Goal: Task Accomplishment & Management: Complete application form

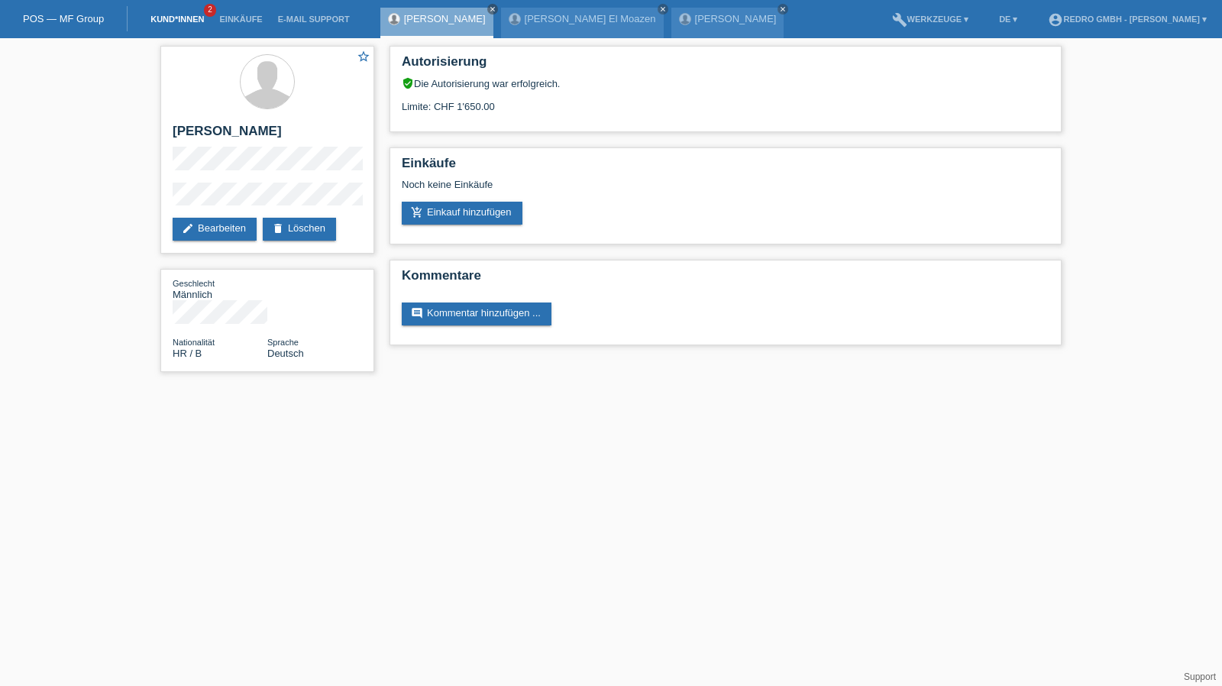
click at [181, 16] on link "Kund*innen" at bounding box center [177, 19] width 69 height 9
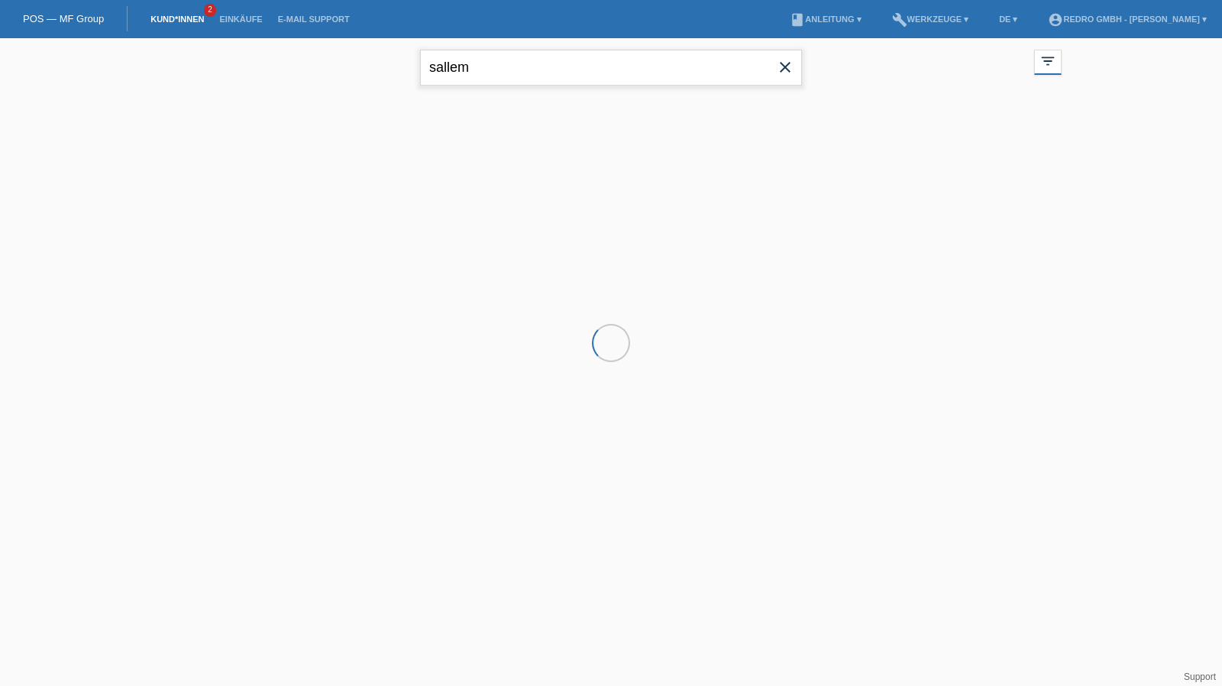
click at [487, 56] on input "sallem" at bounding box center [611, 68] width 382 height 36
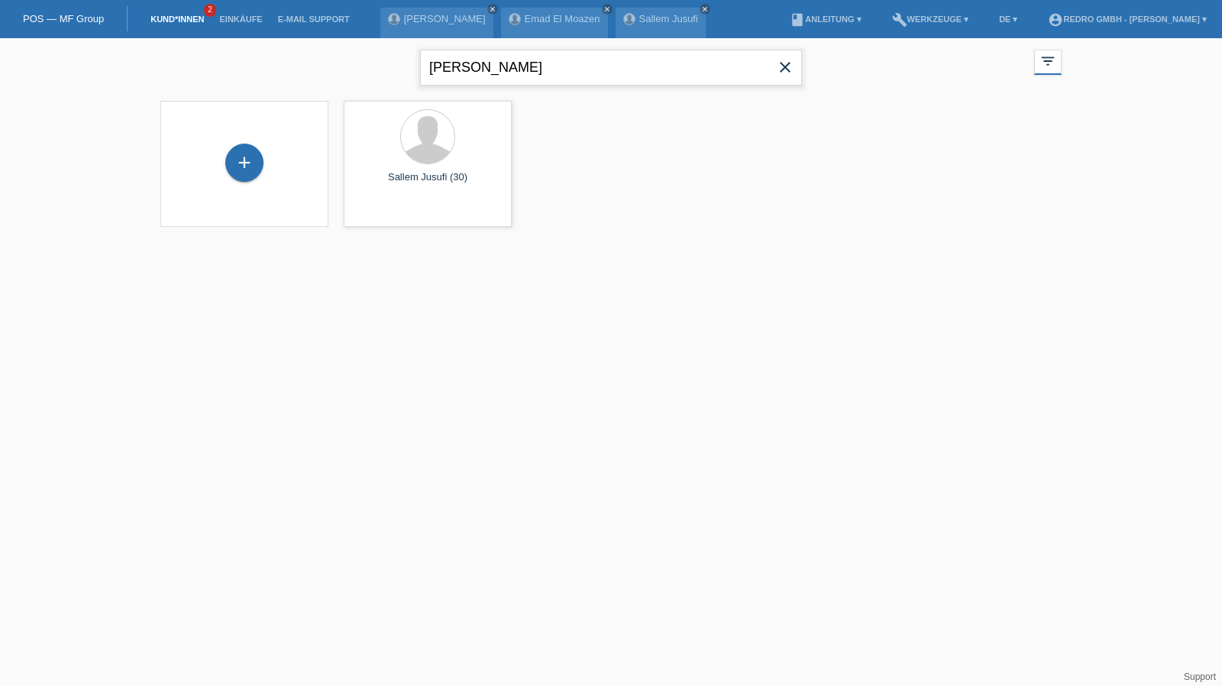
type input "[PERSON_NAME]"
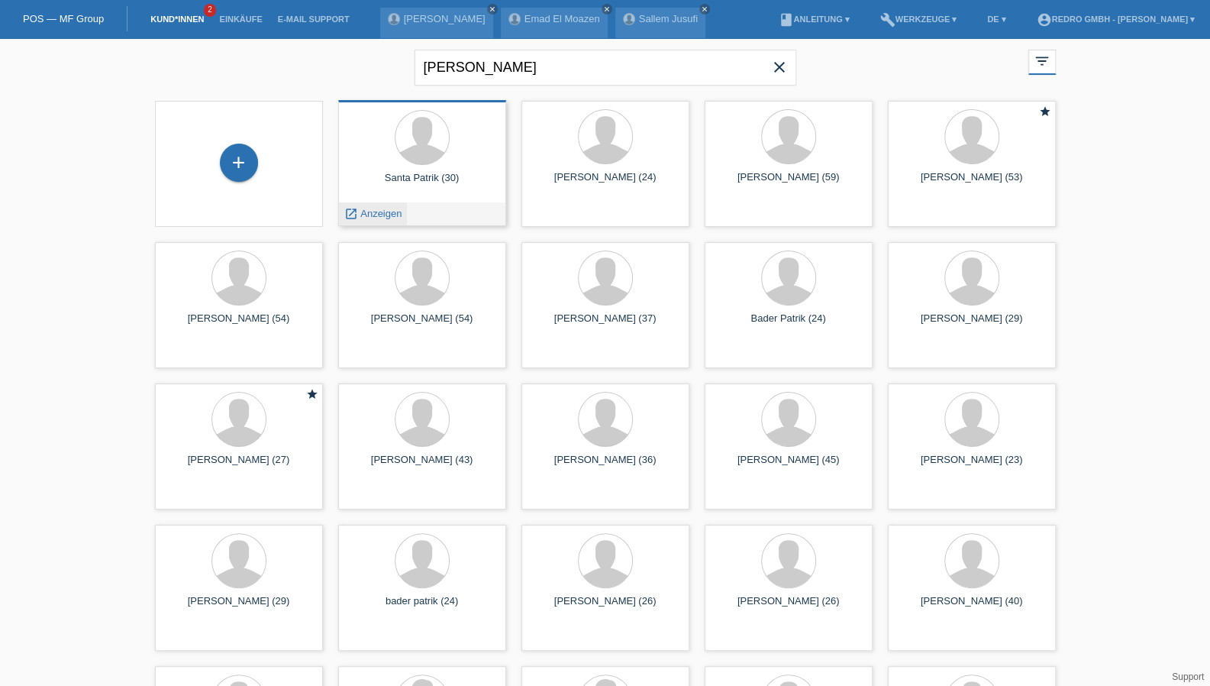
click at [386, 211] on span "Anzeigen" at bounding box center [380, 213] width 41 height 11
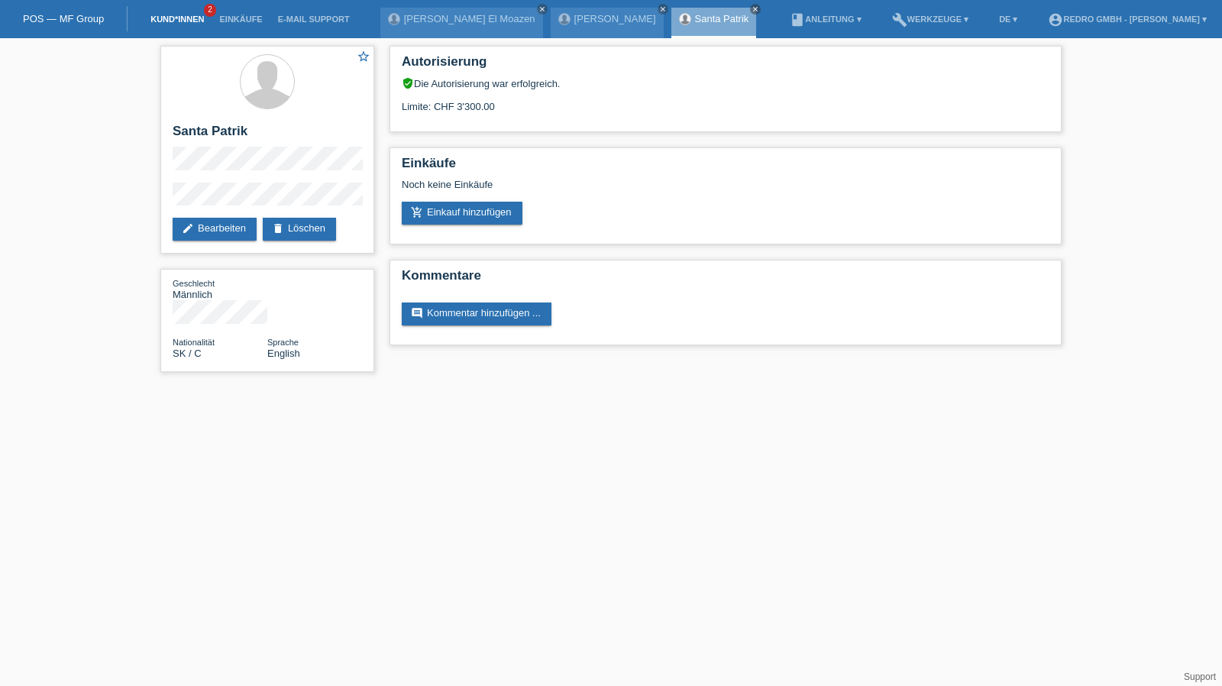
click at [180, 21] on link "Kund*innen" at bounding box center [177, 19] width 69 height 9
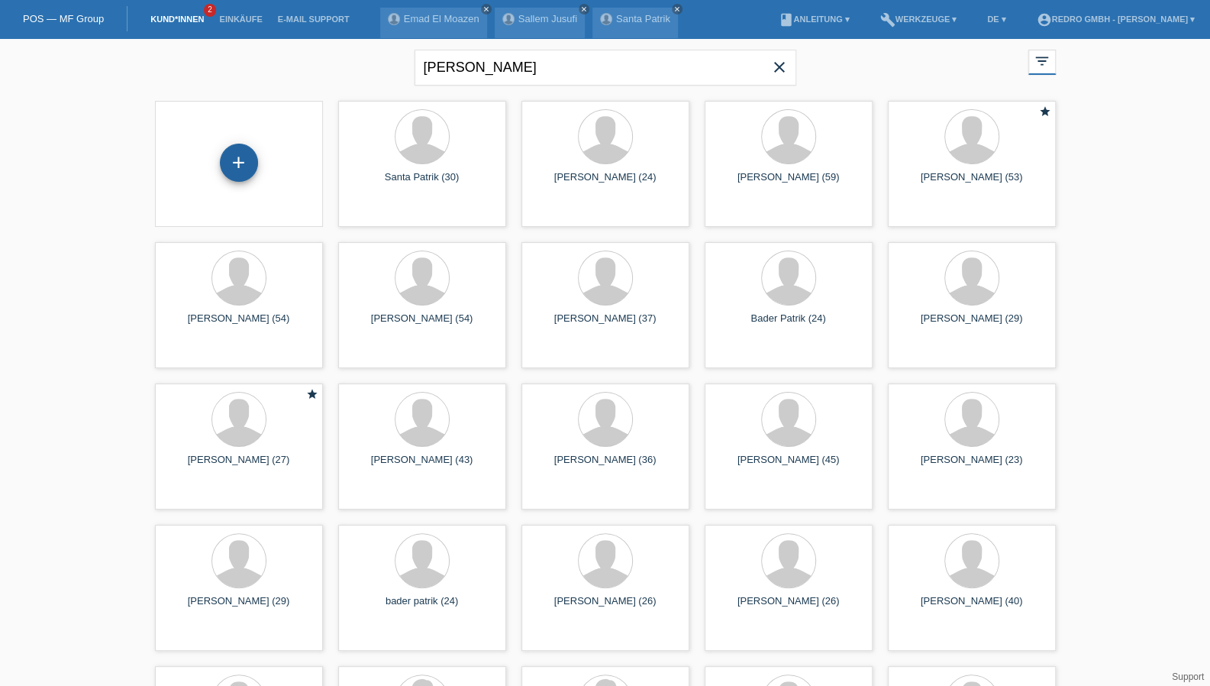
click at [246, 157] on div "+" at bounding box center [239, 163] width 38 height 38
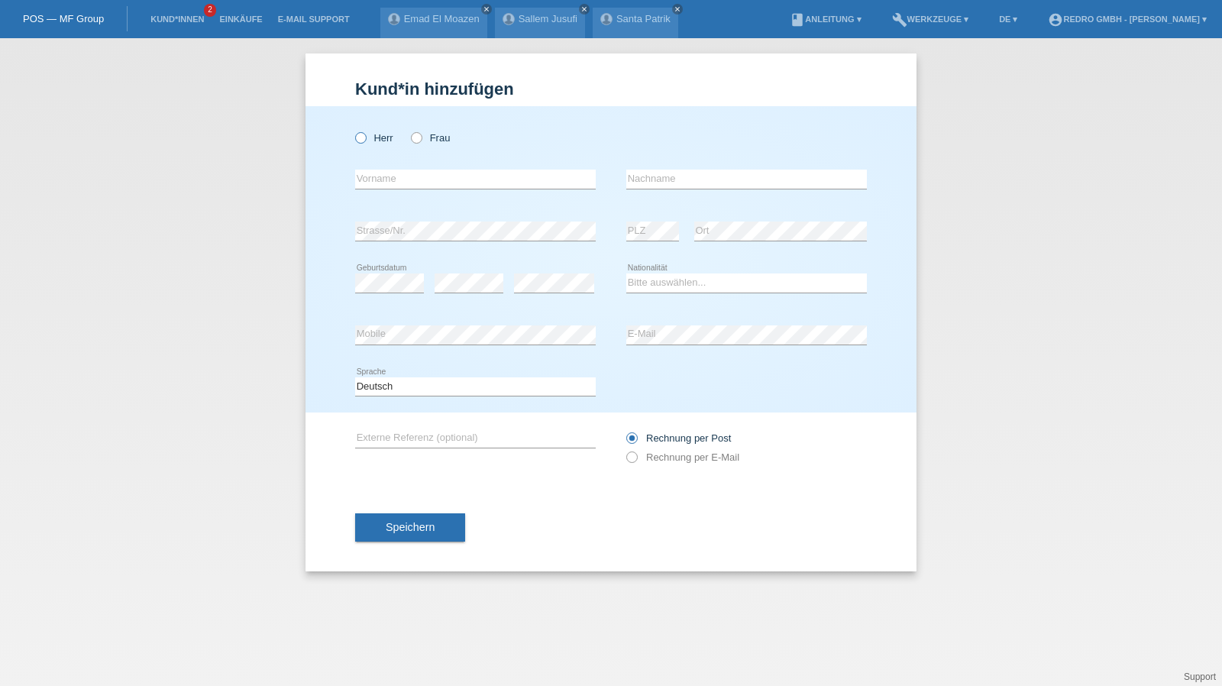
click at [385, 142] on label "Herr" at bounding box center [374, 137] width 38 height 11
click at [365, 142] on input "Herr" at bounding box center [360, 137] width 10 height 10
radio input "true"
click at [387, 180] on input "text" at bounding box center [475, 178] width 241 height 19
type input "S"
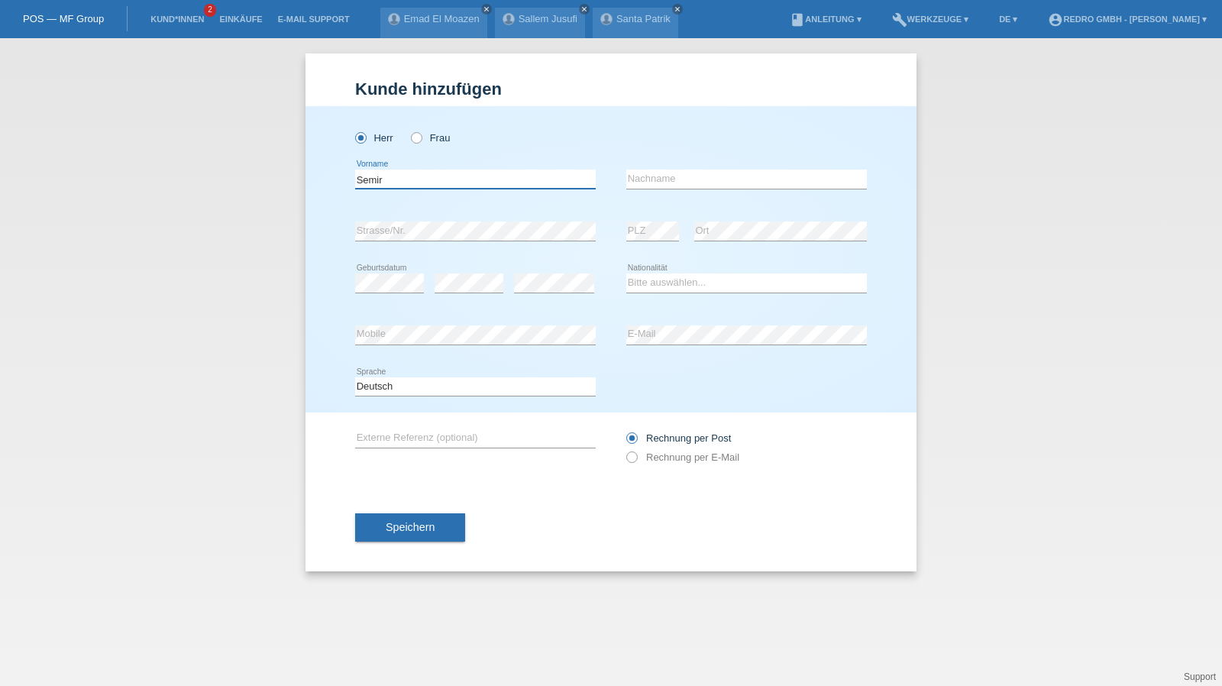
type input "Semir"
type input "Mujic"
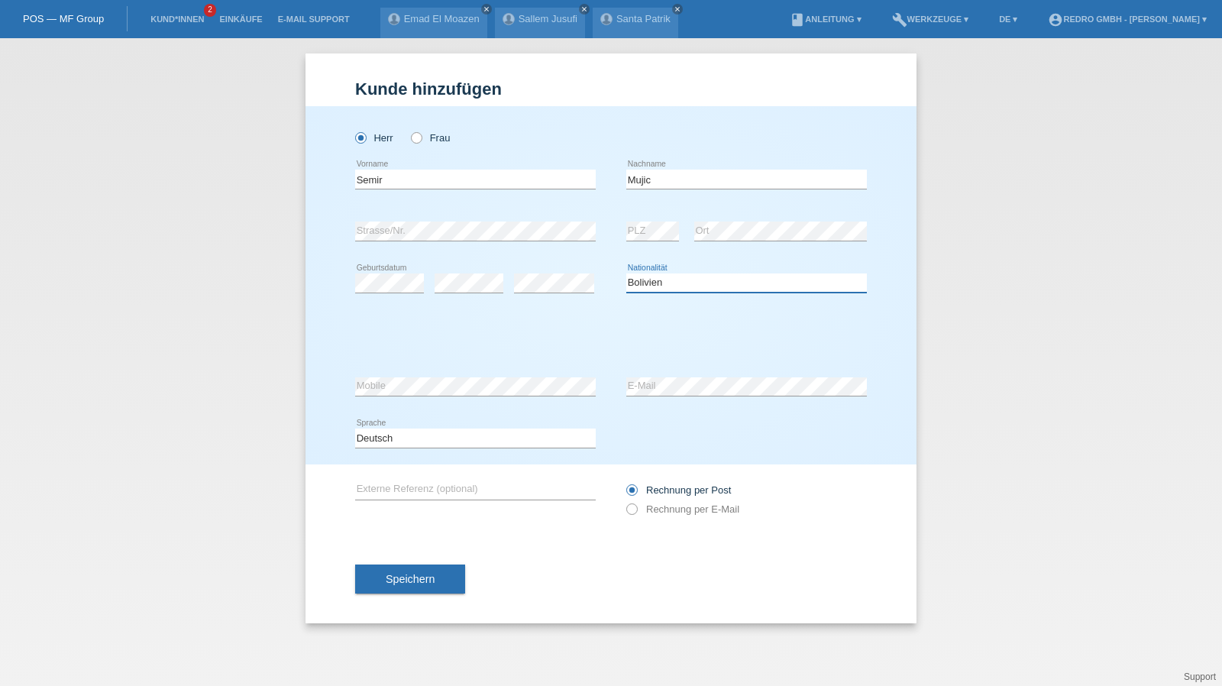
select select "BA"
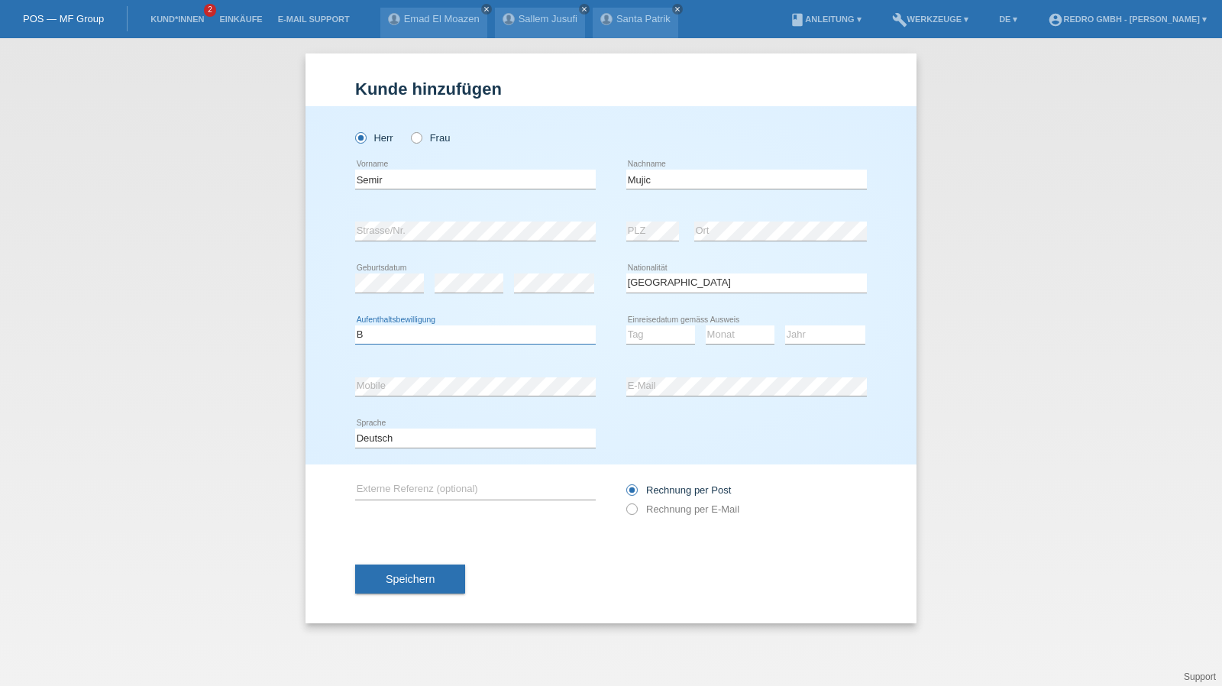
select select "C"
select select "01"
select select "08"
select select "1993"
click at [370, 589] on button "Speichern" at bounding box center [410, 578] width 110 height 29
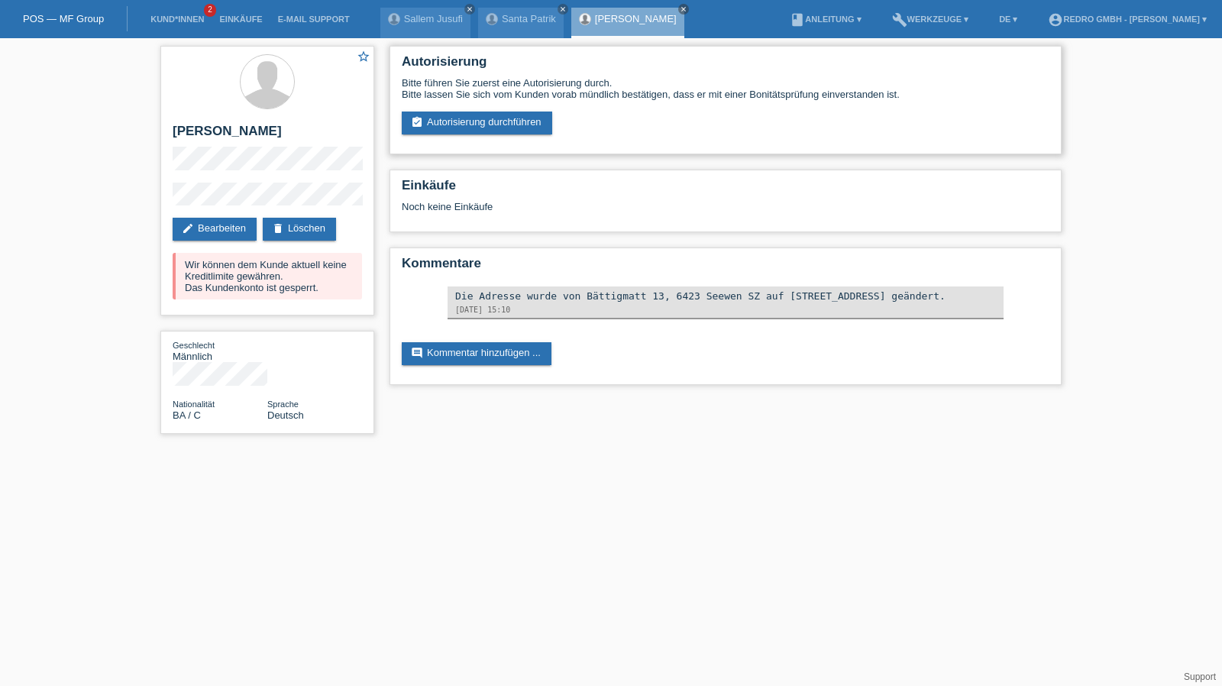
click at [449, 137] on div "Autorisierung Bitte führen Sie zuerst eine Autorisierung durch. Bitte lassen Si…" at bounding box center [725, 100] width 672 height 108
click at [452, 128] on link "assignment_turned_in Autorisierung durchführen" at bounding box center [477, 122] width 150 height 23
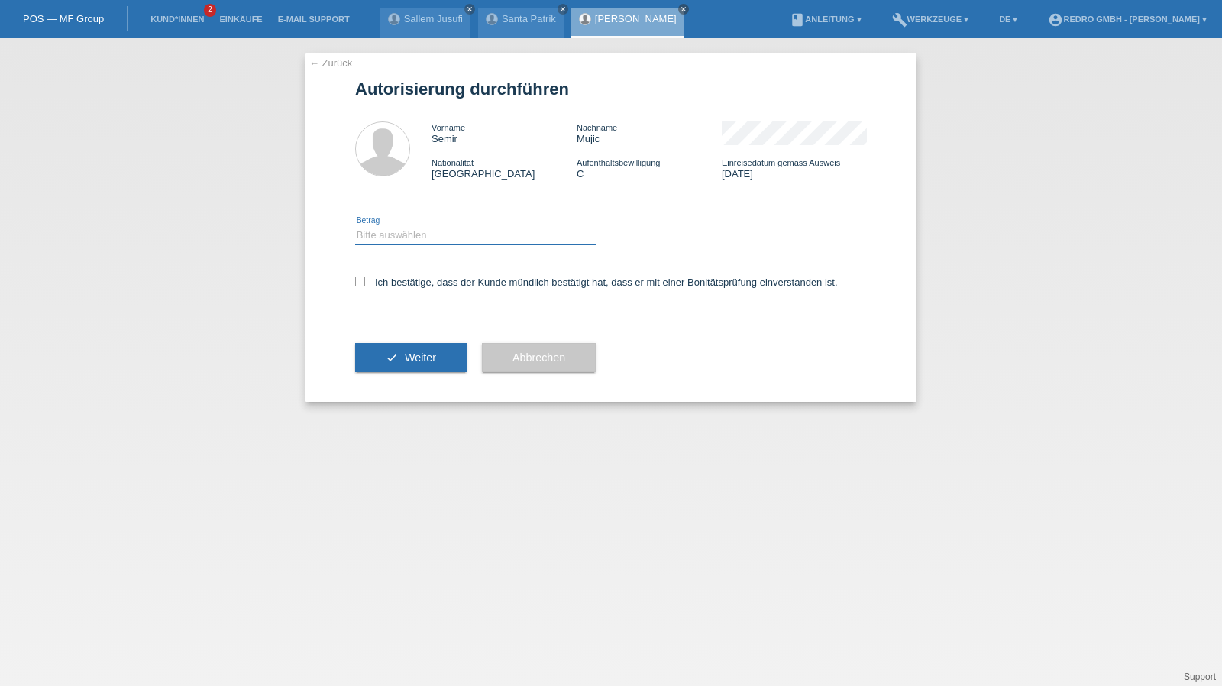
click at [414, 242] on select "Bitte auswählen CHF 1.00 - CHF 499.00 CHF 500.00 - CHF 1'999.00 CHF 2'000.00 - …" at bounding box center [475, 235] width 241 height 18
select select "1"
click at [355, 226] on select "Bitte auswählen CHF 1.00 - CHF 499.00 CHF 500.00 - CHF 1'999.00 CHF 2'000.00 - …" at bounding box center [475, 235] width 241 height 18
click at [414, 281] on label "Ich bestätige, dass der Kunde mündlich bestätigt hat, dass er mit einer Bonität…" at bounding box center [596, 281] width 483 height 11
click at [365, 281] on input "Ich bestätige, dass der Kunde mündlich bestätigt hat, dass er mit einer Bonität…" at bounding box center [360, 281] width 10 height 10
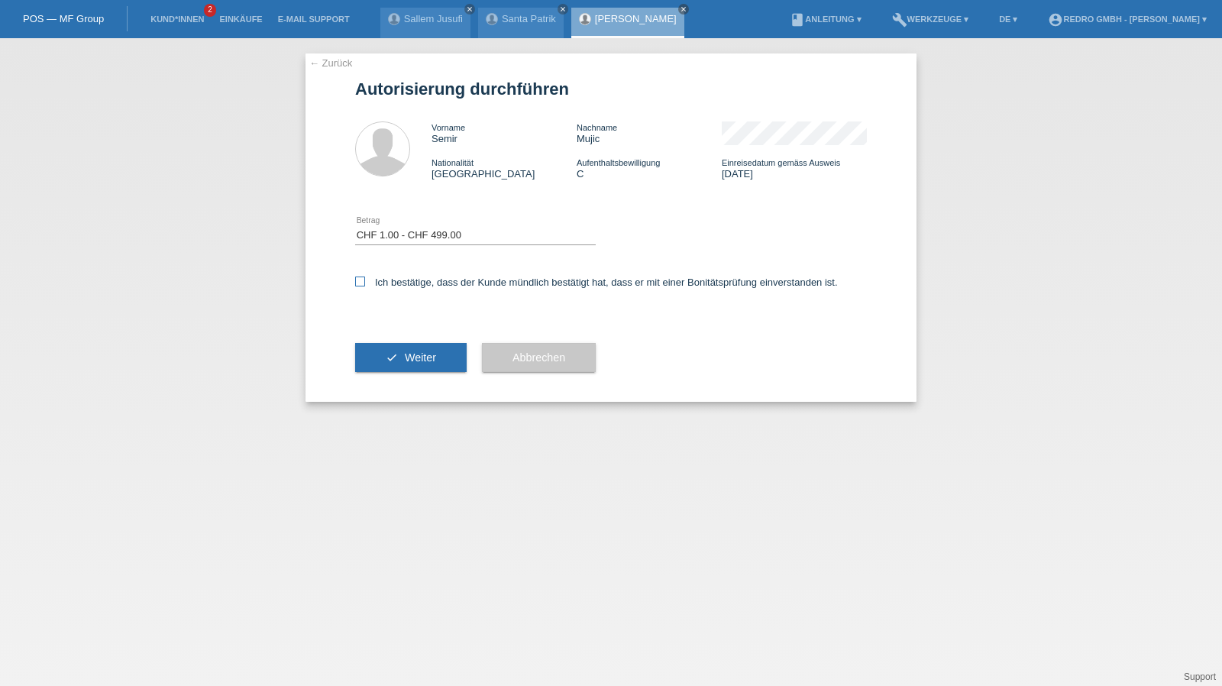
checkbox input "true"
click at [409, 359] on span "Weiter" at bounding box center [420, 357] width 31 height 12
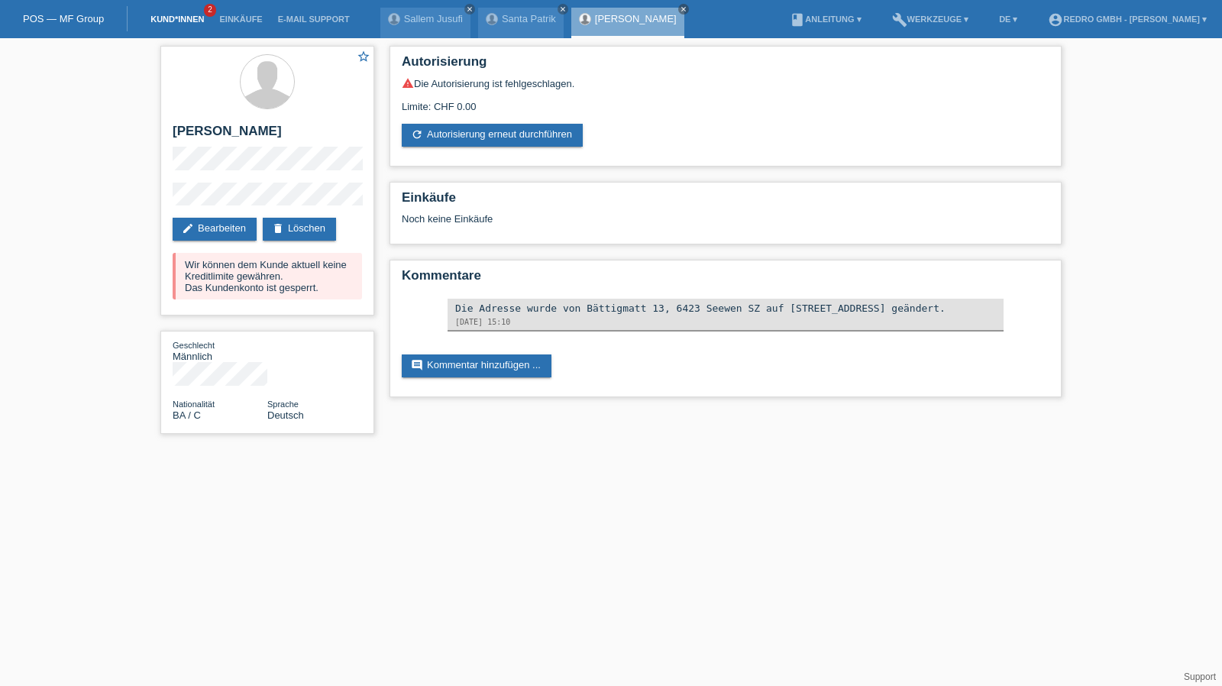
click at [181, 22] on link "Kund*innen" at bounding box center [177, 19] width 69 height 9
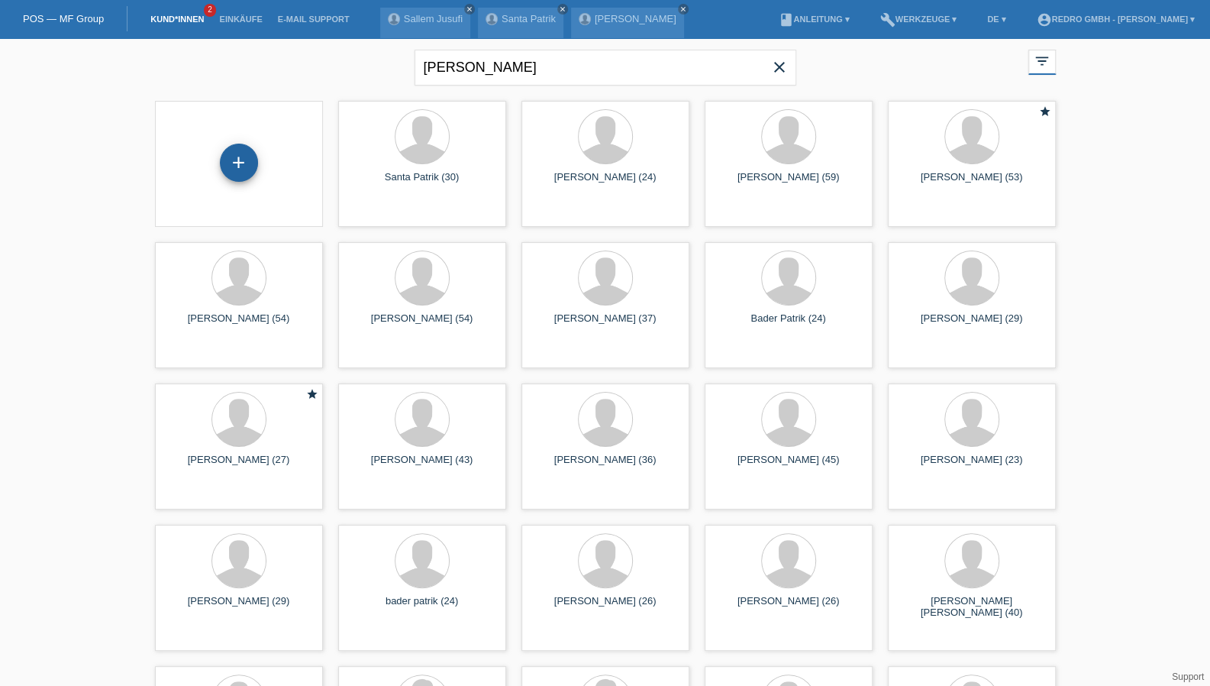
click at [237, 163] on div "+" at bounding box center [239, 163] width 38 height 38
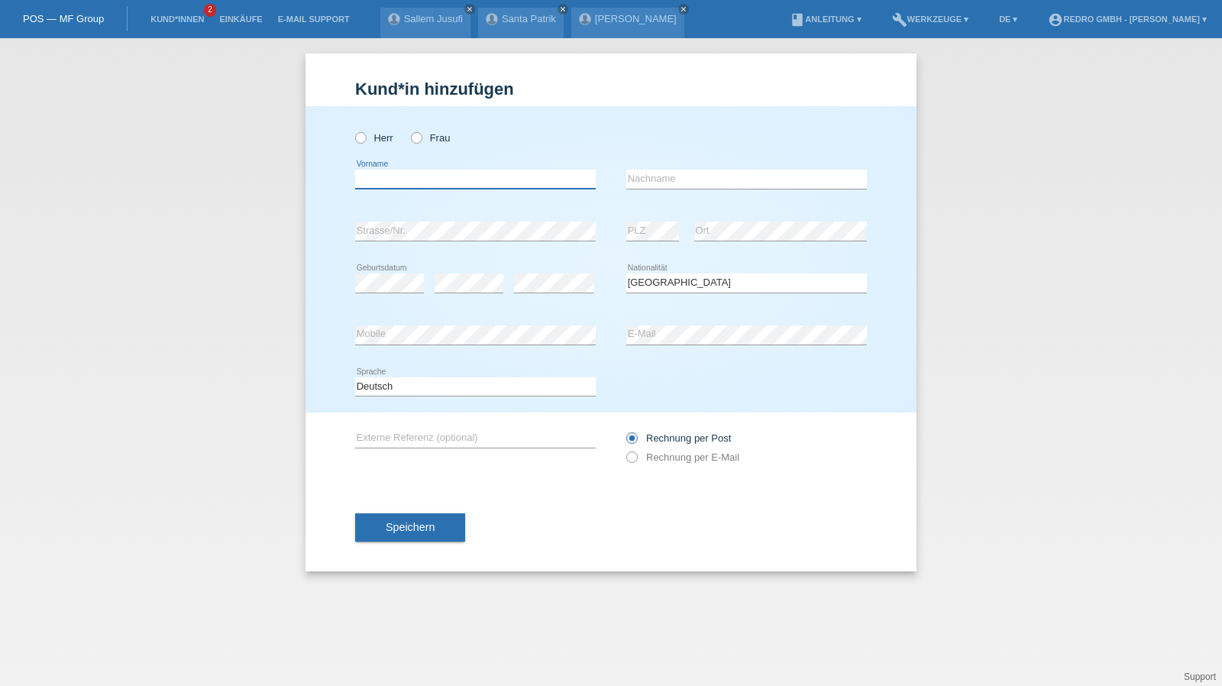
click at [429, 178] on input "text" at bounding box center [475, 178] width 241 height 19
type input "Mihajlo"
type input "Milutinovic"
select select "RS"
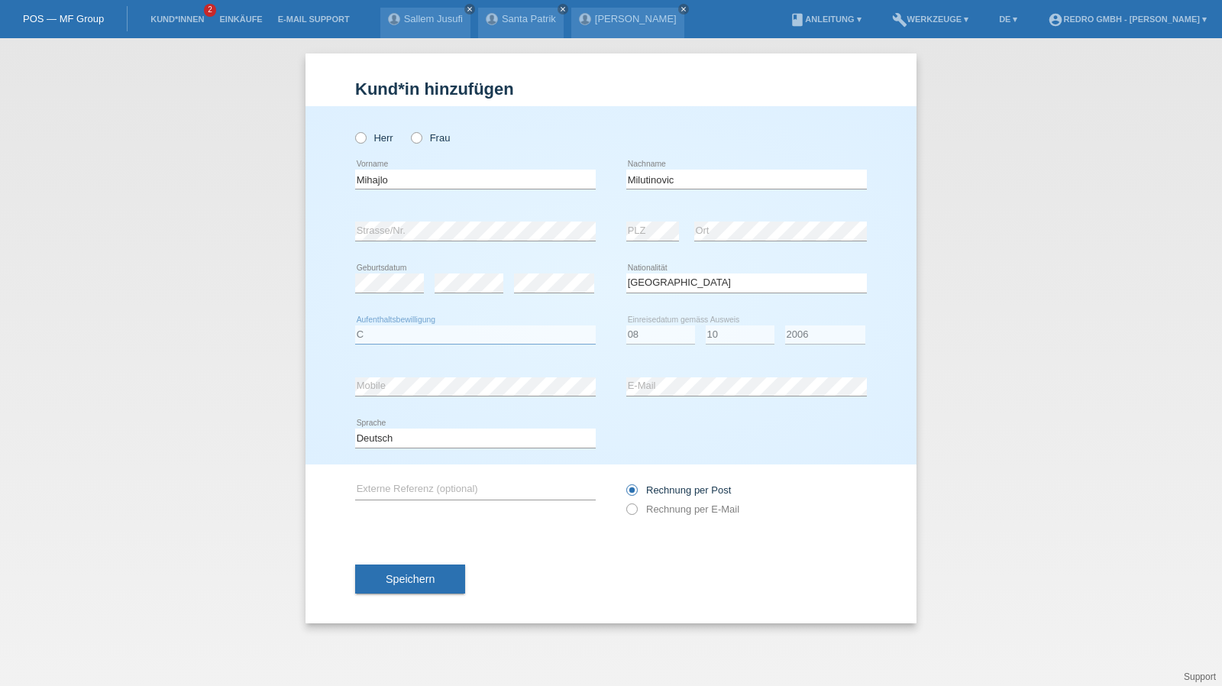
select select "C"
select select "08"
click at [423, 570] on button "Speichern" at bounding box center [410, 578] width 110 height 29
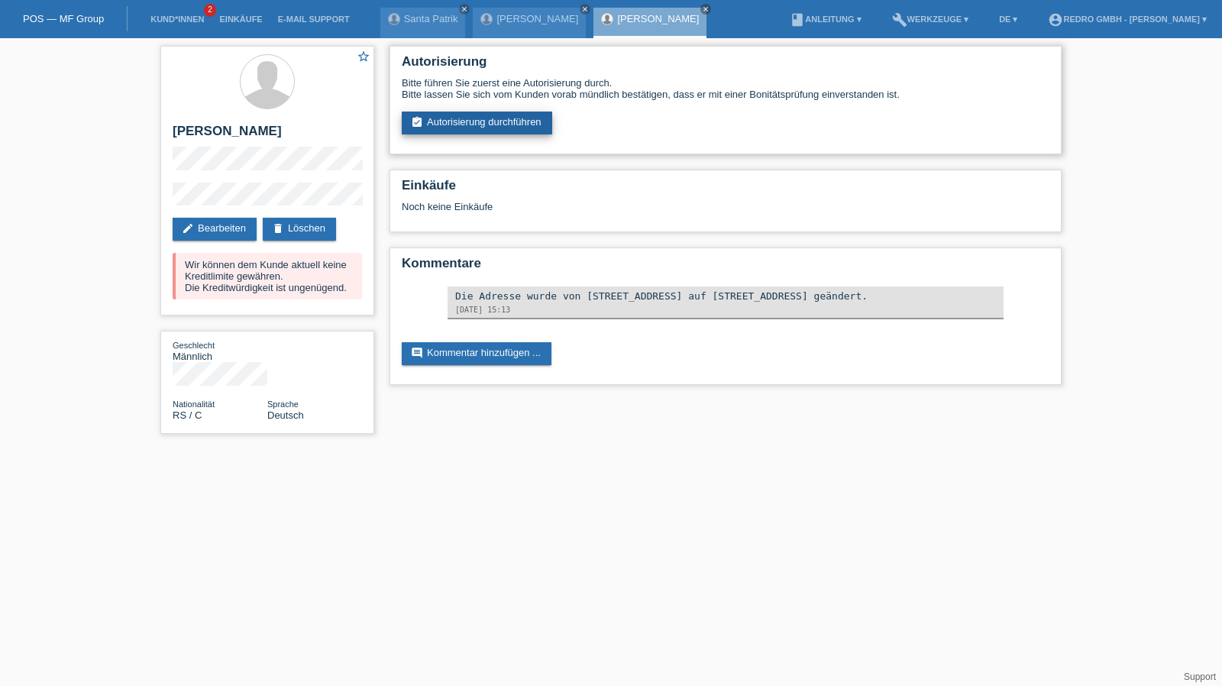
click at [525, 111] on link "assignment_turned_in Autorisierung durchführen" at bounding box center [477, 122] width 150 height 23
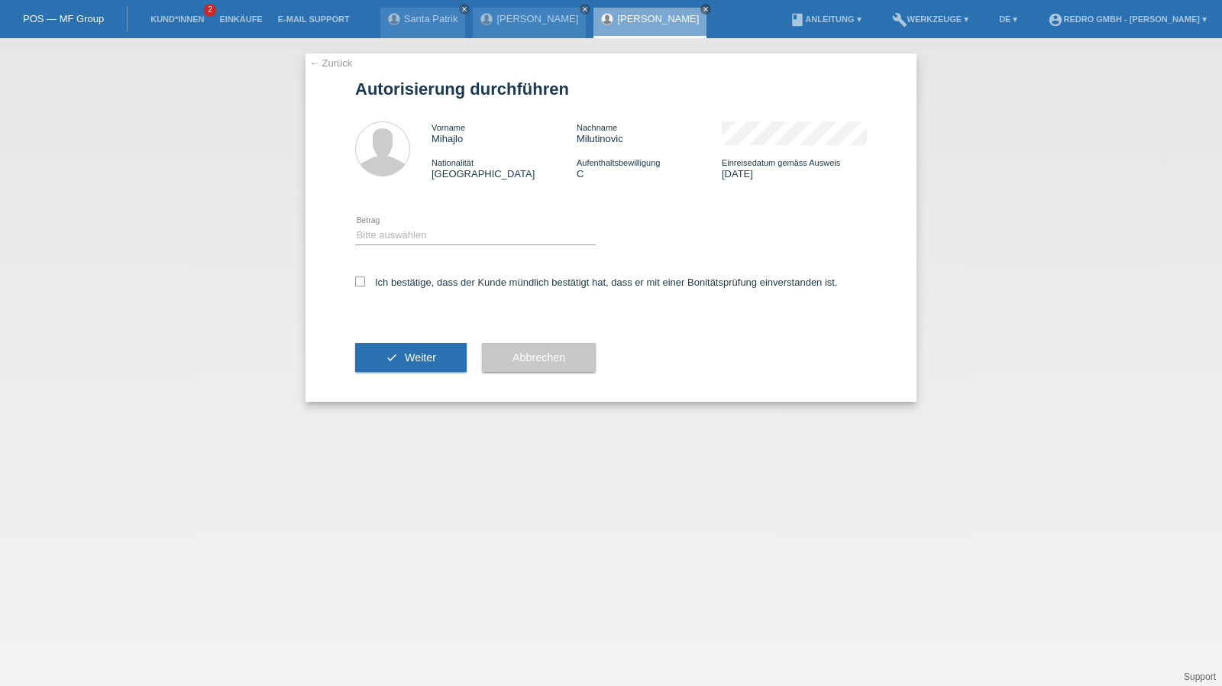
click at [409, 245] on icon at bounding box center [475, 244] width 241 height 1
click at [410, 241] on select "Bitte auswählen CHF 1.00 - CHF 499.00 CHF 500.00 - CHF 1'999.00 CHF 2'000.00 - …" at bounding box center [475, 235] width 241 height 18
select select "1"
click at [355, 226] on select "Bitte auswählen CHF 1.00 - CHF 499.00 CHF 500.00 - CHF 1'999.00 CHF 2'000.00 - …" at bounding box center [475, 235] width 241 height 18
click at [403, 282] on label "Ich bestätige, dass der Kunde mündlich bestätigt hat, dass er mit einer Bonität…" at bounding box center [596, 281] width 483 height 11
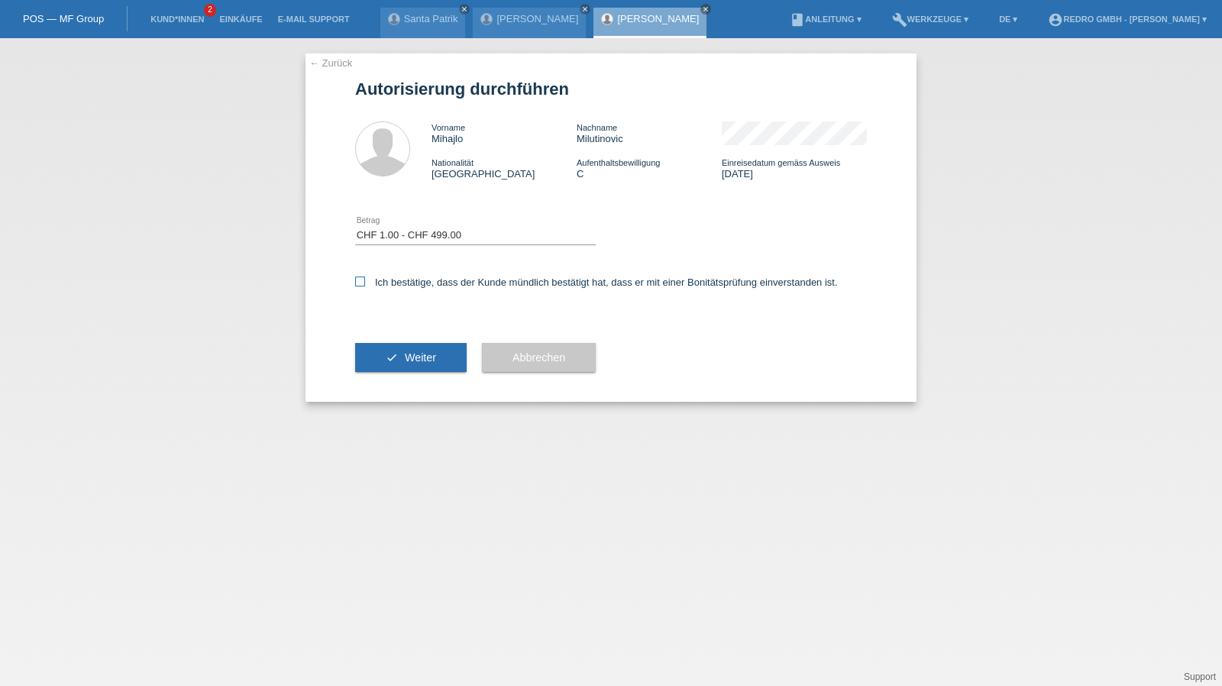
click at [365, 282] on input "Ich bestätige, dass der Kunde mündlich bestätigt hat, dass er mit einer Bonität…" at bounding box center [360, 281] width 10 height 10
checkbox input "true"
click at [402, 361] on button "check Weiter" at bounding box center [410, 357] width 111 height 29
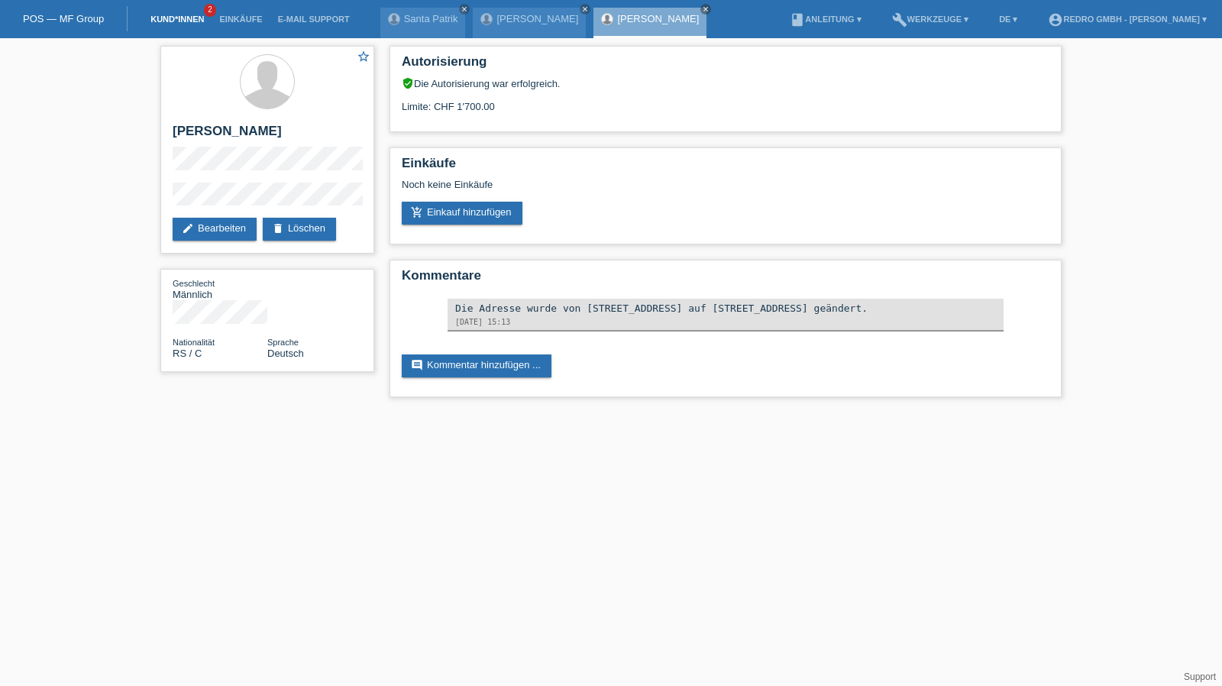
click at [192, 16] on link "Kund*innen" at bounding box center [177, 19] width 69 height 9
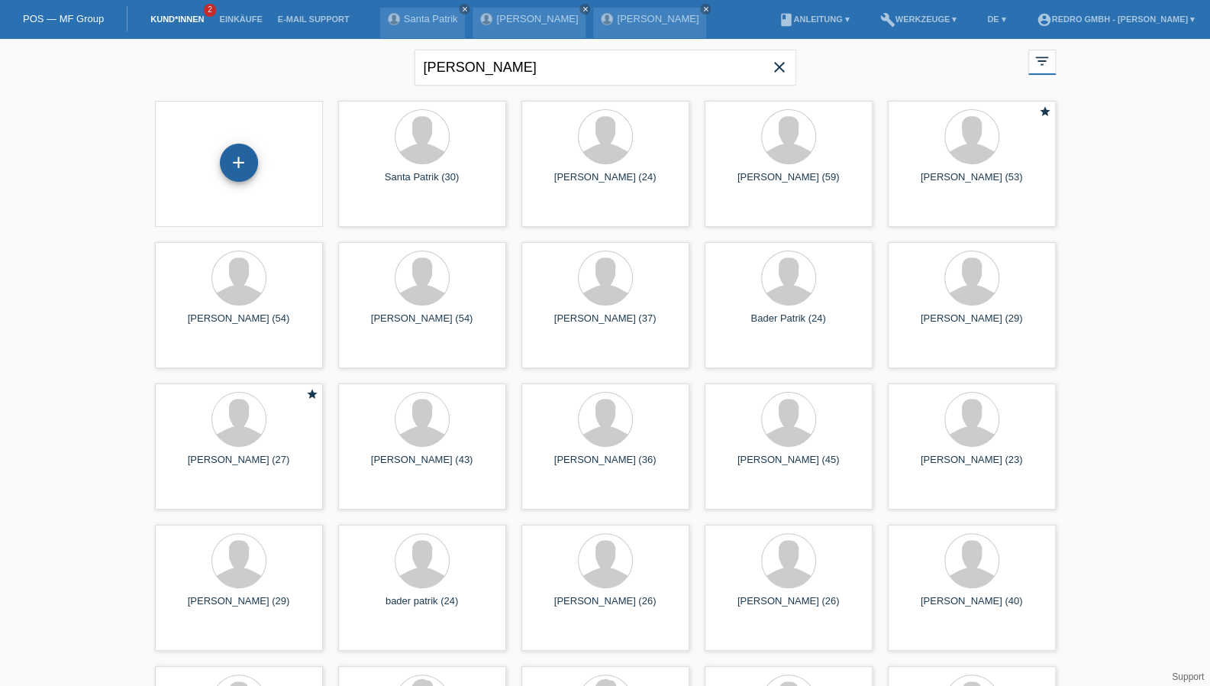
click at [247, 160] on div "+" at bounding box center [239, 163] width 37 height 26
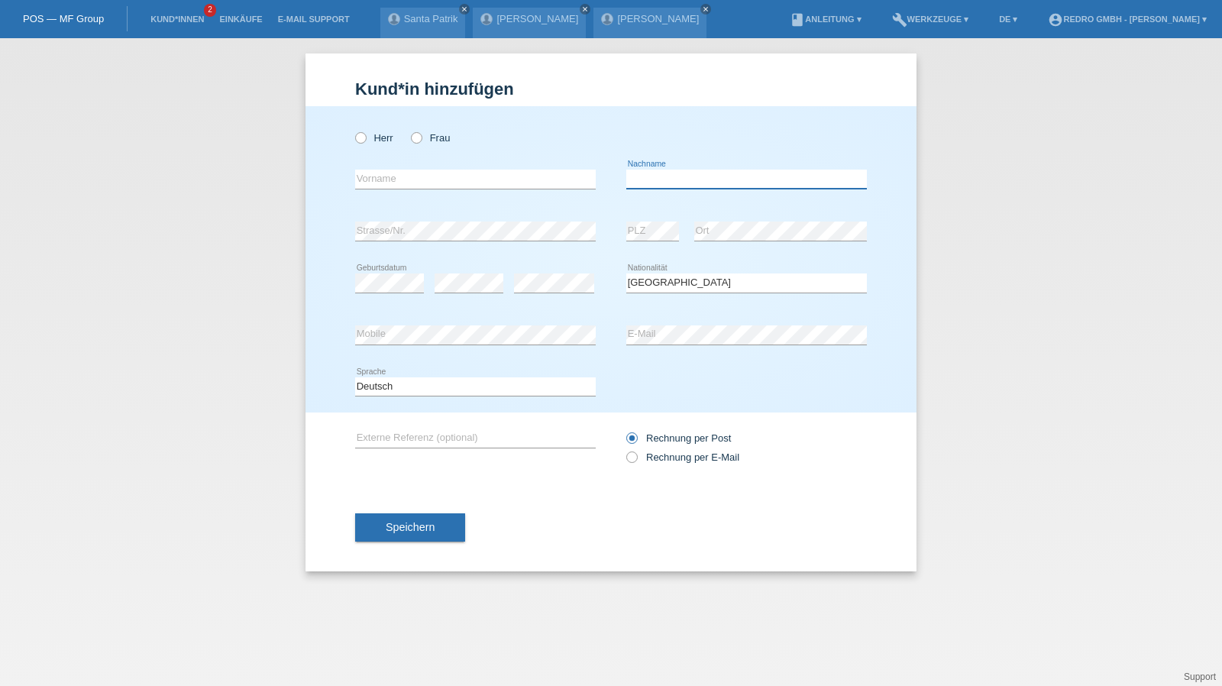
click at [731, 178] on input "text" at bounding box center [746, 178] width 241 height 19
click at [463, 184] on input "text" at bounding box center [475, 178] width 241 height 19
type input "Mathilde"
type input "Ruffet"
click at [168, 24] on link "Kund*innen" at bounding box center [177, 19] width 69 height 9
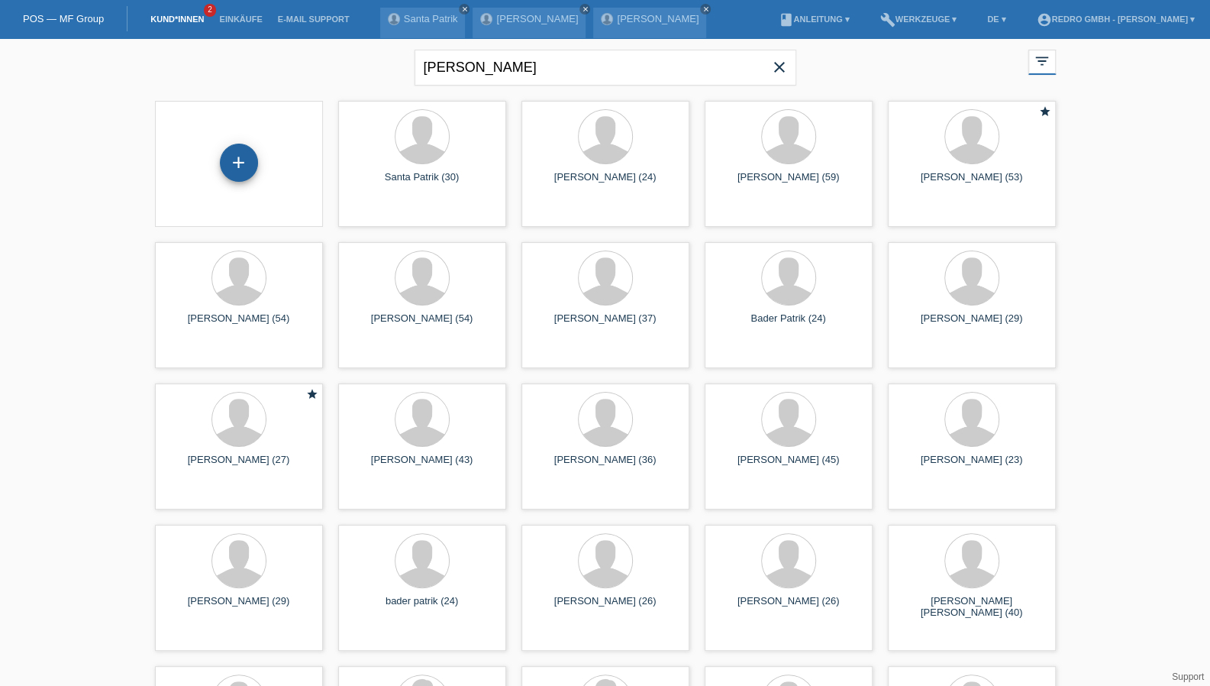
click at [241, 163] on div "+" at bounding box center [239, 163] width 38 height 38
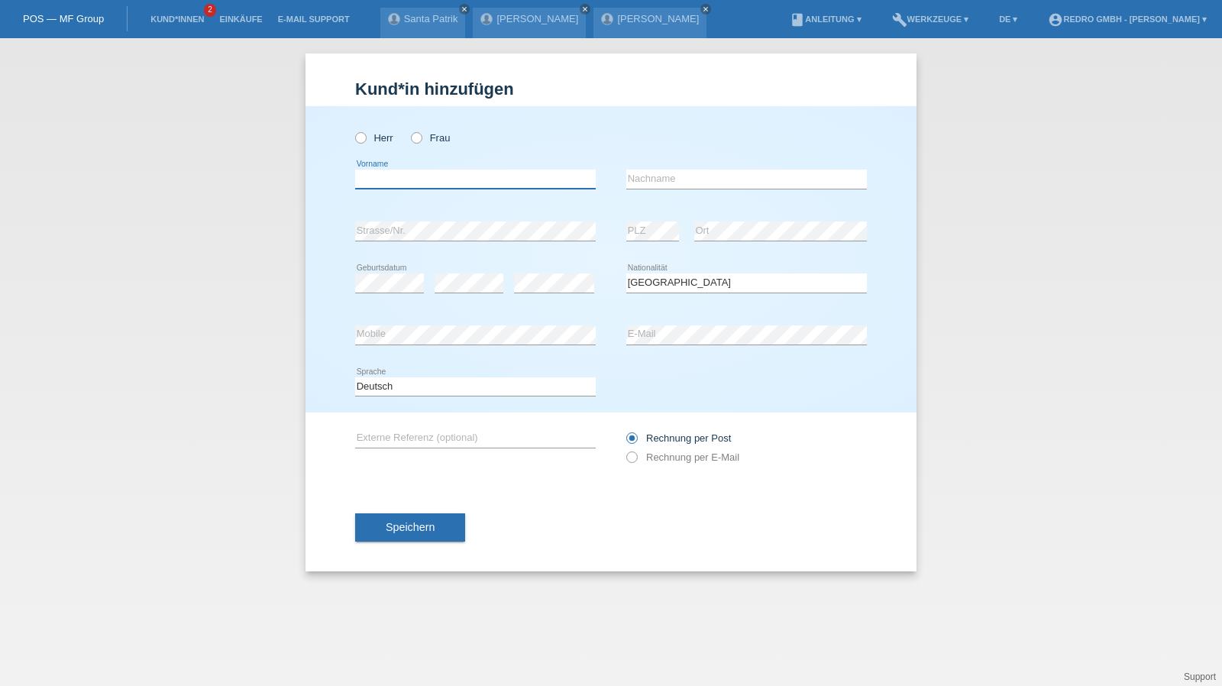
click at [403, 186] on input "text" at bounding box center [475, 178] width 241 height 19
type input "[PERSON_NAME]"
type input "Schürch"
click at [173, 18] on link "Kund*innen" at bounding box center [177, 19] width 69 height 9
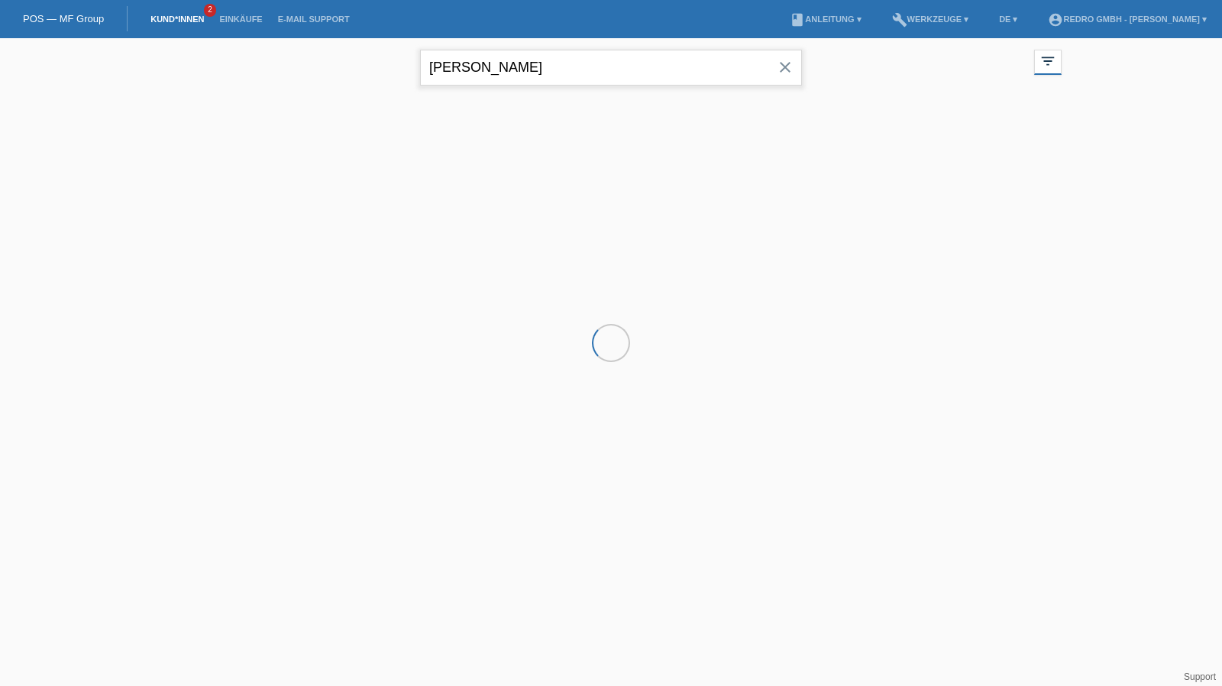
click at [626, 80] on input "[PERSON_NAME]" at bounding box center [611, 68] width 382 height 36
click at [626, 80] on input "patrik santa" at bounding box center [611, 68] width 382 height 36
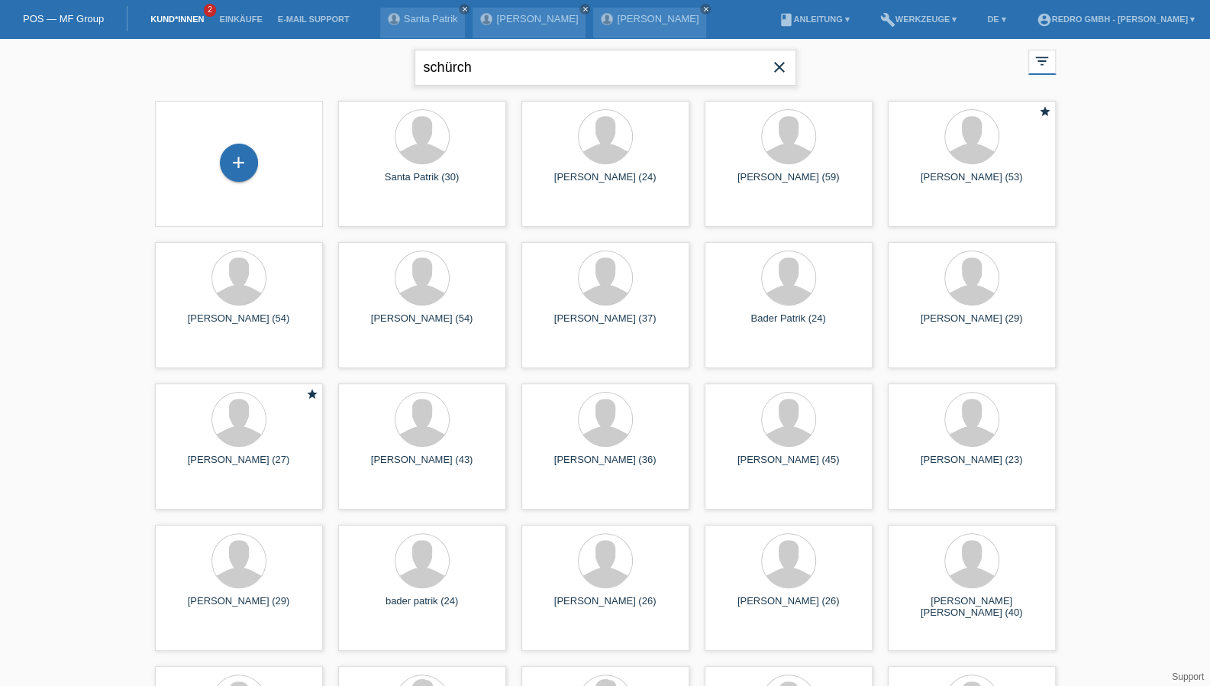
type input "schürch"
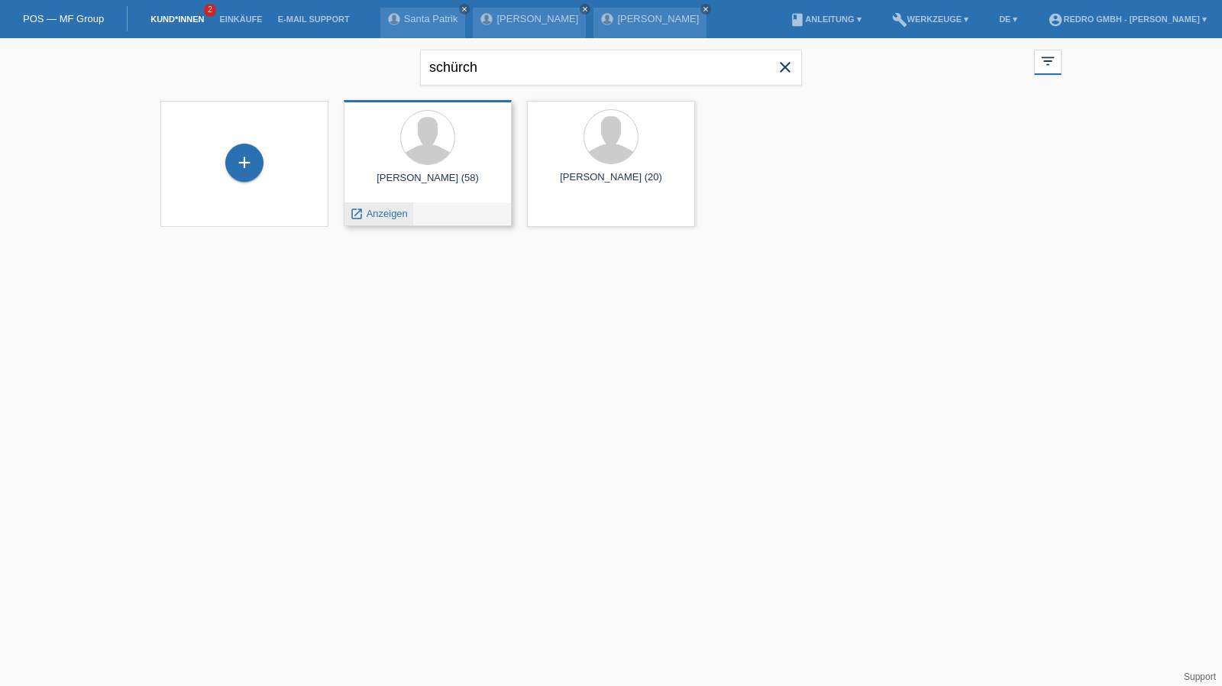
click at [399, 216] on span "Anzeigen" at bounding box center [386, 213] width 41 height 11
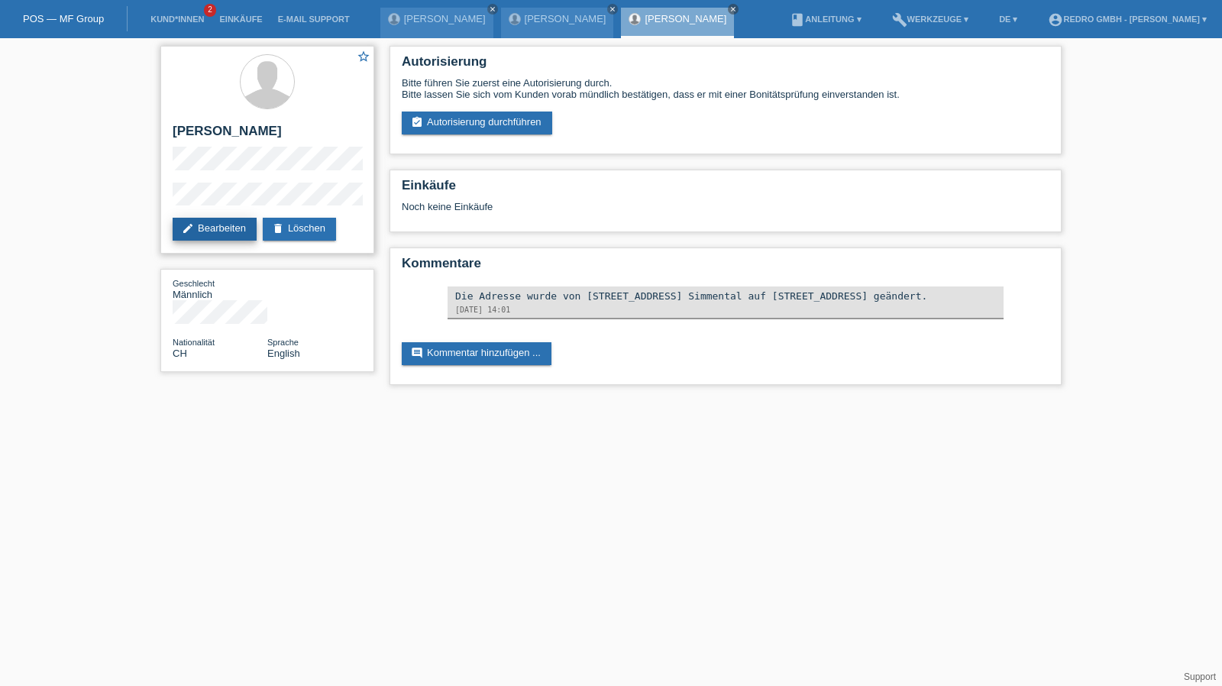
click at [202, 224] on link "edit Bearbeiten" at bounding box center [215, 229] width 84 height 23
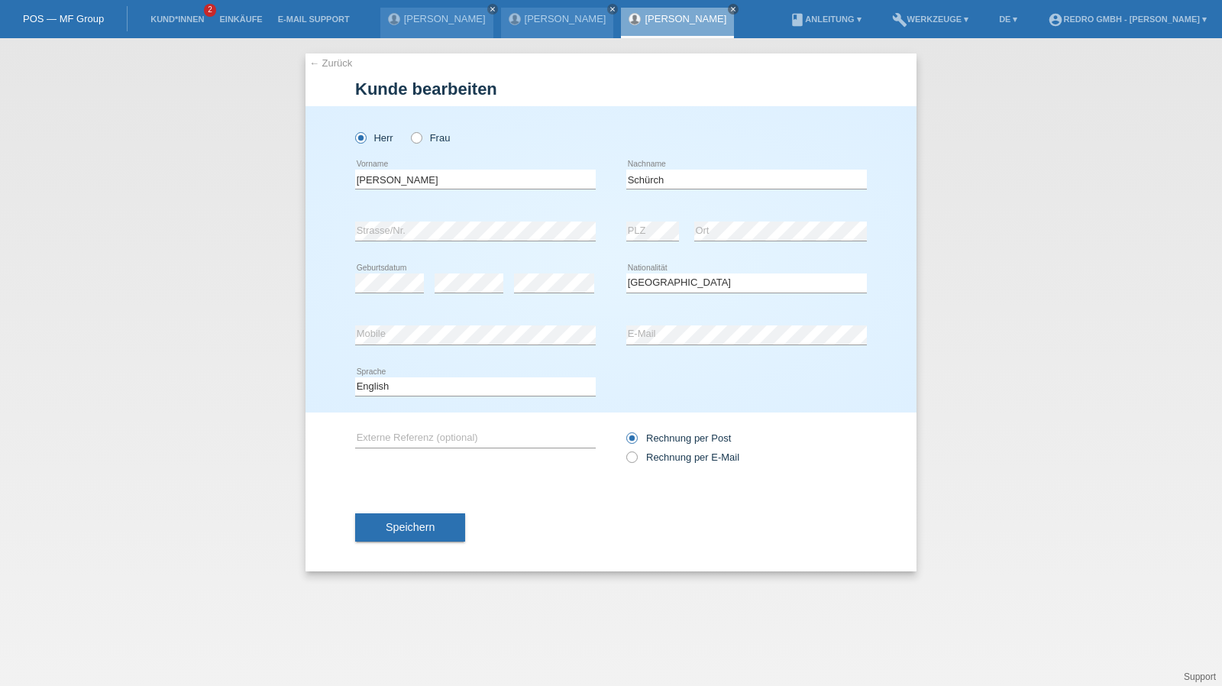
select select "CH"
click at [418, 179] on input "[PERSON_NAME]" at bounding box center [475, 178] width 241 height 19
click at [732, 182] on input "Schürch" at bounding box center [746, 178] width 241 height 19
click at [389, 387] on select "Deutsch Français Italiano English" at bounding box center [475, 386] width 241 height 18
click at [355, 377] on select "Deutsch Français Italiano English" at bounding box center [475, 386] width 241 height 18
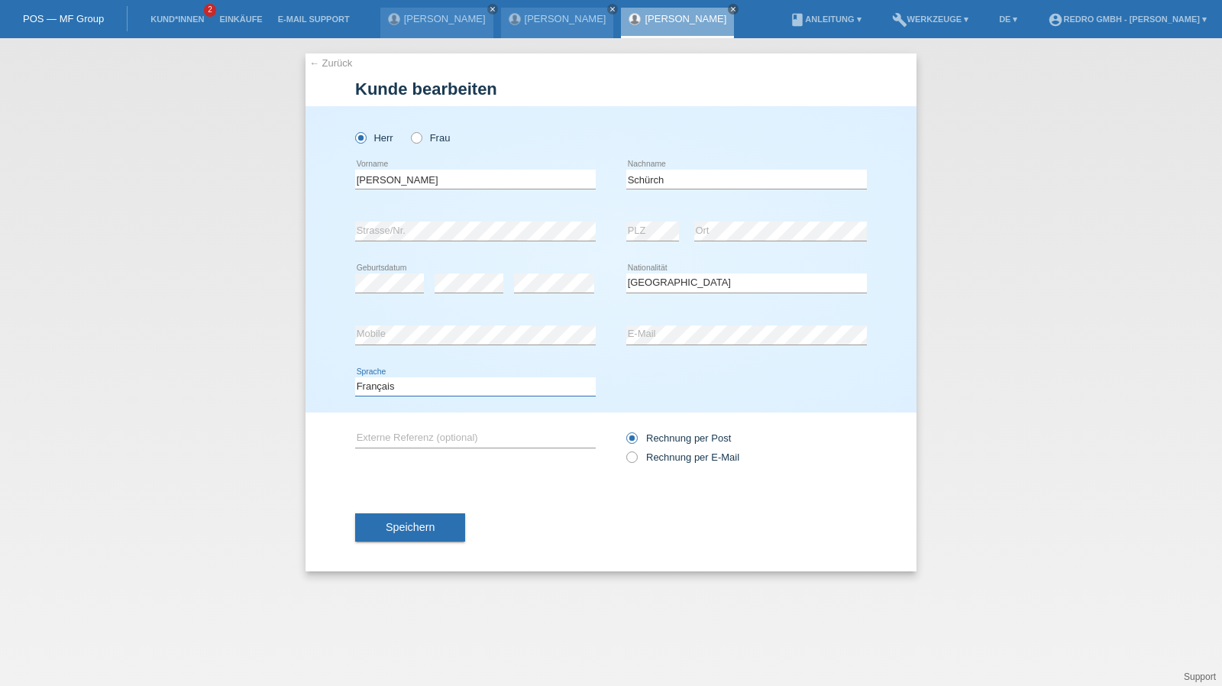
click at [391, 379] on select "Deutsch Français Italiano English" at bounding box center [475, 386] width 241 height 18
select select "de"
click at [355, 377] on select "Deutsch Français Italiano English" at bounding box center [475, 386] width 241 height 18
click at [747, 344] on icon at bounding box center [746, 344] width 241 height 1
click at [412, 521] on span "Speichern" at bounding box center [410, 527] width 49 height 12
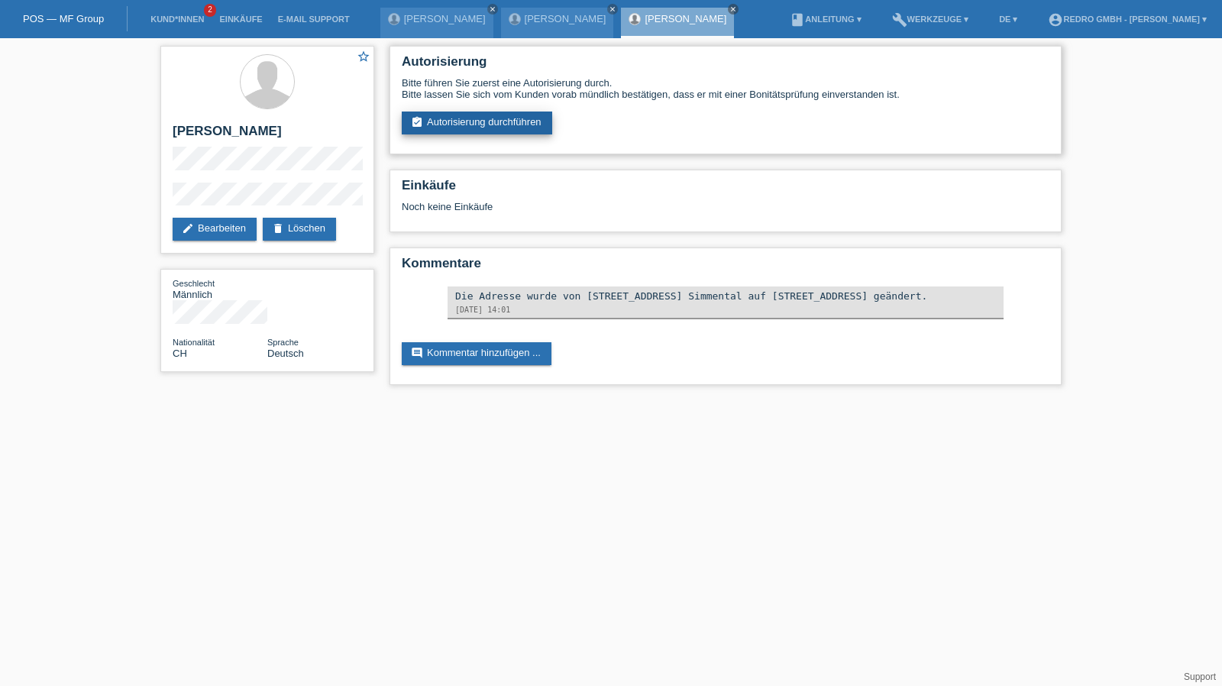
click at [486, 128] on link "assignment_turned_in Autorisierung durchführen" at bounding box center [477, 122] width 150 height 23
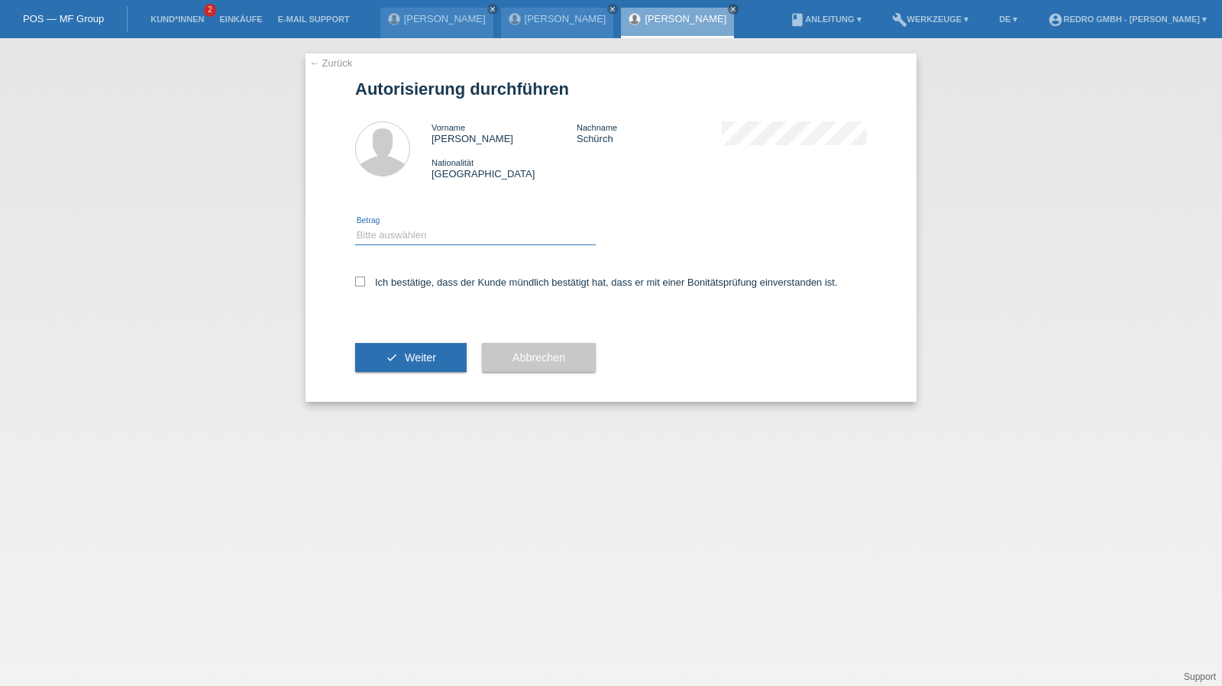
click at [412, 241] on select "Bitte auswählen CHF 1.00 - CHF 499.00 CHF 500.00 - CHF 1'999.00 CHF 2'000.00 - …" at bounding box center [475, 235] width 241 height 18
select select "1"
click at [355, 226] on select "Bitte auswählen CHF 1.00 - CHF 499.00 CHF 500.00 - CHF 1'999.00 CHF 2'000.00 - …" at bounding box center [475, 235] width 241 height 18
click at [405, 282] on label "Ich bestätige, dass der Kunde mündlich bestätigt hat, dass er mit einer Bonität…" at bounding box center [596, 281] width 483 height 11
click at [365, 282] on input "Ich bestätige, dass der Kunde mündlich bestätigt hat, dass er mit einer Bonität…" at bounding box center [360, 281] width 10 height 10
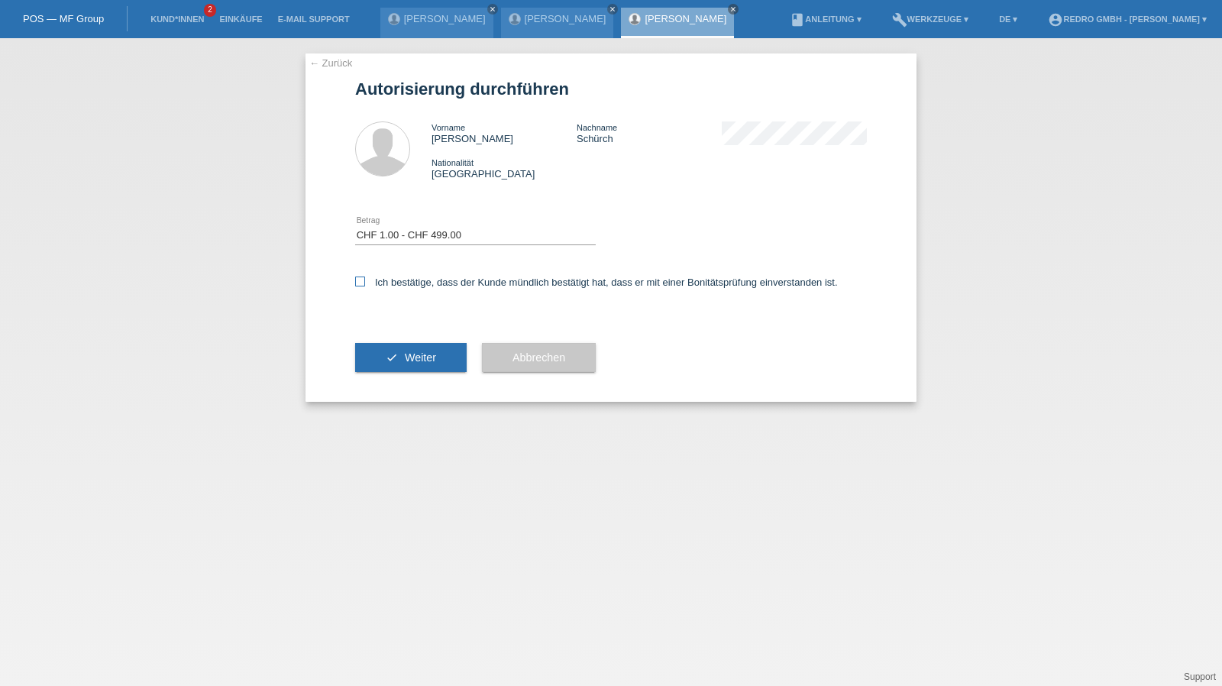
checkbox input "true"
click at [416, 376] on div "check Weiter" at bounding box center [410, 357] width 111 height 89
click at [420, 352] on span "Weiter" at bounding box center [420, 357] width 31 height 12
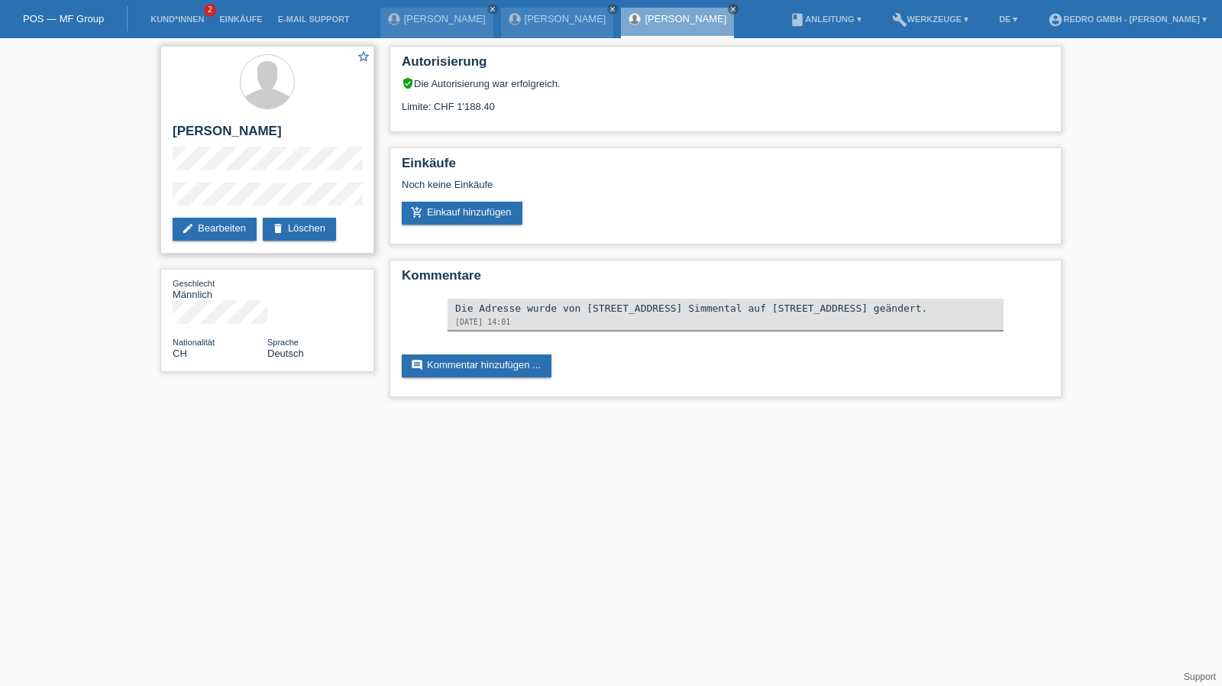
click at [241, 132] on h2 "[PERSON_NAME]" at bounding box center [267, 135] width 189 height 23
copy h2 "Schürch"
click at [168, 9] on li "Kund*innen 2" at bounding box center [177, 19] width 69 height 39
click at [166, 12] on li "Kund*innen 2" at bounding box center [177, 19] width 69 height 39
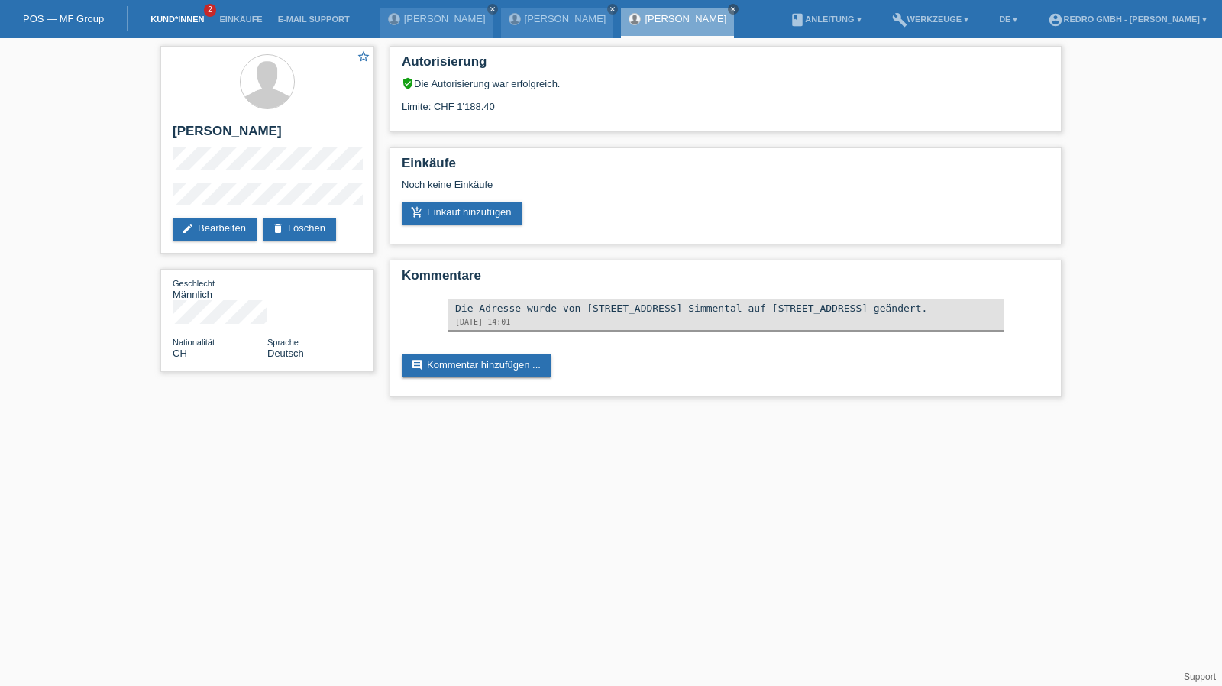
click at [164, 15] on link "Kund*innen" at bounding box center [177, 19] width 69 height 9
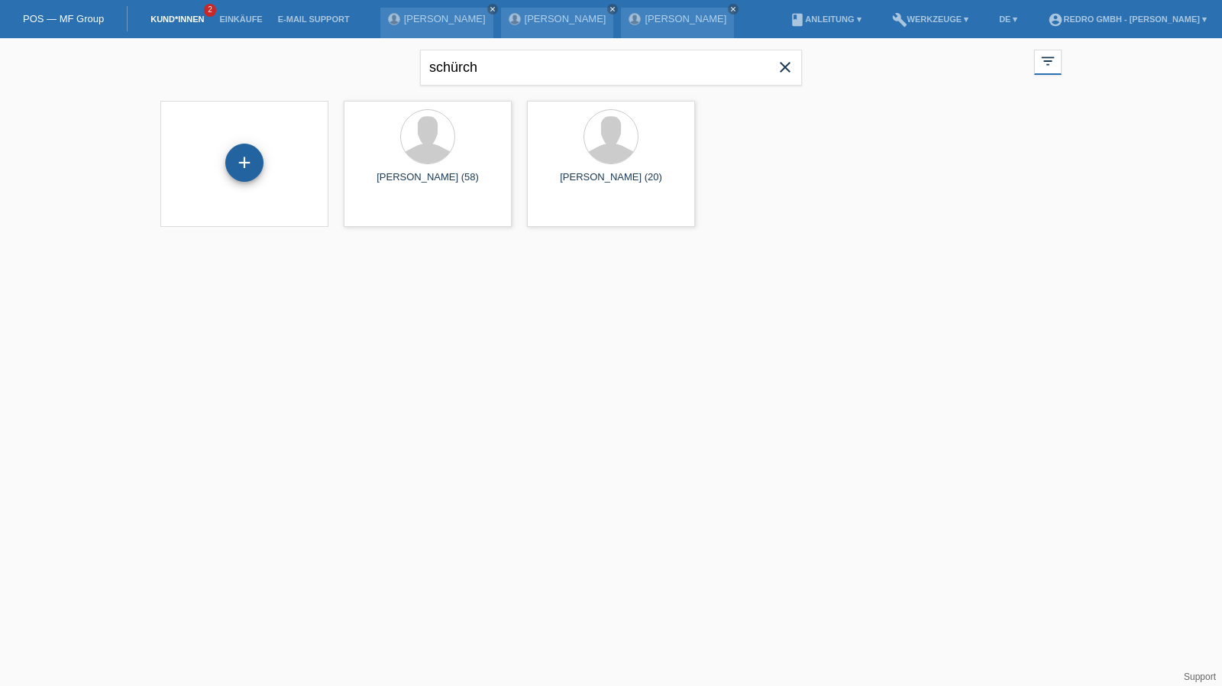
click at [257, 157] on div "+" at bounding box center [244, 163] width 38 height 38
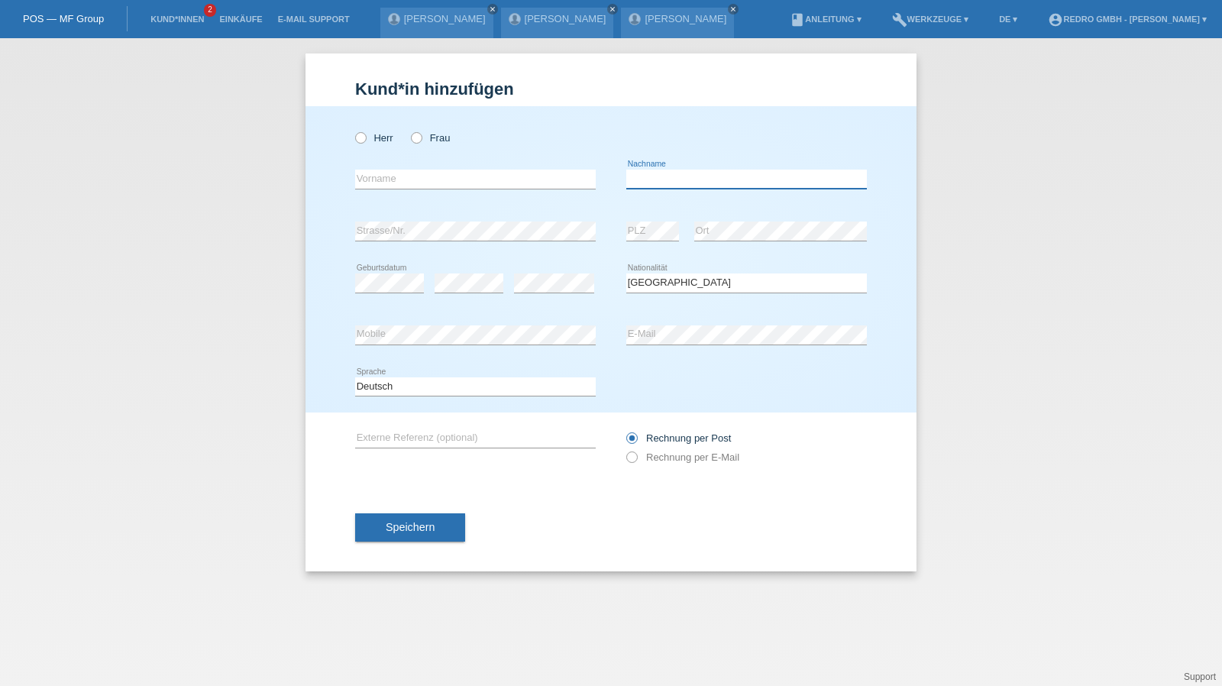
click at [688, 174] on input "text" at bounding box center [746, 178] width 241 height 19
type input "[PERSON_NAME]"
select select "CH"
click at [483, 180] on input "text" at bounding box center [475, 178] width 241 height 19
type input "[PERSON_NAME]"
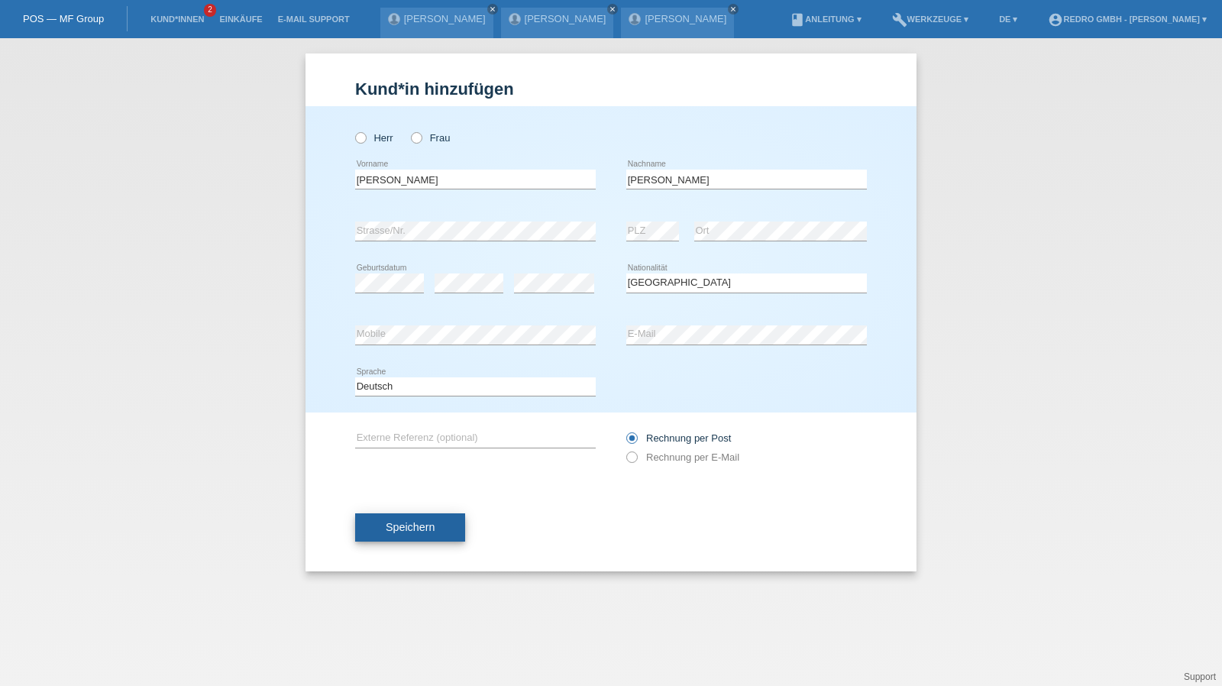
click at [419, 521] on span "Speichern" at bounding box center [410, 527] width 49 height 12
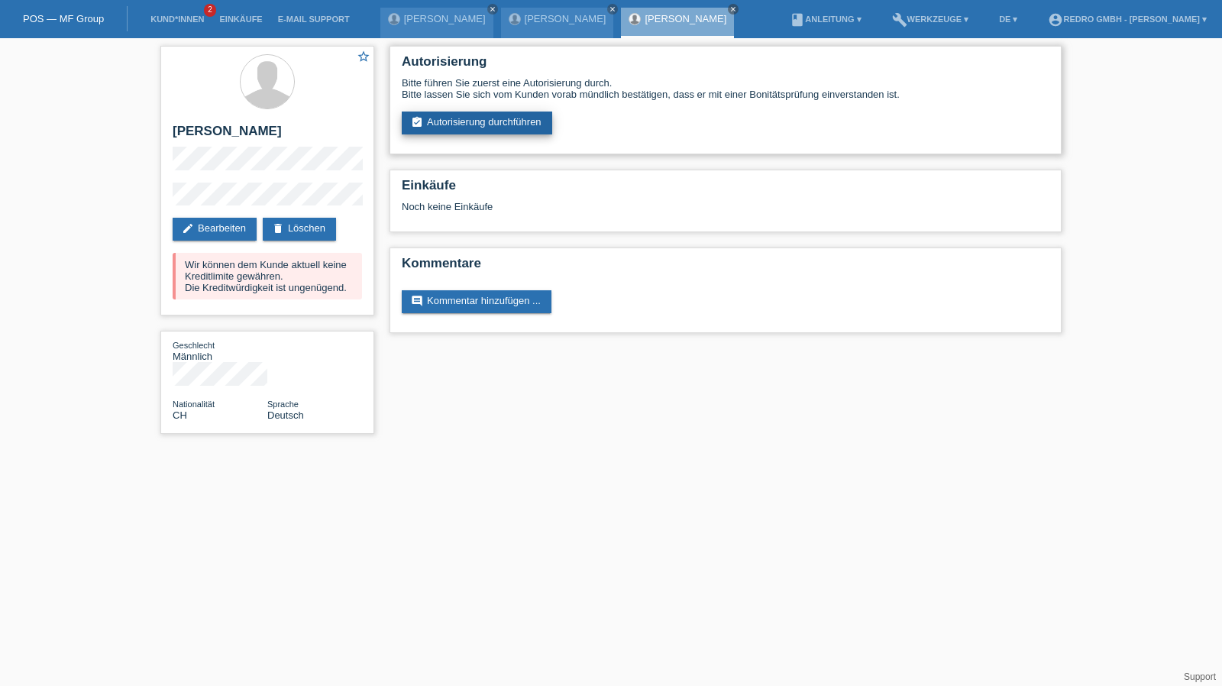
click at [507, 130] on link "assignment_turned_in Autorisierung durchführen" at bounding box center [477, 122] width 150 height 23
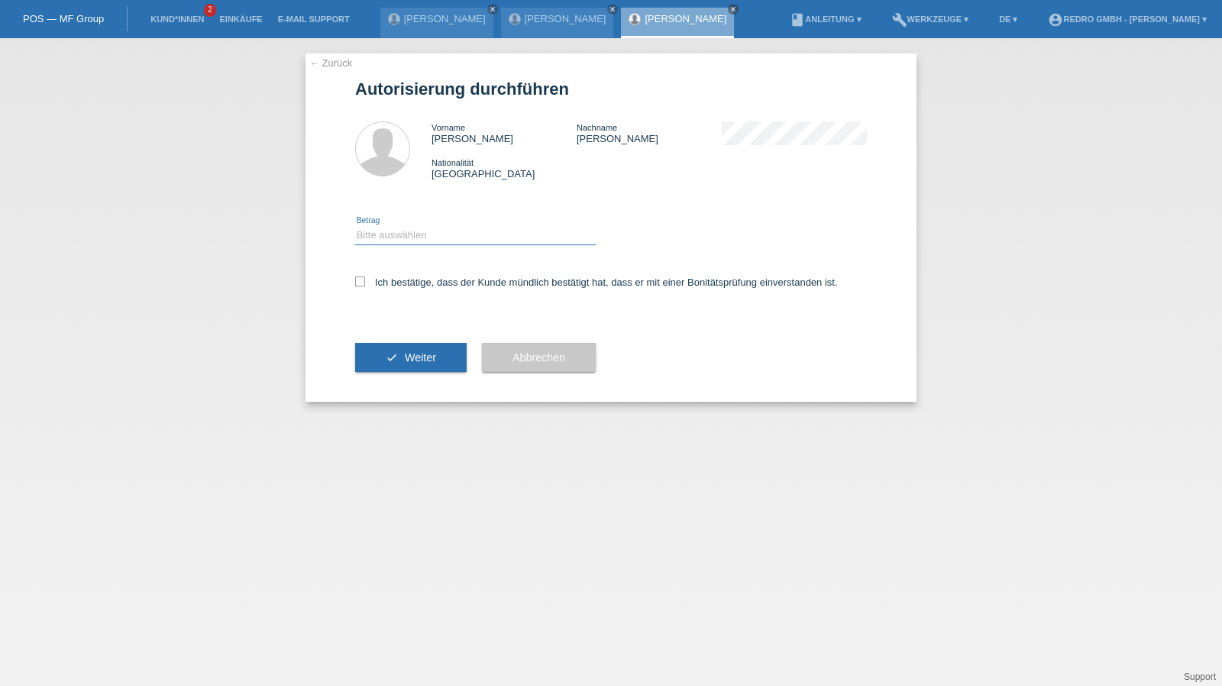
drag, startPoint x: 394, startPoint y: 233, endPoint x: 391, endPoint y: 244, distance: 11.1
click at [394, 233] on select "Bitte auswählen CHF 1.00 - CHF 499.00 CHF 500.00 - CHF 1'999.00 CHF 2'000.00 - …" at bounding box center [475, 235] width 241 height 18
select select "1"
click at [355, 226] on select "Bitte auswählen CHF 1.00 - CHF 499.00 CHF 500.00 - CHF 1'999.00 CHF 2'000.00 - …" at bounding box center [475, 235] width 241 height 18
click at [388, 276] on div "Ich bestätige, dass der Kunde mündlich bestätigt hat, dass er mit einer Bonität…" at bounding box center [611, 287] width 512 height 52
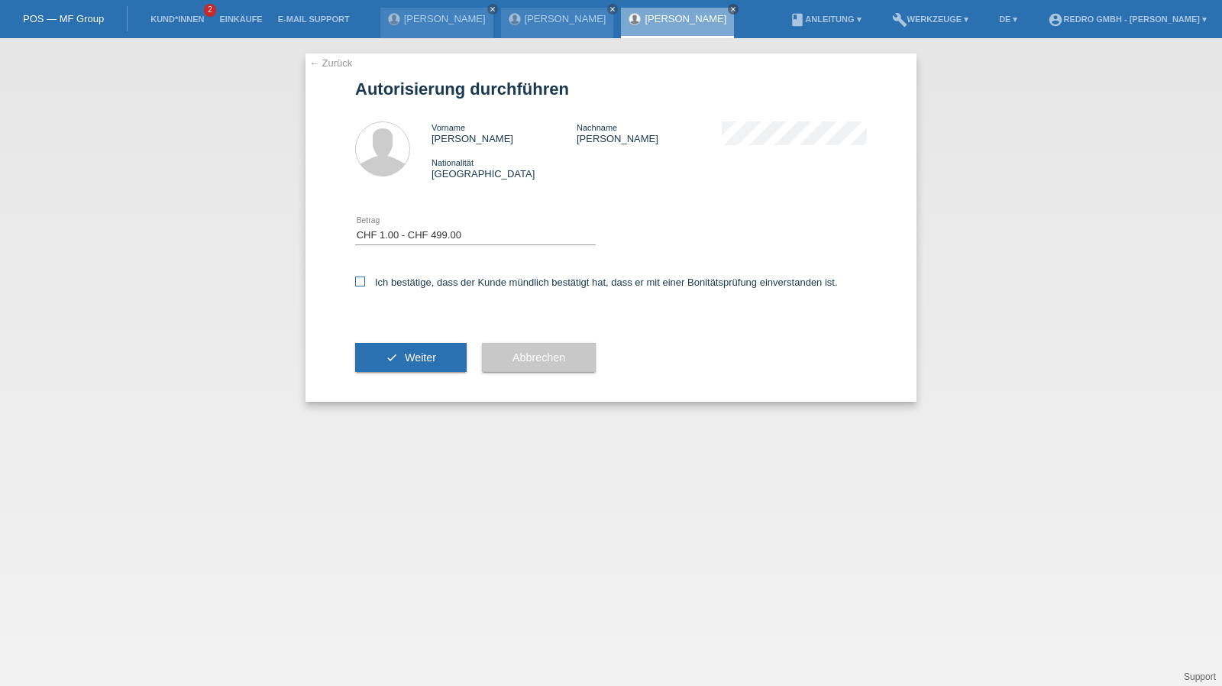
click at [404, 286] on label "Ich bestätige, dass der Kunde mündlich bestätigt hat, dass er mit einer Bonität…" at bounding box center [596, 281] width 483 height 11
click at [365, 286] on input "Ich bestätige, dass der Kunde mündlich bestätigt hat, dass er mit einer Bonität…" at bounding box center [360, 281] width 10 height 10
checkbox input "true"
click at [397, 352] on button "check Weiter" at bounding box center [410, 357] width 111 height 29
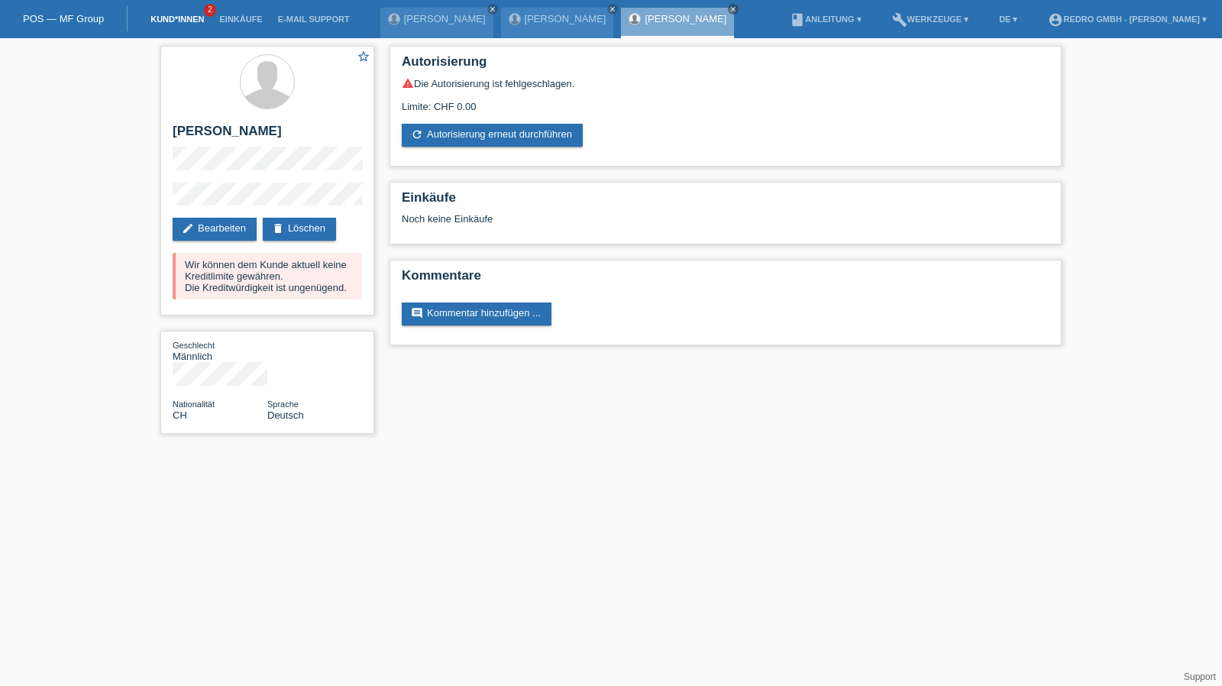
click at [163, 20] on link "Kund*innen" at bounding box center [177, 19] width 69 height 9
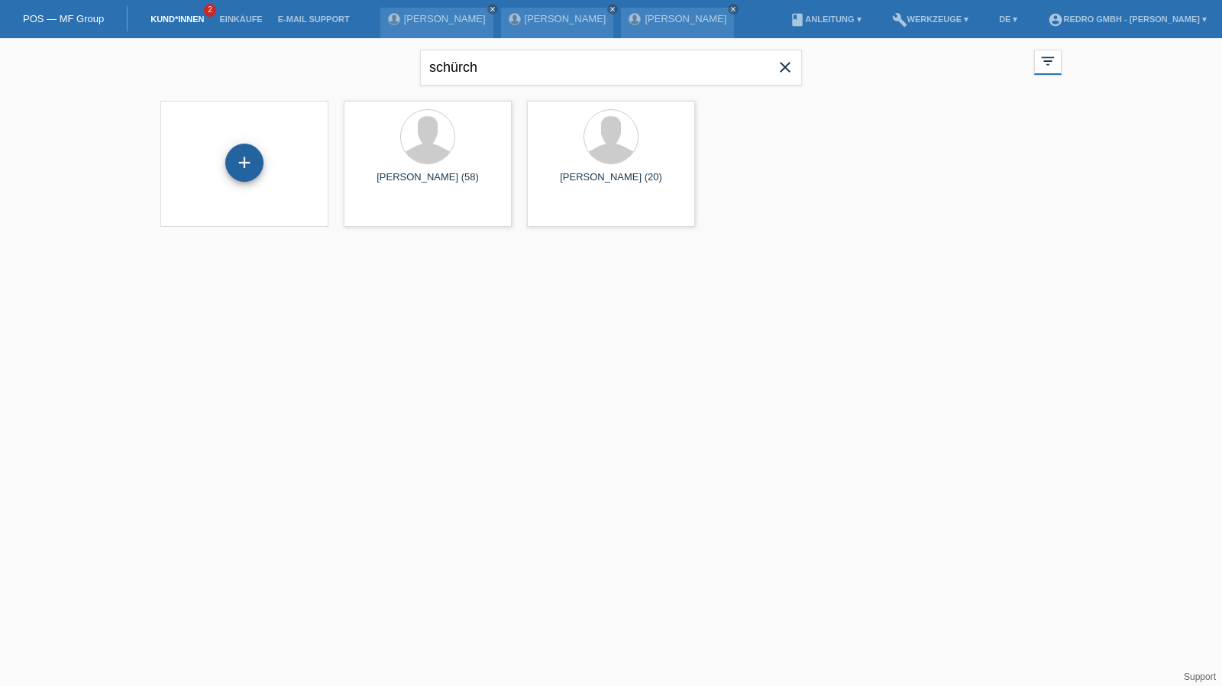
click at [237, 157] on div "+" at bounding box center [244, 163] width 37 height 26
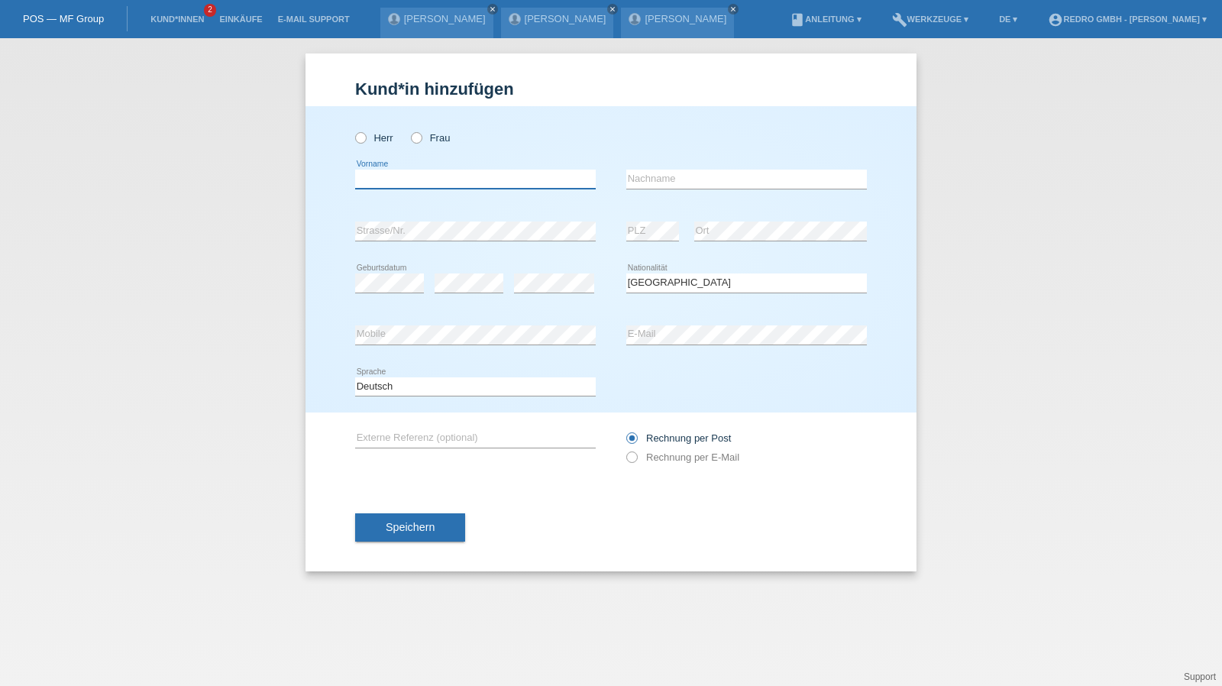
click at [405, 170] on input "text" at bounding box center [475, 178] width 241 height 19
type input "[PERSON_NAME]"
type input "Tisch"
click at [747, 172] on input "Tisch" at bounding box center [746, 178] width 241 height 19
select select "DE"
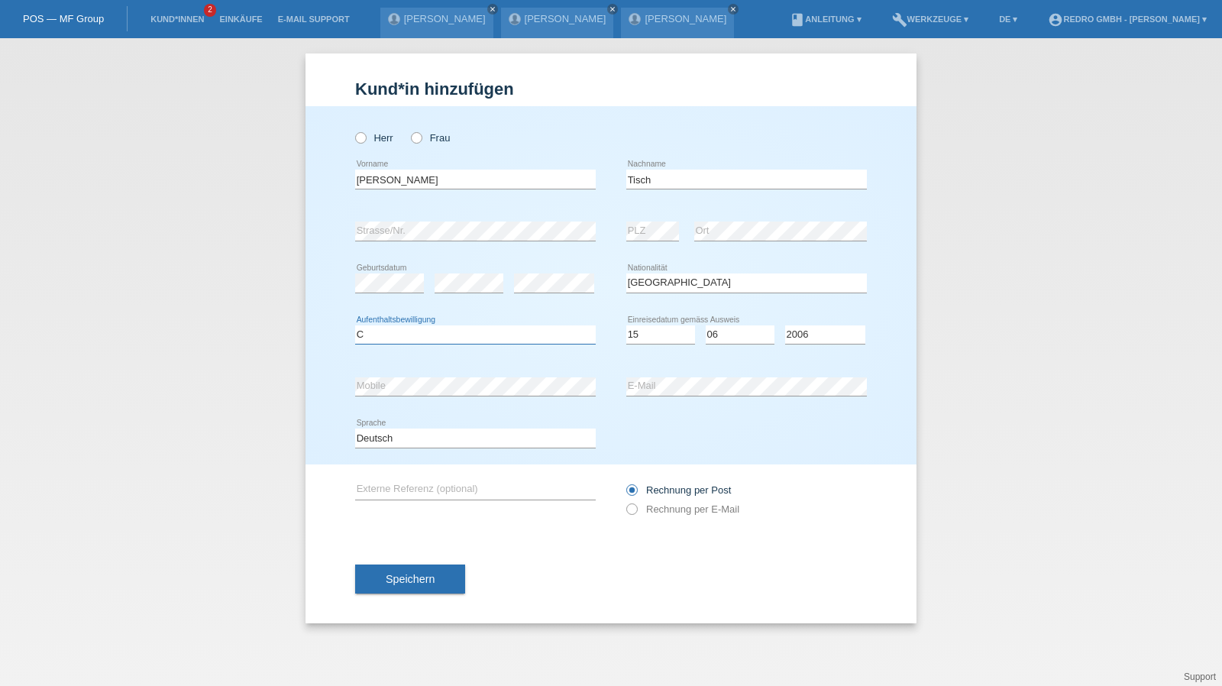
select select "C"
select select "15"
click at [429, 558] on div "Speichern" at bounding box center [611, 578] width 512 height 89
click at [408, 578] on span "Speichern" at bounding box center [410, 579] width 49 height 12
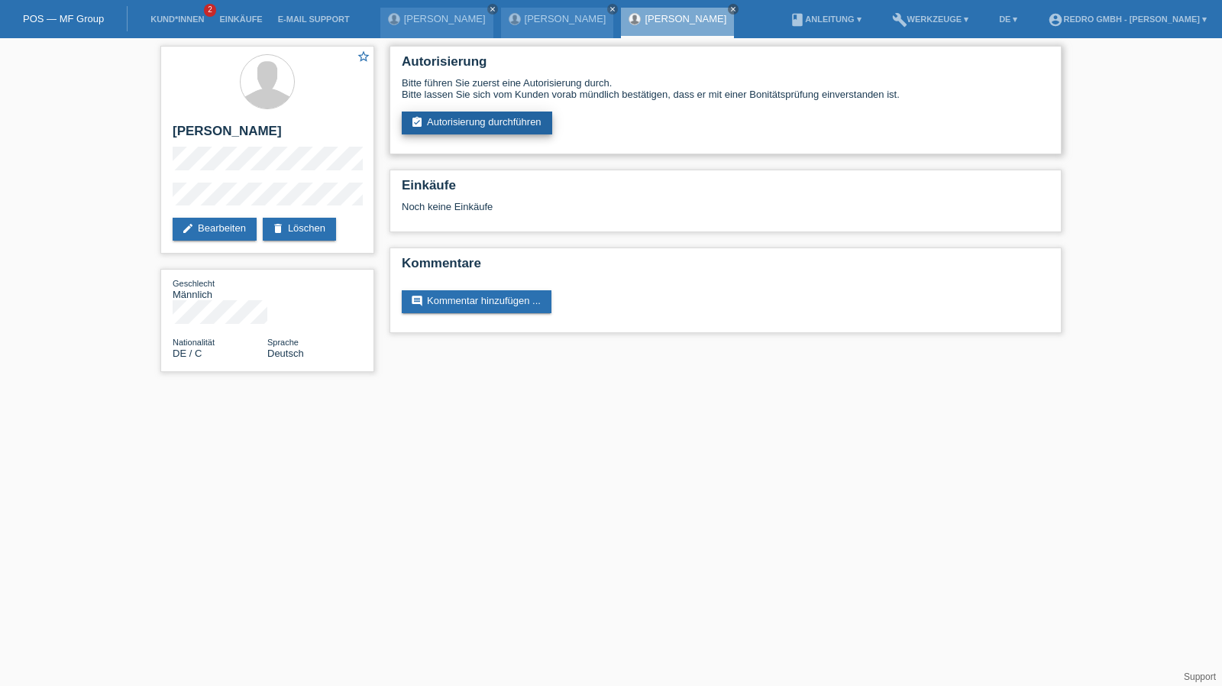
click at [442, 118] on link "assignment_turned_in Autorisierung durchführen" at bounding box center [477, 122] width 150 height 23
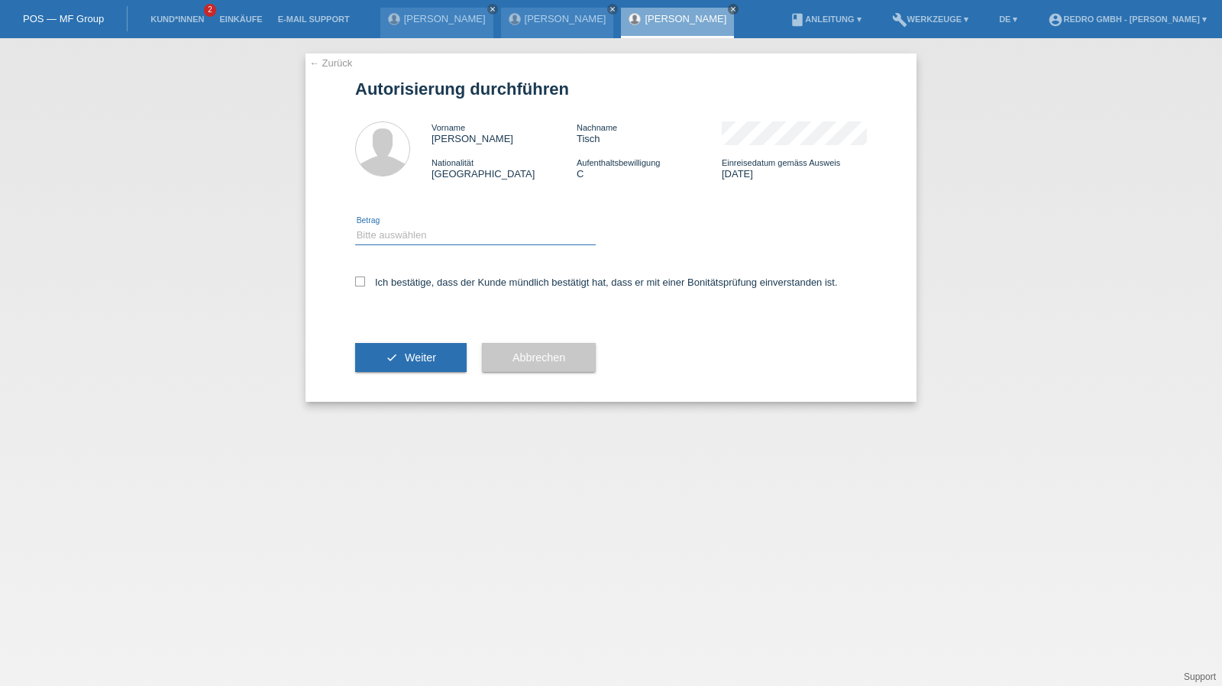
drag, startPoint x: 391, startPoint y: 230, endPoint x: 392, endPoint y: 244, distance: 14.6
click at [391, 230] on select "Bitte auswählen CHF 1.00 - CHF 499.00 CHF 500.00 - CHF 1'999.00 CHF 2'000.00 - …" at bounding box center [475, 235] width 241 height 18
select select "1"
click at [355, 226] on select "Bitte auswählen CHF 1.00 - CHF 499.00 CHF 500.00 - CHF 1'999.00 CHF 2'000.00 - …" at bounding box center [475, 235] width 241 height 18
click at [397, 288] on label "Ich bestätige, dass der Kunde mündlich bestätigt hat, dass er mit einer Bonität…" at bounding box center [596, 281] width 483 height 11
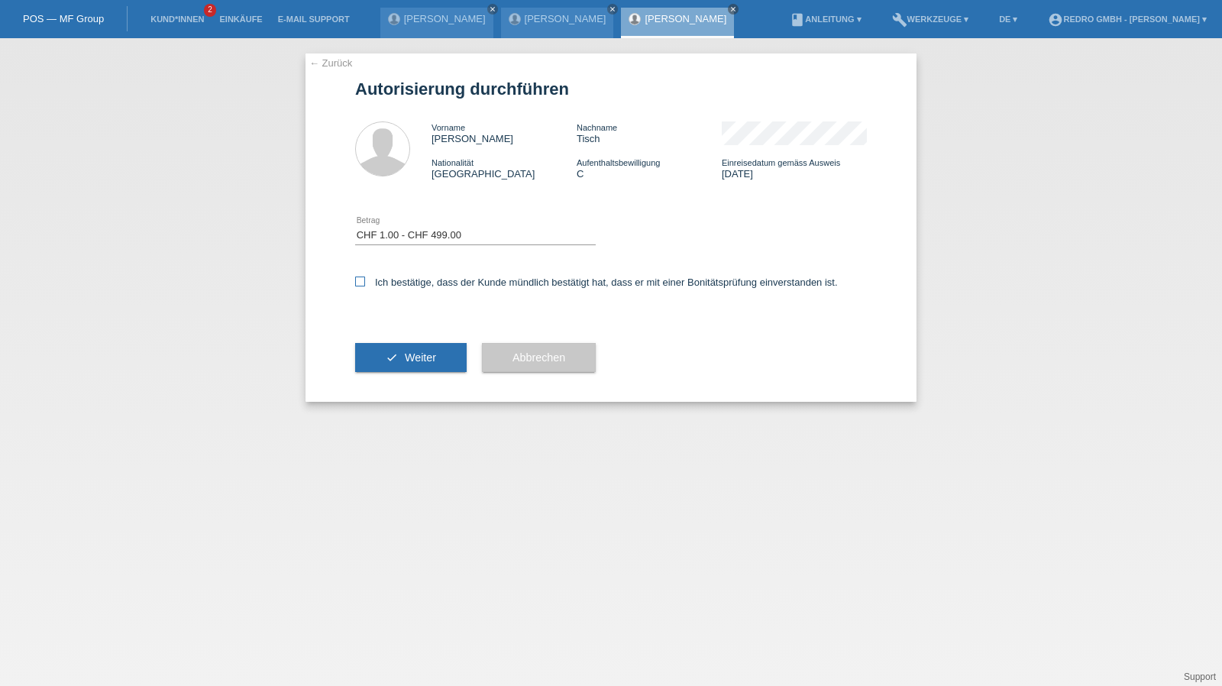
click at [365, 286] on input "Ich bestätige, dass der Kunde mündlich bestätigt hat, dass er mit einer Bonität…" at bounding box center [360, 281] width 10 height 10
checkbox input "true"
click at [394, 341] on div "check Weiter" at bounding box center [410, 357] width 111 height 89
click at [391, 354] on icon "check" at bounding box center [392, 357] width 12 height 12
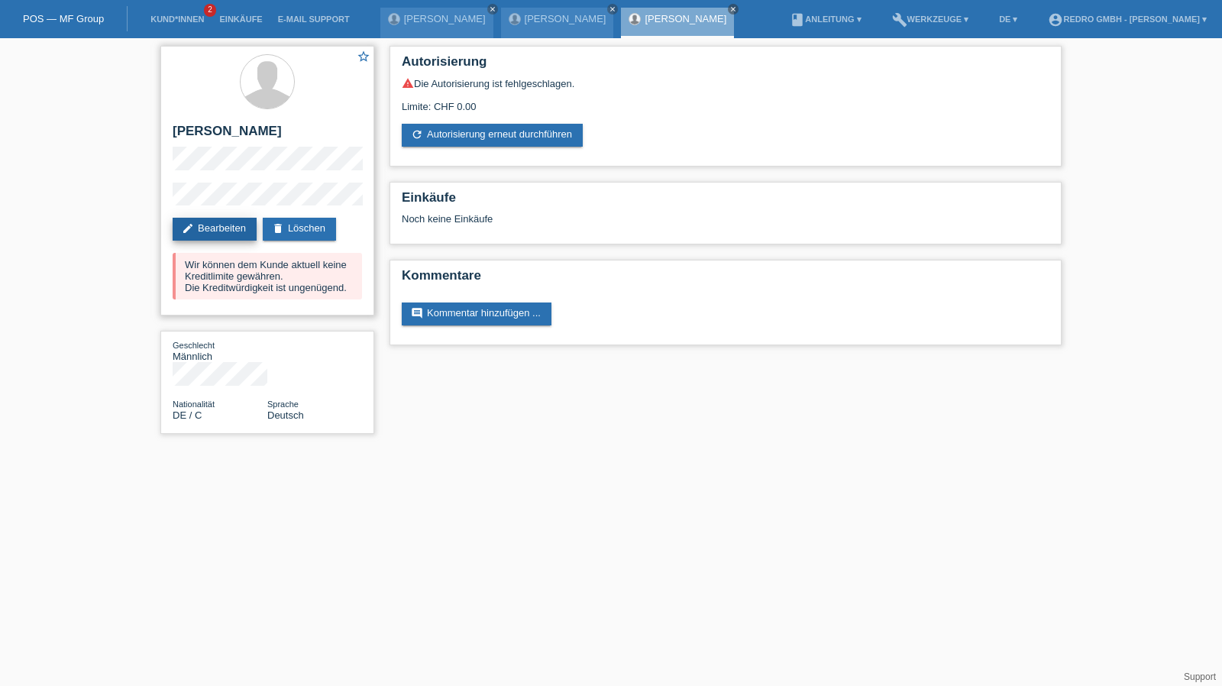
click at [195, 218] on link "edit Bearbeiten" at bounding box center [215, 229] width 84 height 23
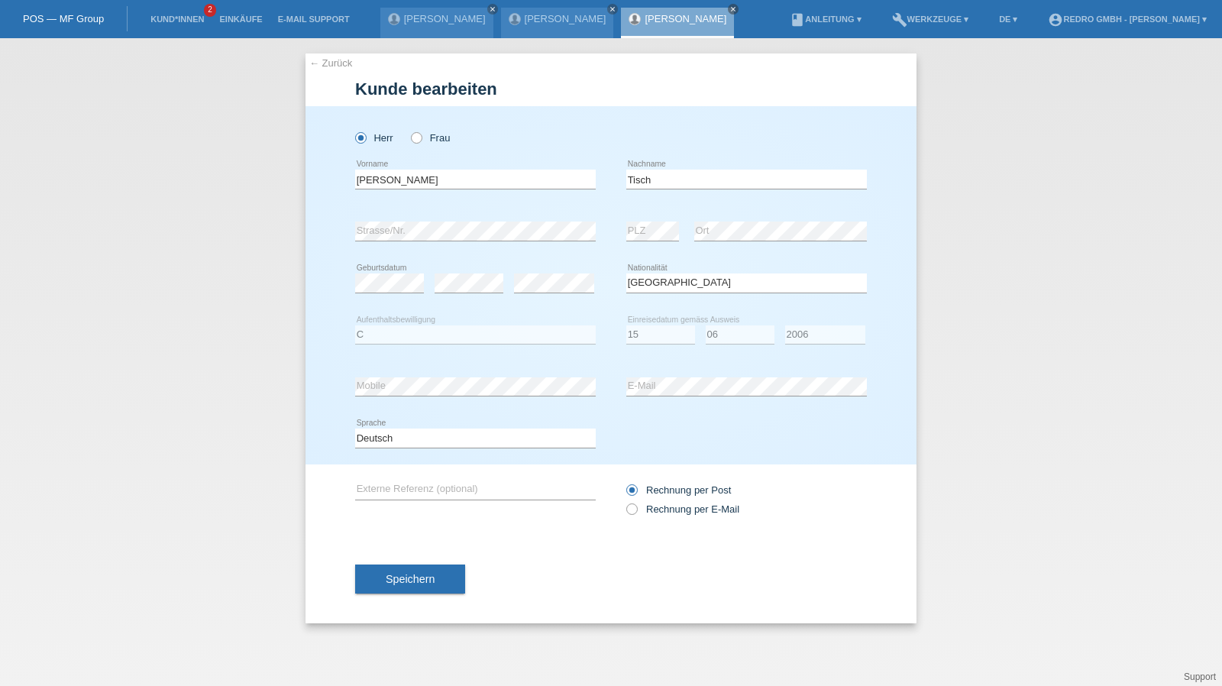
select select "DE"
select select "C"
select select "15"
select select "06"
select select "2006"
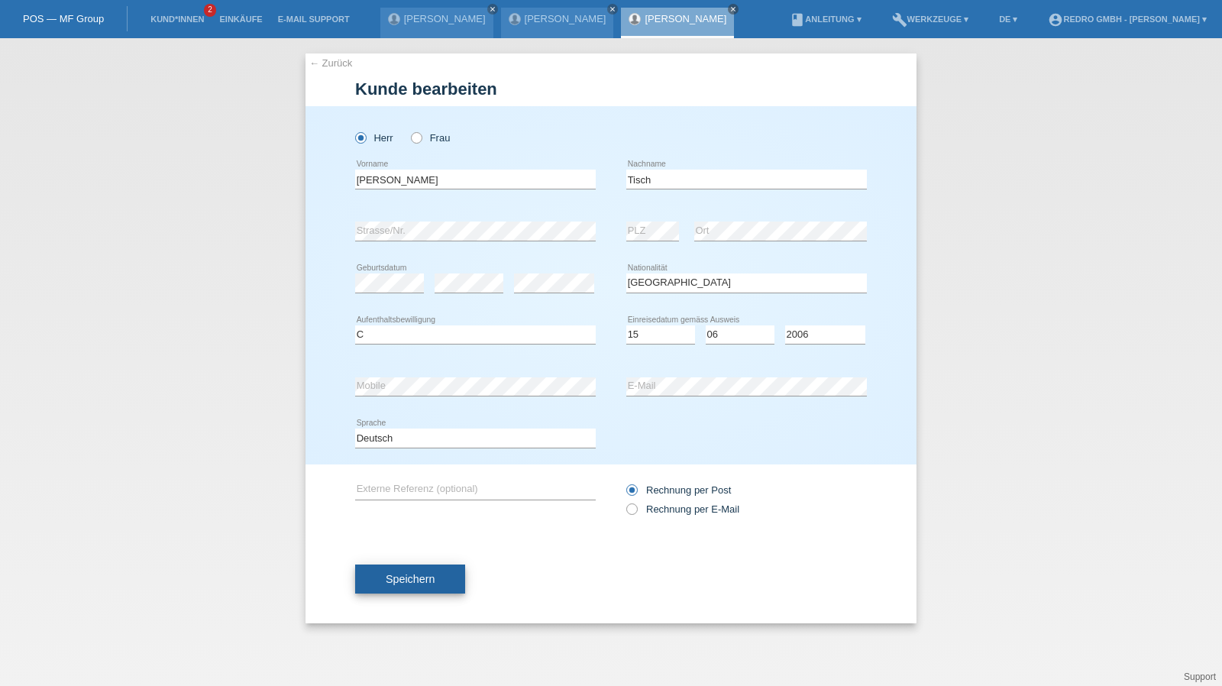
click at [425, 586] on button "Speichern" at bounding box center [410, 578] width 110 height 29
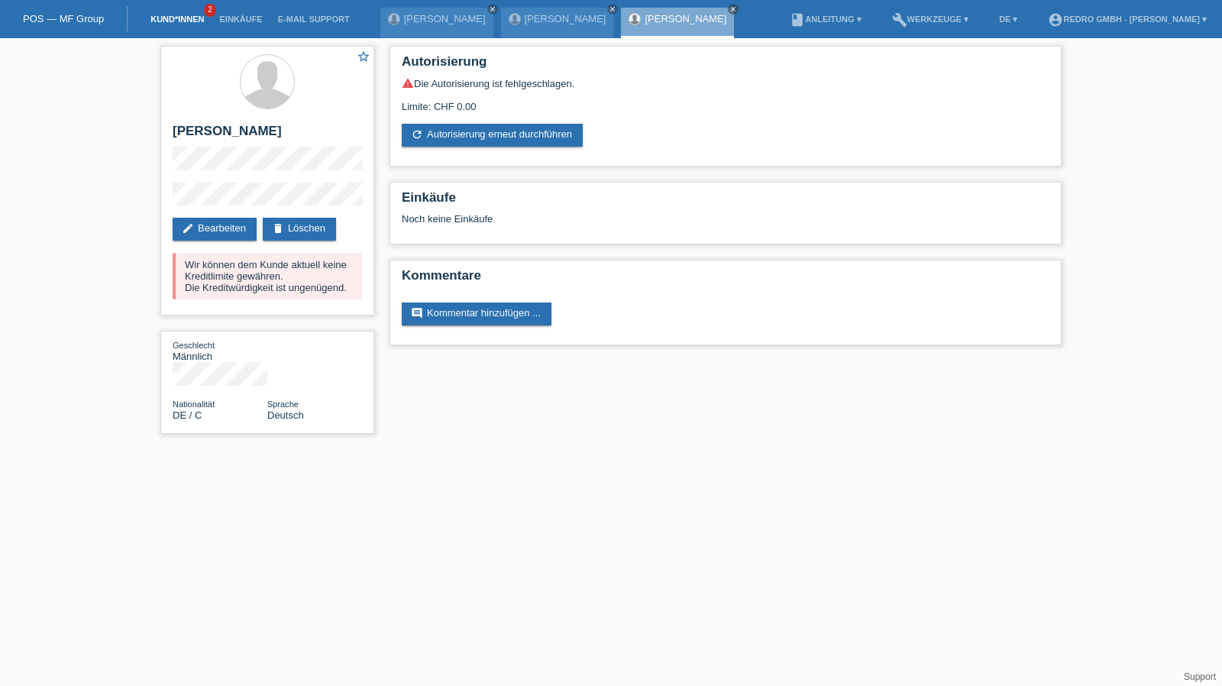
click at [169, 23] on link "Kund*innen" at bounding box center [177, 19] width 69 height 9
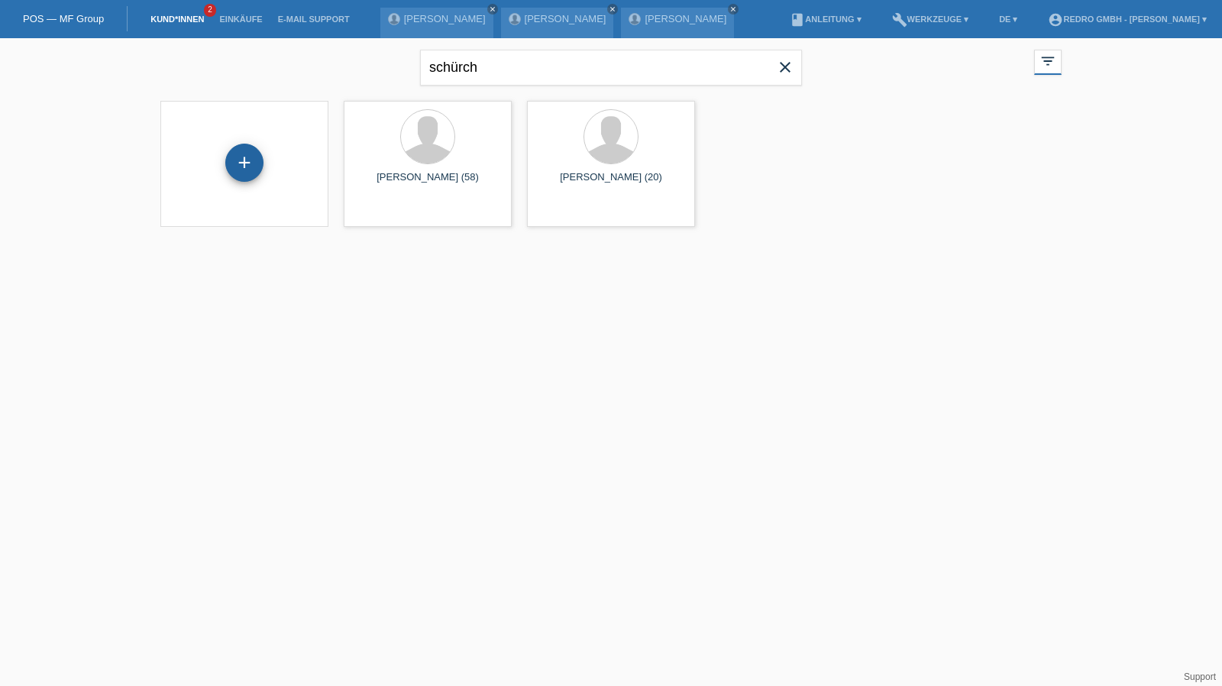
click at [250, 158] on div "+" at bounding box center [244, 163] width 38 height 38
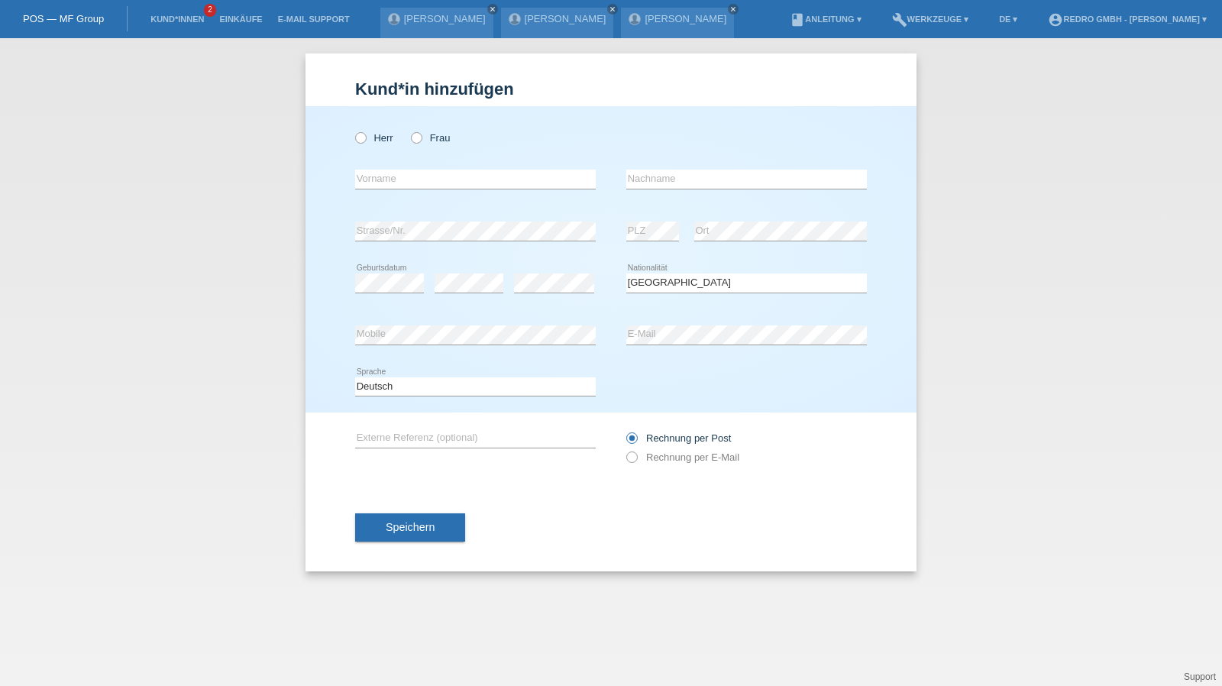
click at [663, 271] on div "Bitte auswählen... [GEOGRAPHIC_DATA] [GEOGRAPHIC_DATA] [GEOGRAPHIC_DATA] [GEOGR…" at bounding box center [746, 283] width 241 height 52
click at [663, 271] on div "Bitte auswählen... Schweiz Deutschland Liechtenstein Österreich ------------ Af…" at bounding box center [746, 283] width 241 height 52
click at [653, 282] on select "Bitte auswählen... Schweiz Deutschland Liechtenstein Österreich ------------ Af…" at bounding box center [746, 282] width 241 height 18
select select "TN"
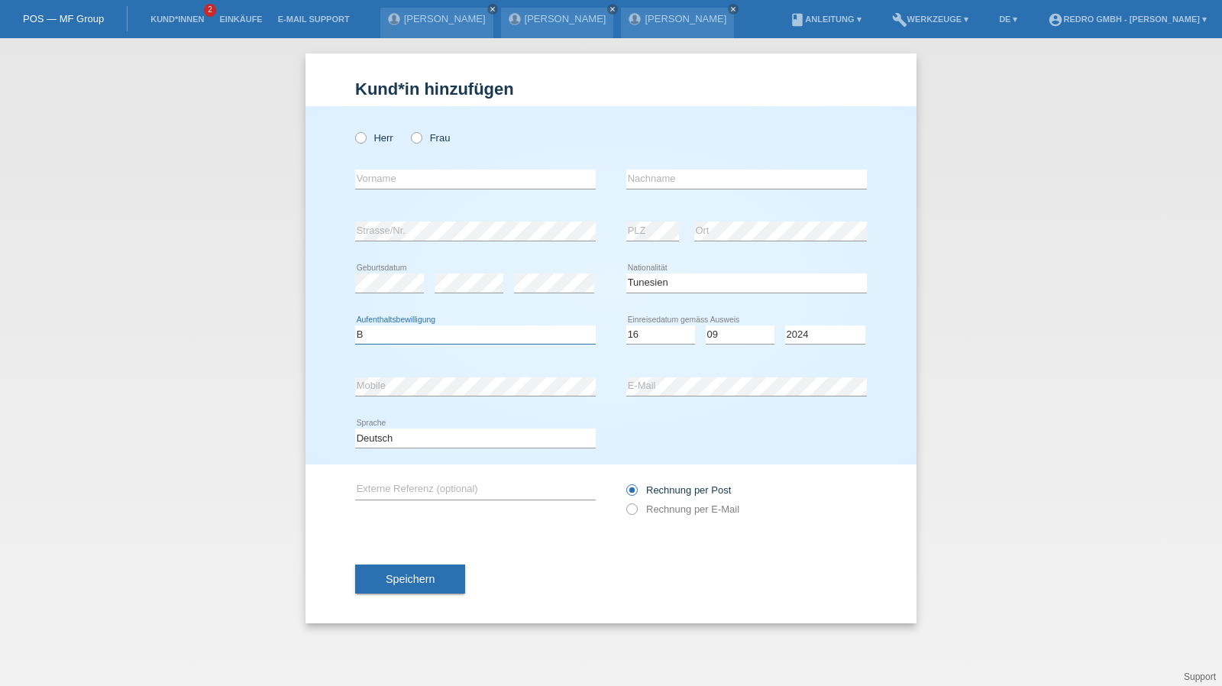
select select "B"
select select "16"
select select "09"
select select "2022"
click at [1044, 303] on div "Kund*in hinzufügen Kunde hinzufügen Kundin hinzufügen Herr Frau error Vorname e…" at bounding box center [611, 361] width 1222 height 647
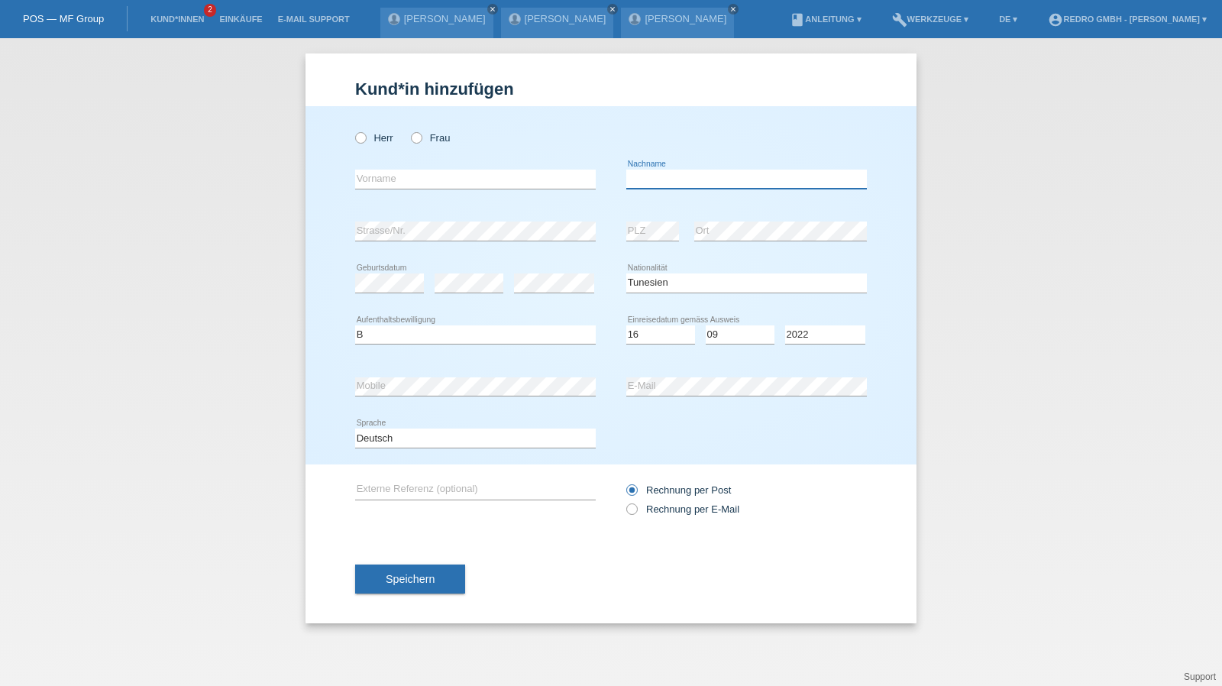
click at [753, 176] on input "text" at bounding box center [746, 178] width 241 height 19
type input "Hmaied"
click at [394, 440] on select "Deutsch Français Italiano English" at bounding box center [475, 437] width 241 height 18
select select "fr"
click at [355, 428] on select "Deutsch Français Italiano English" at bounding box center [475, 437] width 241 height 18
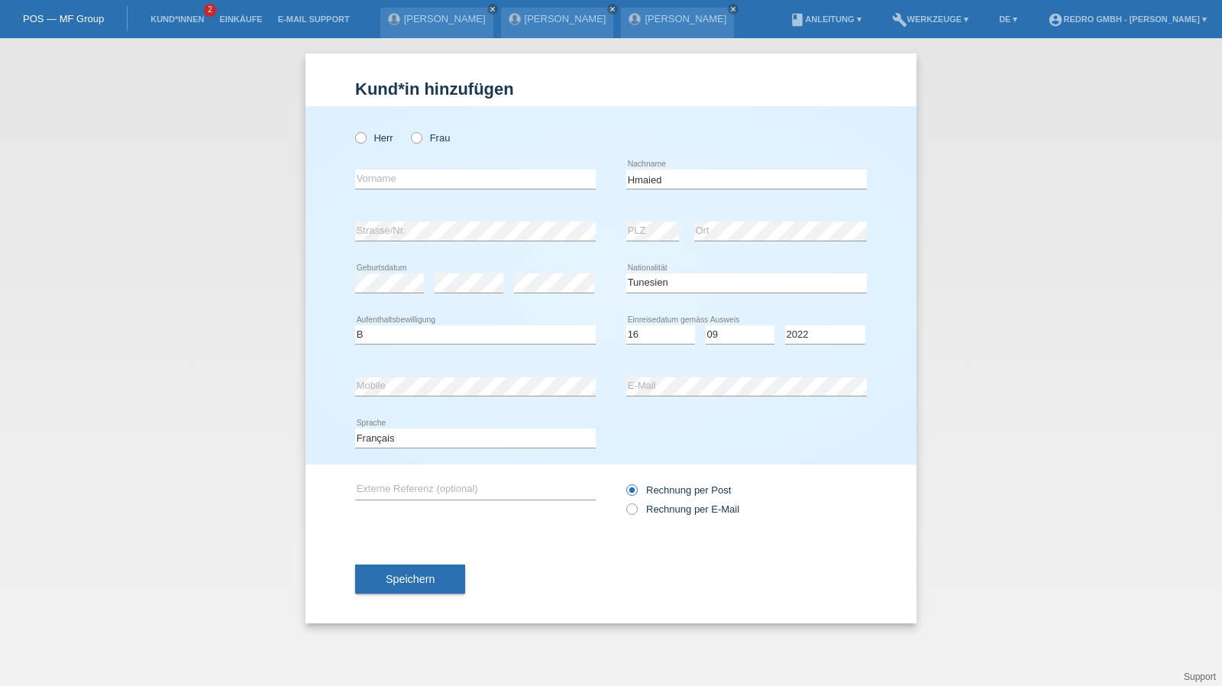
click at [400, 543] on div "Speichern" at bounding box center [611, 578] width 512 height 89
click at [387, 570] on button "Speichern" at bounding box center [410, 578] width 110 height 29
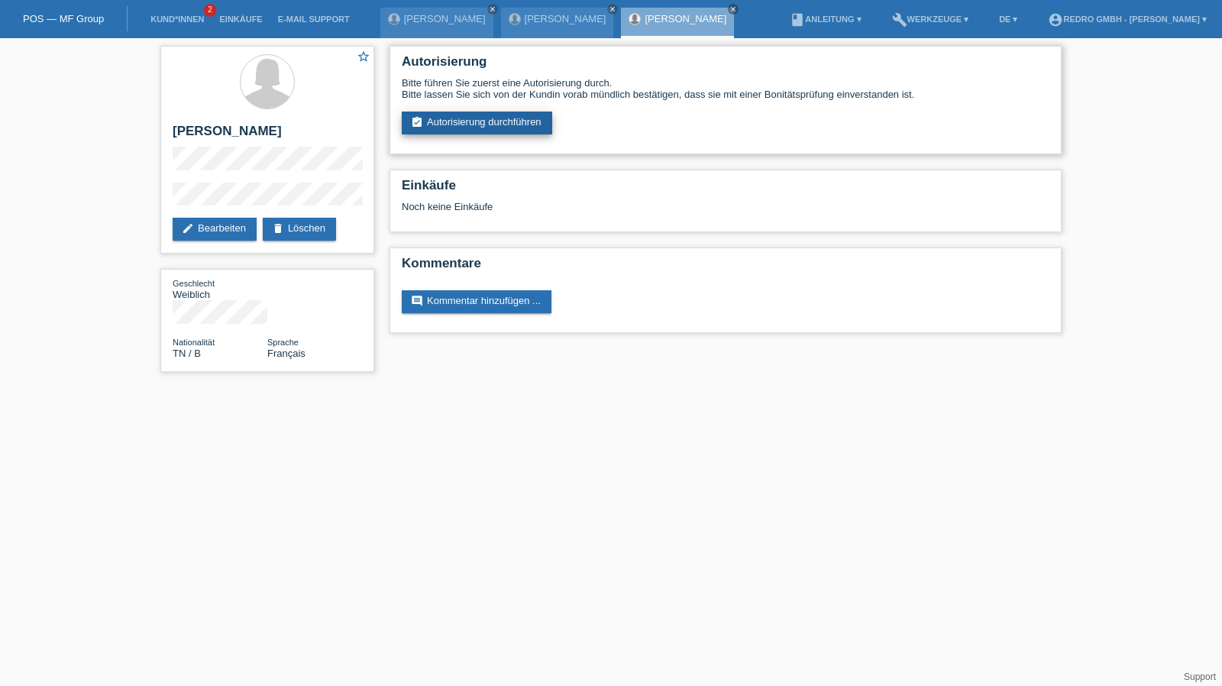
click at [478, 133] on link "assignment_turned_in Autorisierung durchführen" at bounding box center [477, 122] width 150 height 23
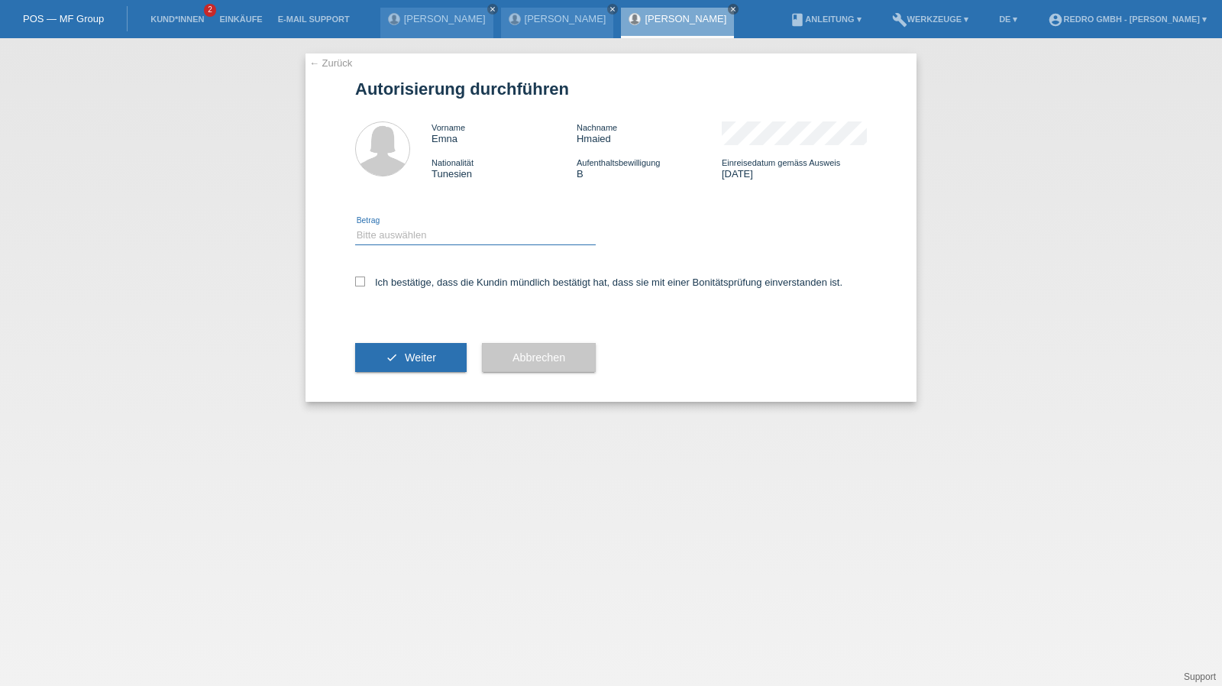
click at [404, 237] on select "Bitte auswählen CHF 1.00 - CHF 499.00 CHF 500.00 - CHF 1'999.00 CHF 2'000.00 - …" at bounding box center [475, 235] width 241 height 18
select select "1"
click at [355, 226] on select "Bitte auswählen CHF 1.00 - CHF 499.00 CHF 500.00 - CHF 1'999.00 CHF 2'000.00 - …" at bounding box center [475, 235] width 241 height 18
click at [396, 285] on label "Ich bestätige, dass die Kundin mündlich bestätigt hat, dass sie mit einer Bonit…" at bounding box center [598, 281] width 487 height 11
click at [365, 285] on input "Ich bestätige, dass die Kundin mündlich bestätigt hat, dass sie mit einer Bonit…" at bounding box center [360, 281] width 10 height 10
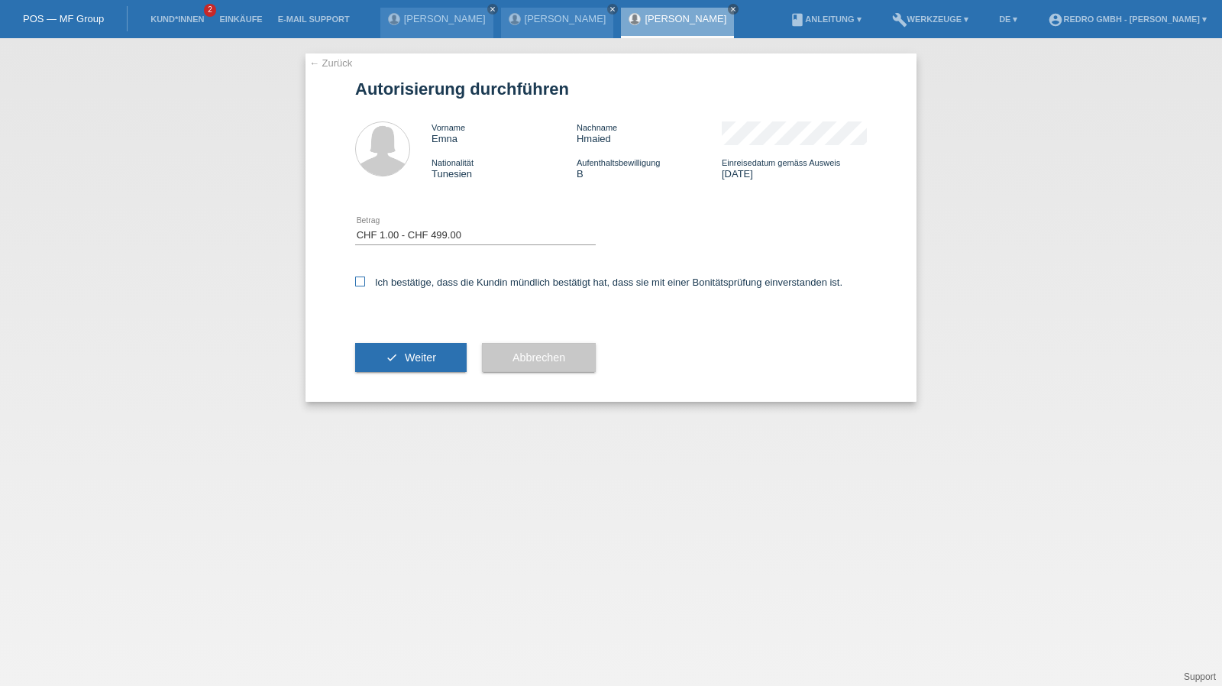
checkbox input "true"
click at [388, 356] on button "check Weiter" at bounding box center [410, 357] width 111 height 29
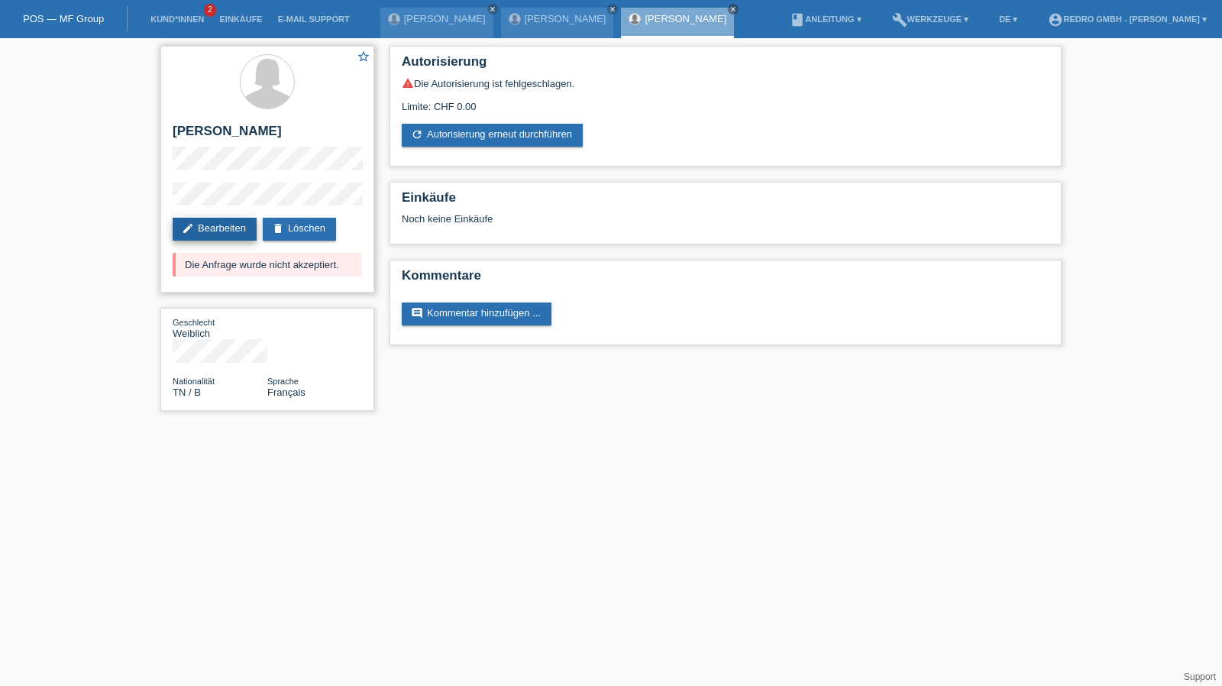
click at [221, 239] on link "edit Bearbeiten" at bounding box center [215, 229] width 84 height 23
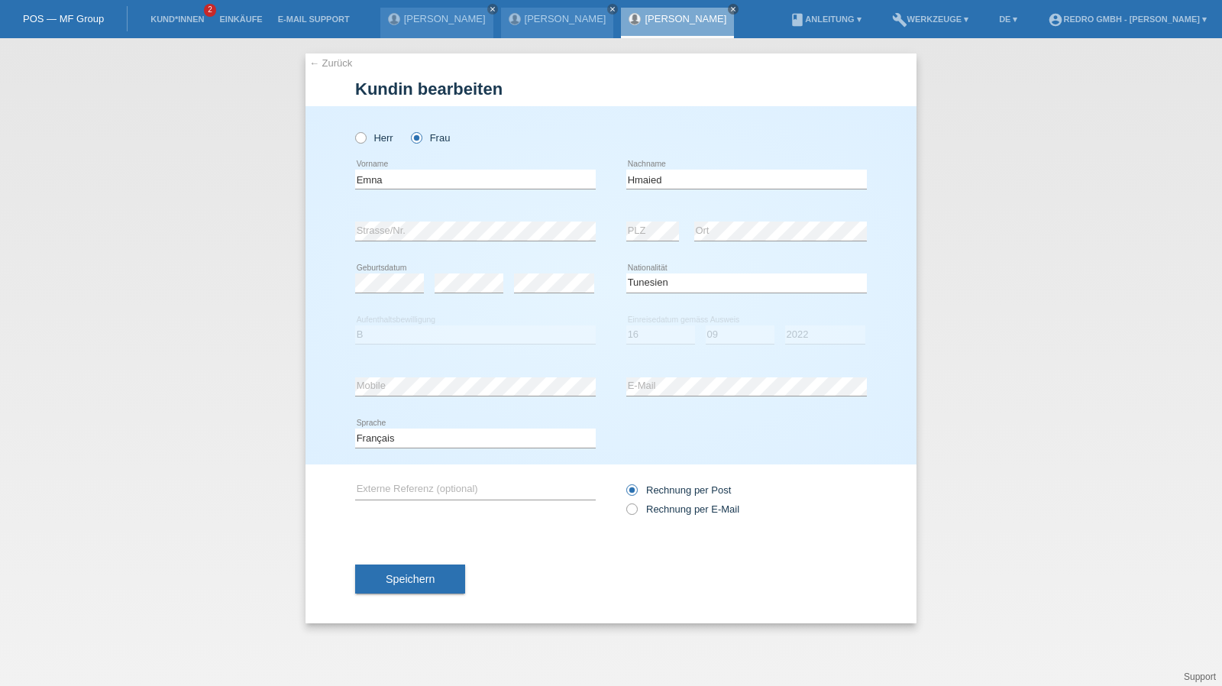
select select "TN"
select select "B"
select select "16"
select select "09"
click at [826, 329] on select "Jahr 2025 2024 2023 2022 2021 2020 2019 2018 2017 2016 2015 2014 2013 2012 2011…" at bounding box center [825, 334] width 80 height 18
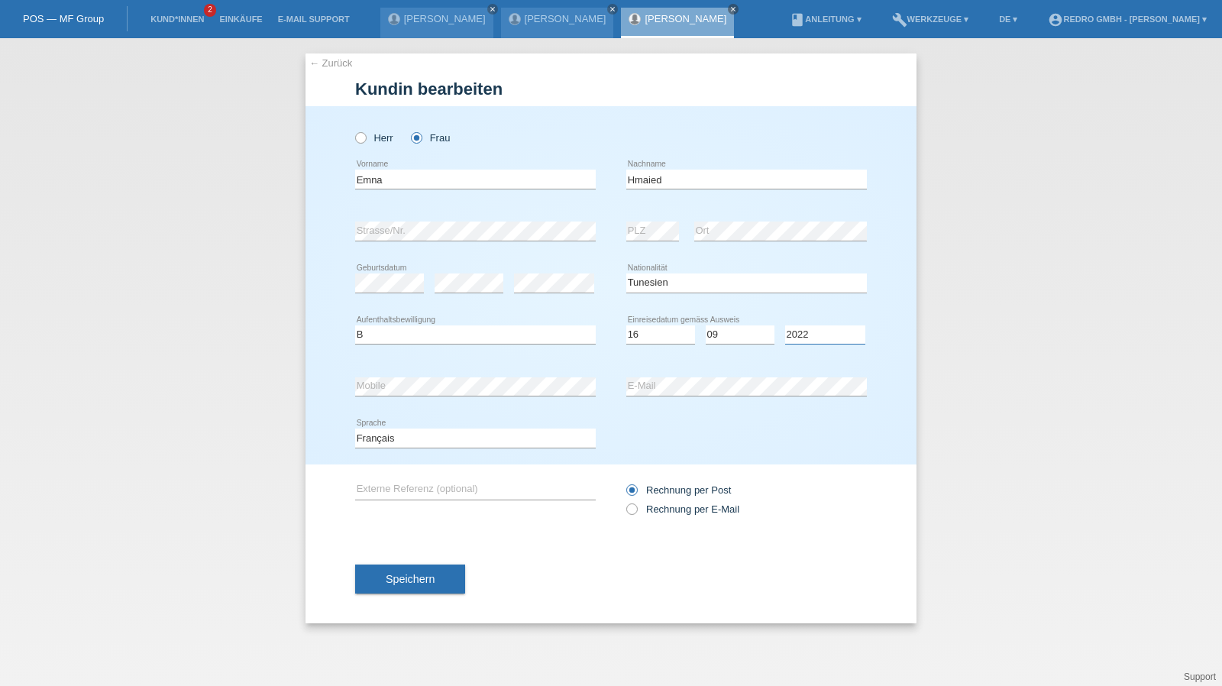
click at [826, 329] on select "Jahr 2025 2024 2023 2022 2021 2020 2019 2018 2017 2016 2015 2014 2013 2012 2011…" at bounding box center [825, 334] width 80 height 18
select select "2021"
click at [375, 578] on button "Speichern" at bounding box center [410, 578] width 110 height 29
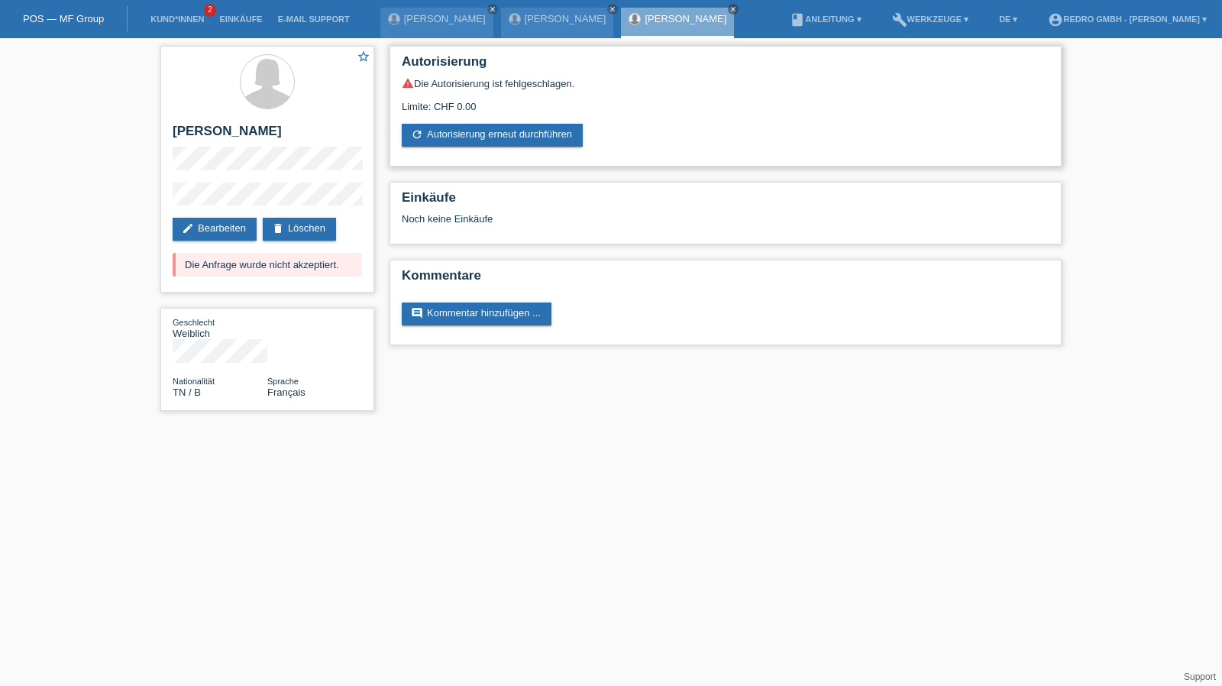
click at [510, 116] on div "warning Die Autorisierung ist fehlgeschlagen. Limite: CHF 0.00 refresh Autorisi…" at bounding box center [725, 111] width 647 height 69
click at [492, 141] on link "refresh Autorisierung erneut durchführen" at bounding box center [492, 135] width 181 height 23
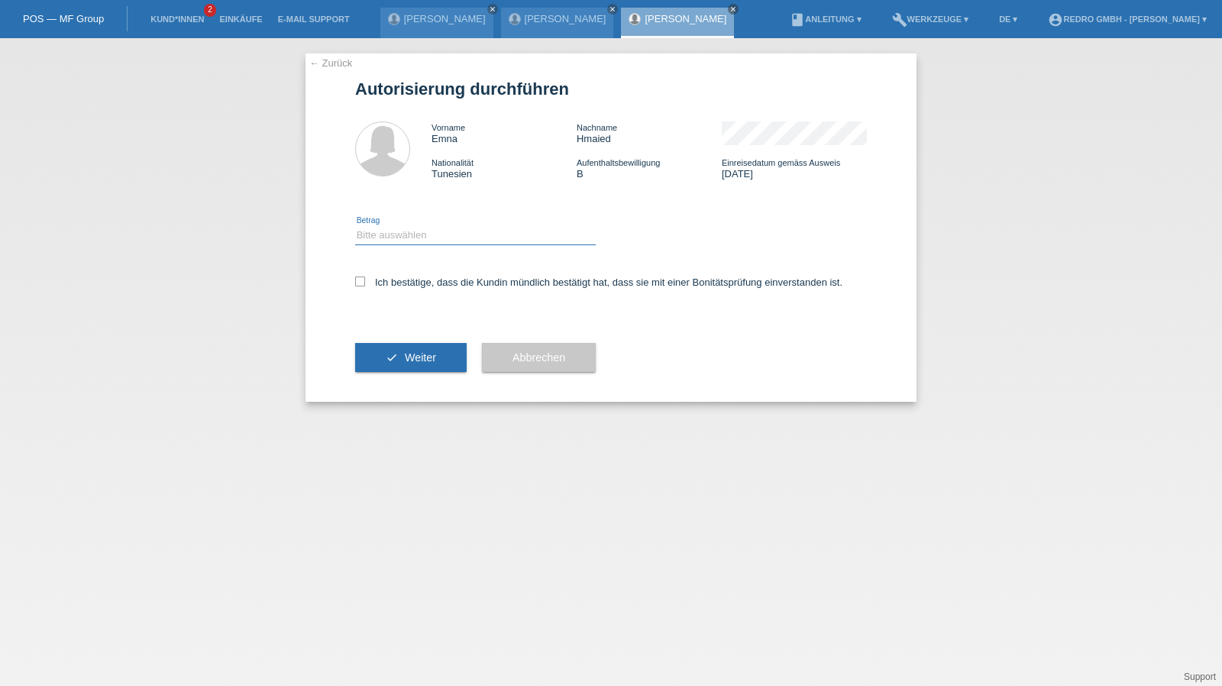
click at [423, 237] on select "Bitte auswählen CHF 1.00 - CHF 499.00 CHF 500.00 - CHF 1'999.00 CHF 2'000.00 - …" at bounding box center [475, 235] width 241 height 18
select select "1"
click at [355, 226] on select "Bitte auswählen CHF 1.00 - CHF 499.00 CHF 500.00 - CHF 1'999.00 CHF 2'000.00 - …" at bounding box center [475, 235] width 241 height 18
click at [402, 279] on label "Ich bestätige, dass die Kundin mündlich bestätigt hat, dass sie mit einer Bonit…" at bounding box center [598, 281] width 487 height 11
click at [365, 279] on input "Ich bestätige, dass die Kundin mündlich bestätigt hat, dass sie mit einer Bonit…" at bounding box center [360, 281] width 10 height 10
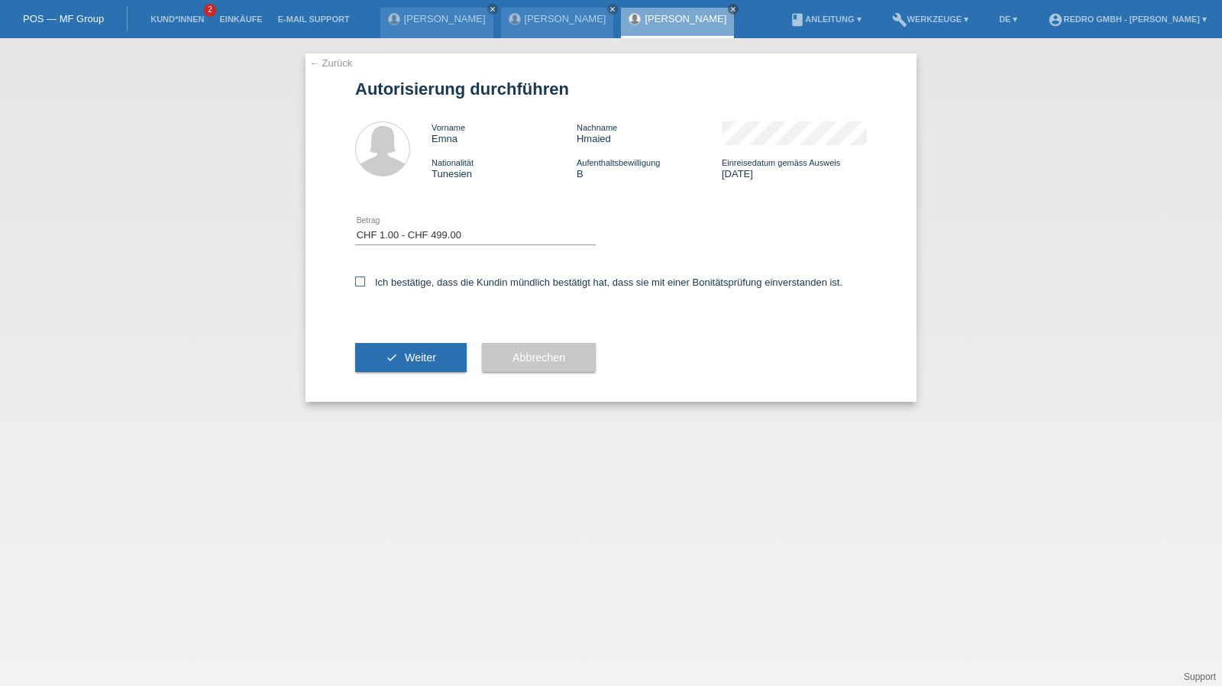
checkbox input "true"
click at [379, 346] on button "check Weiter" at bounding box center [410, 357] width 111 height 29
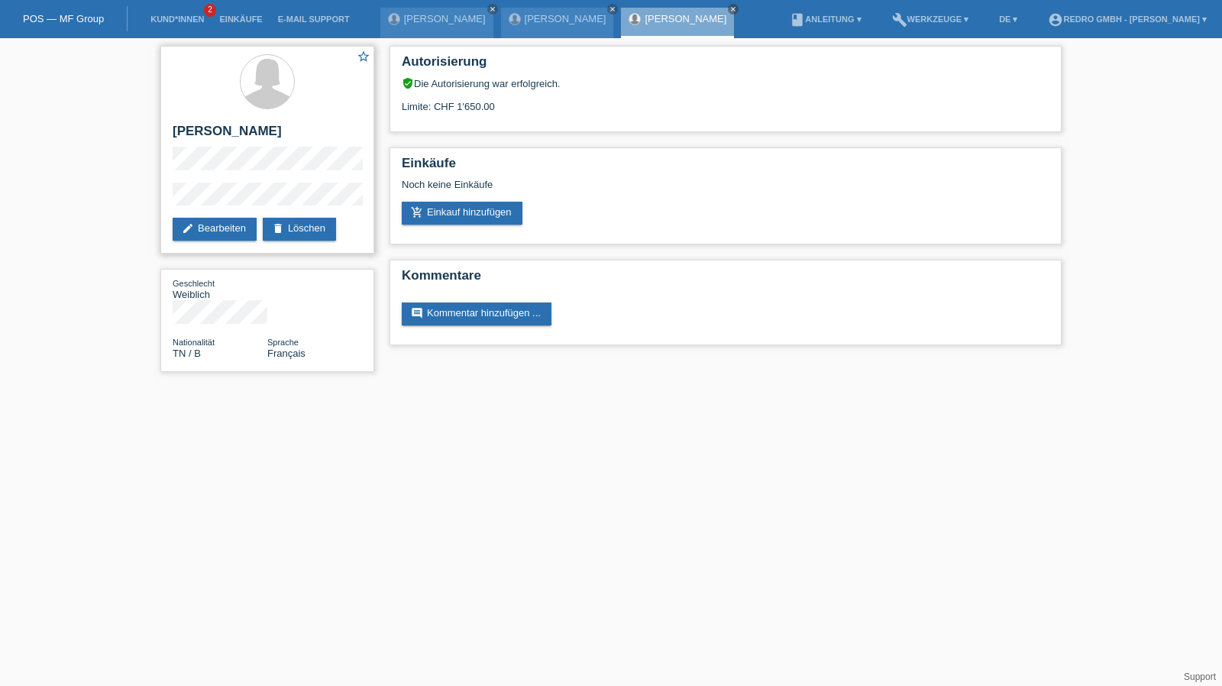
click at [217, 123] on div "star_border [PERSON_NAME] edit Bearbeiten delete Löschen" at bounding box center [267, 150] width 214 height 208
click at [217, 123] on div "star_border Emna Hmaied edit Bearbeiten delete Löschen" at bounding box center [267, 150] width 214 height 208
copy div "[PERSON_NAME]"
click at [163, 195] on div "star_border Emna Hmaied edit Bearbeiten delete Löschen" at bounding box center [267, 150] width 214 height 208
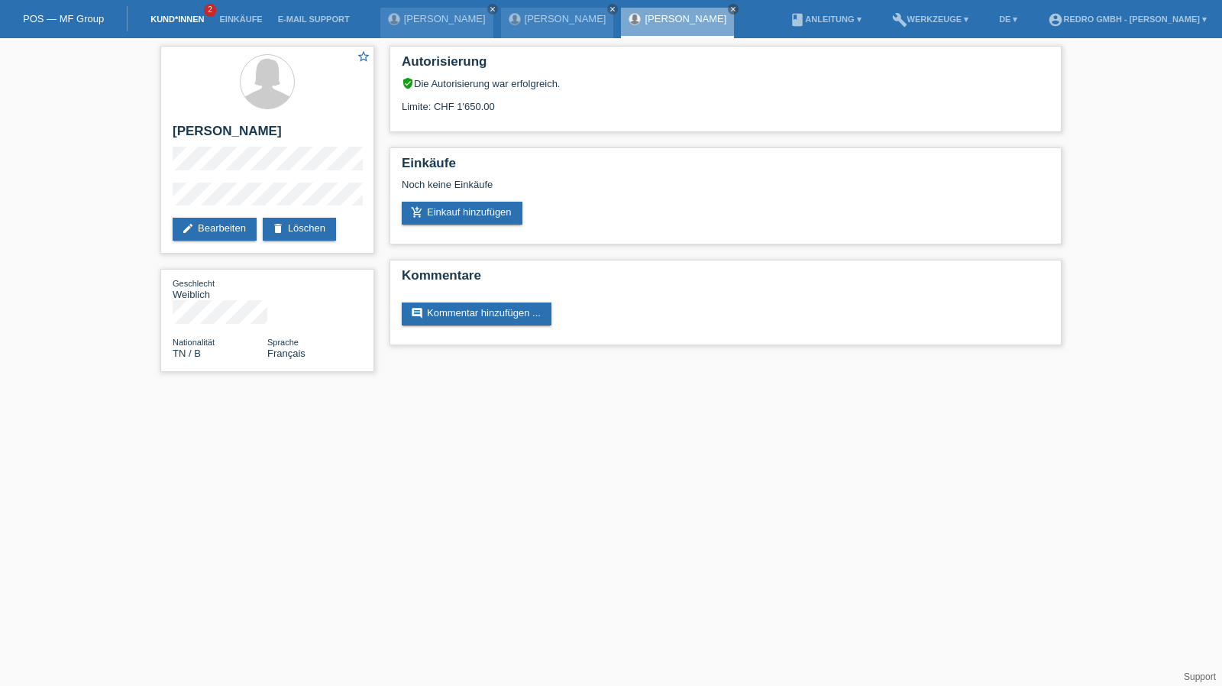
click at [169, 21] on link "Kund*innen" at bounding box center [177, 19] width 69 height 9
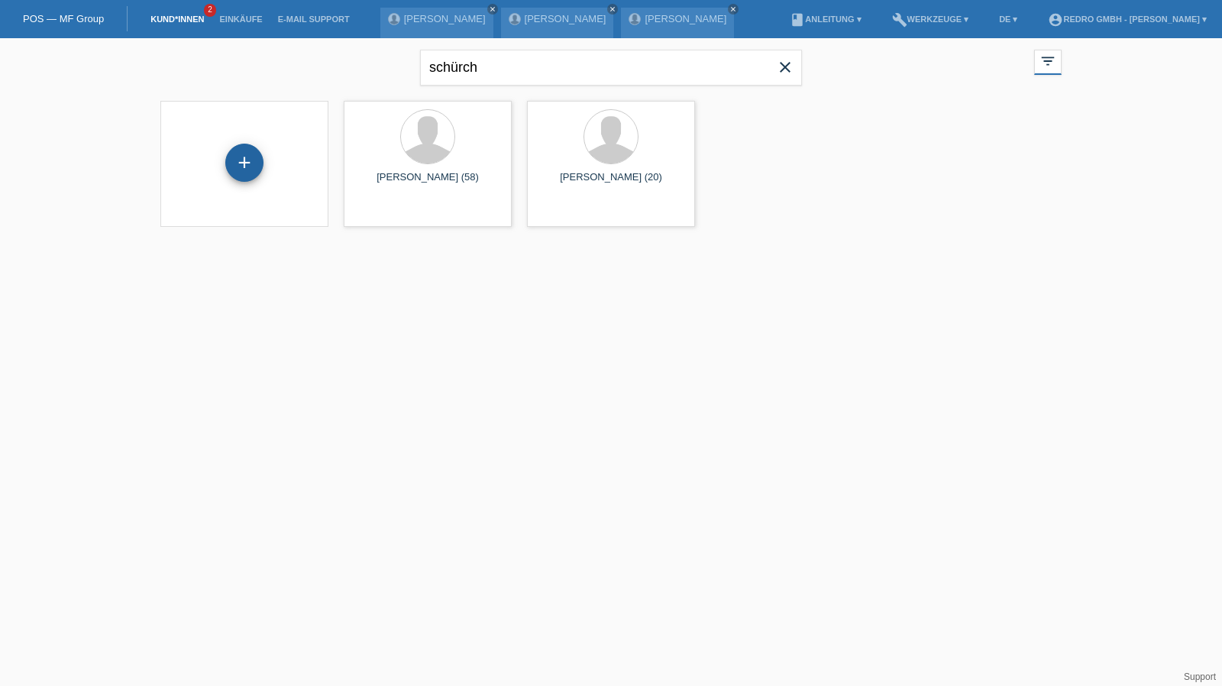
click at [250, 150] on div "+" at bounding box center [244, 163] width 38 height 38
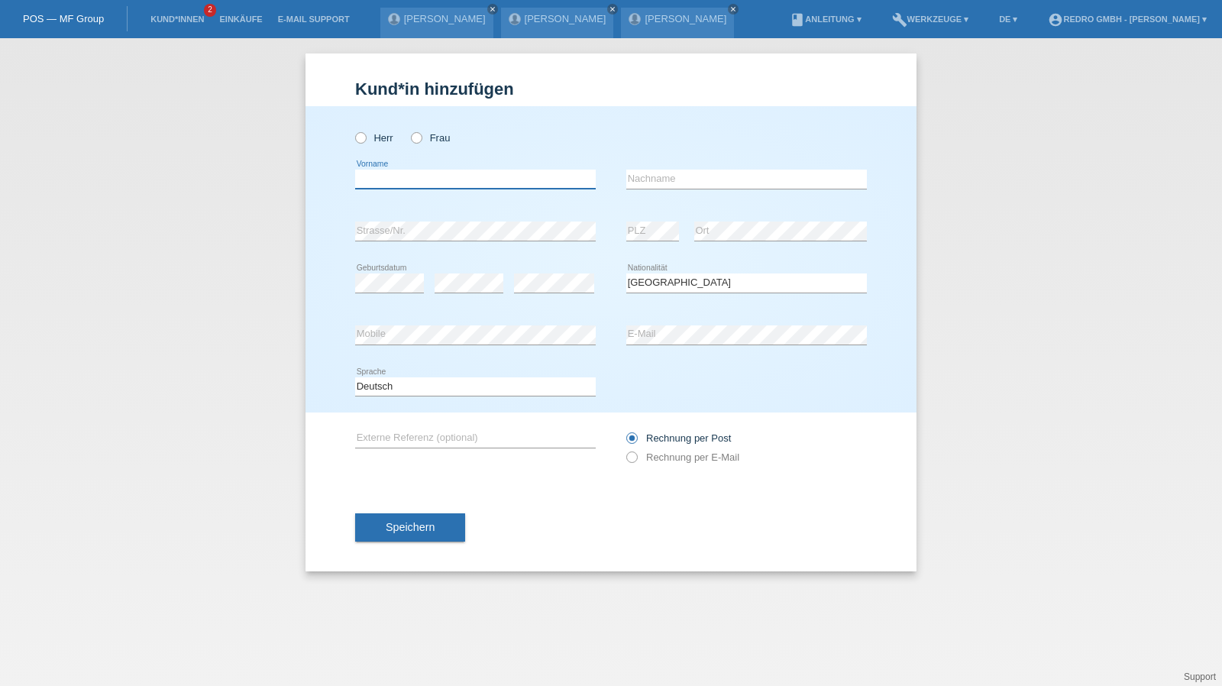
click at [397, 173] on input "text" at bounding box center [475, 178] width 241 height 19
type input "Robert"
type input "Meichtry"
click at [705, 182] on input "[PERSON_NAME]" at bounding box center [746, 178] width 241 height 19
select select "CH"
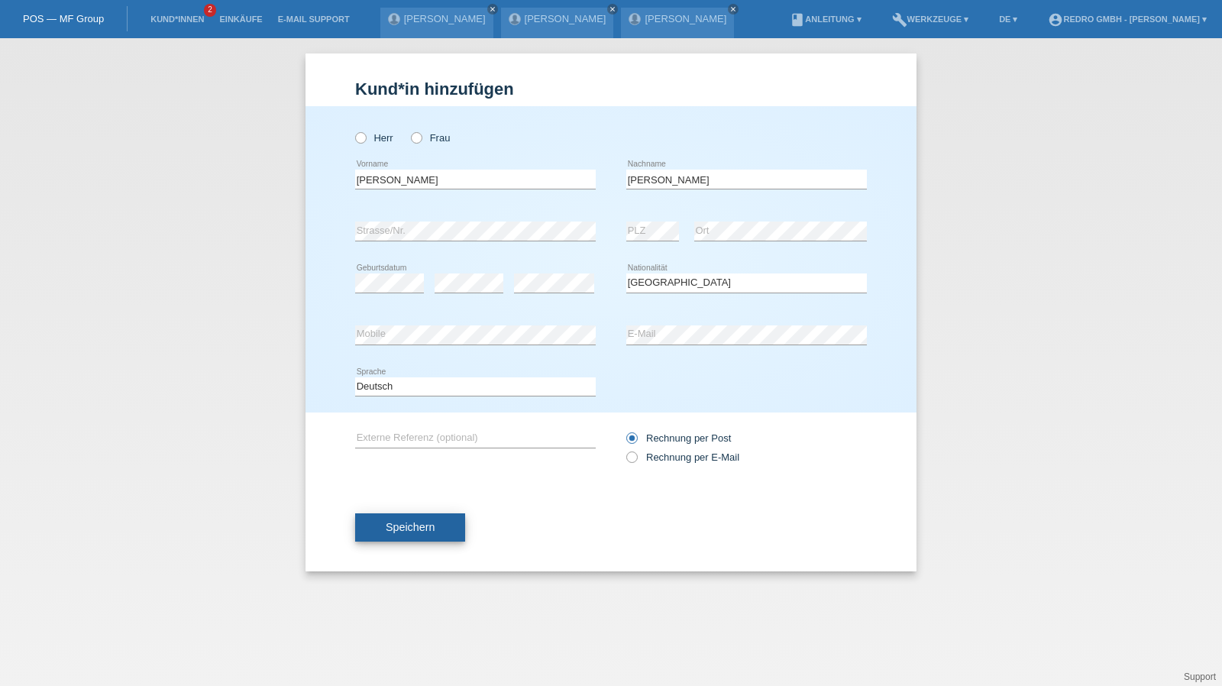
click at [396, 528] on span "Speichern" at bounding box center [410, 527] width 49 height 12
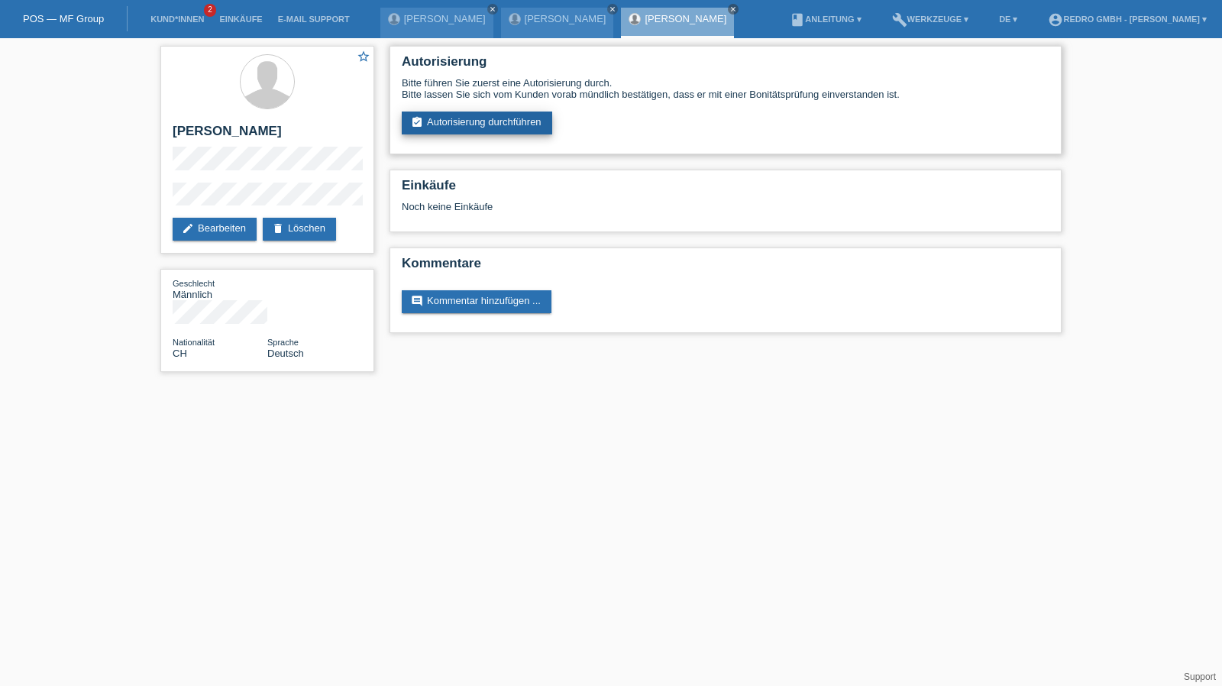
click at [469, 115] on link "assignment_turned_in Autorisierung durchführen" at bounding box center [477, 122] width 150 height 23
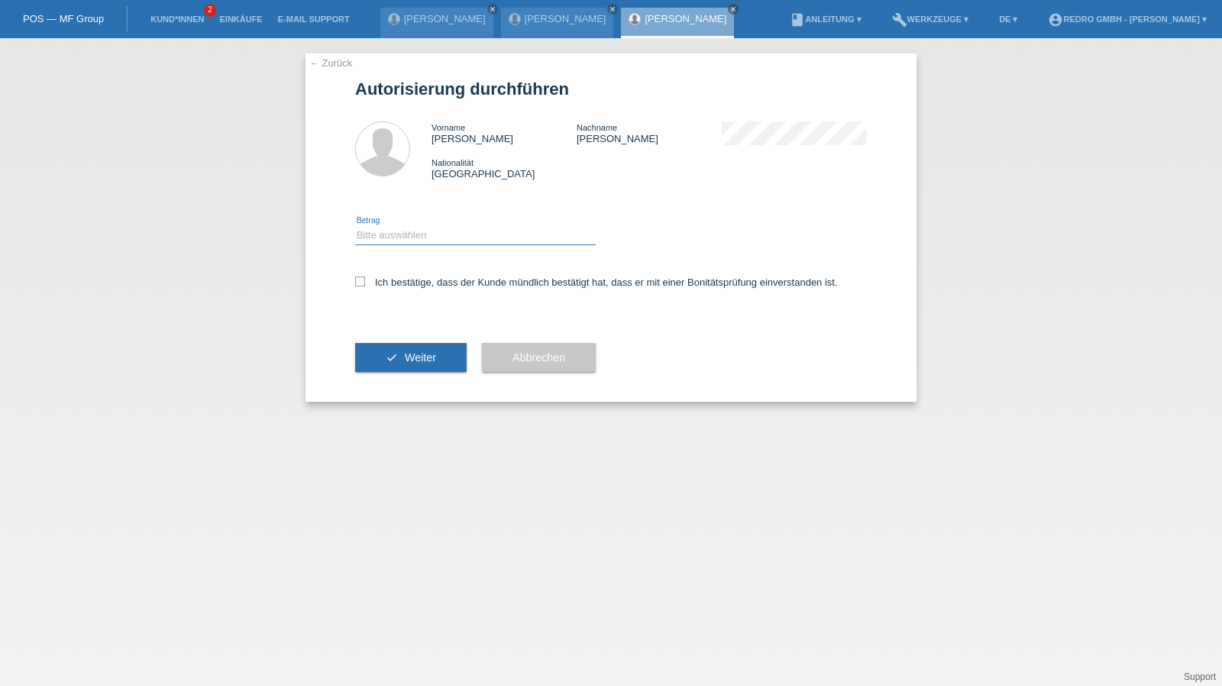
drag, startPoint x: 394, startPoint y: 233, endPoint x: 390, endPoint y: 244, distance: 11.4
click at [394, 233] on select "Bitte auswählen CHF 1.00 - CHF 499.00 CHF 500.00 - CHF 1'999.00 CHF 2'000.00 - …" at bounding box center [475, 235] width 241 height 18
select select "1"
click at [355, 226] on select "Bitte auswählen CHF 1.00 - CHF 499.00 CHF 500.00 - CHF 1'999.00 CHF 2'000.00 - …" at bounding box center [475, 235] width 241 height 18
click at [388, 283] on label "Ich bestätige, dass der Kunde mündlich bestätigt hat, dass er mit einer Bonität…" at bounding box center [596, 281] width 483 height 11
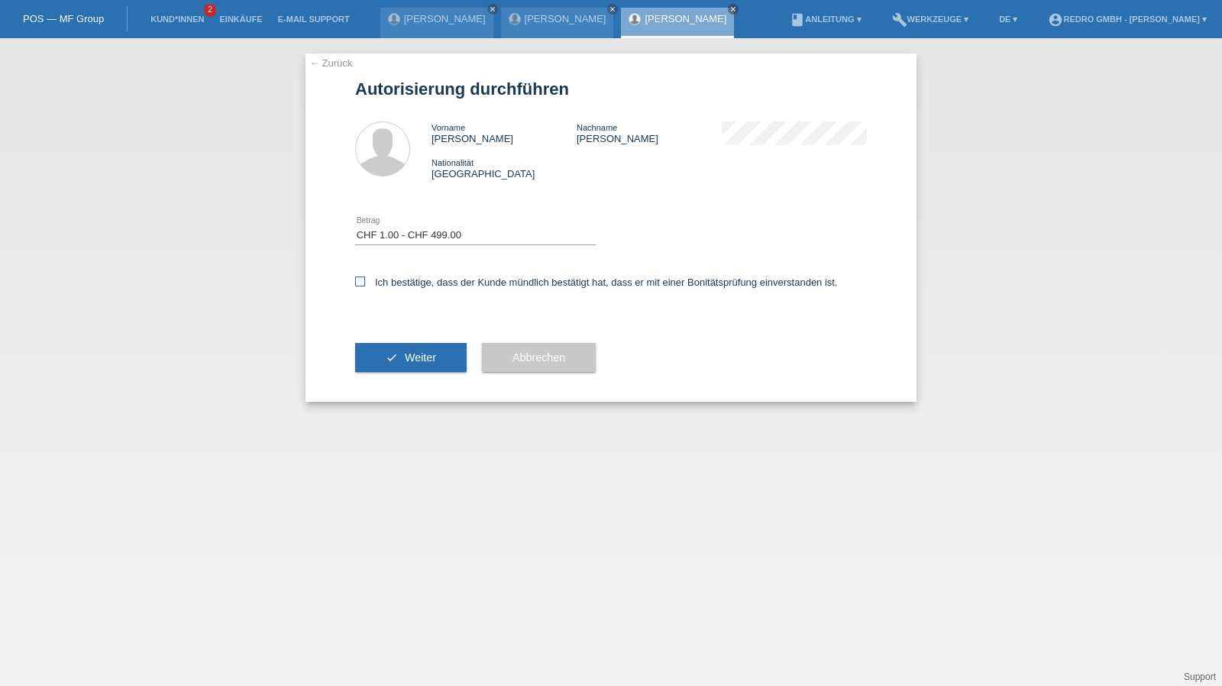
click at [365, 283] on input "Ich bestätige, dass der Kunde mündlich bestätigt hat, dass er mit einer Bonität…" at bounding box center [360, 281] width 10 height 10
checkbox input "true"
click at [382, 358] on button "check Weiter" at bounding box center [410, 357] width 111 height 29
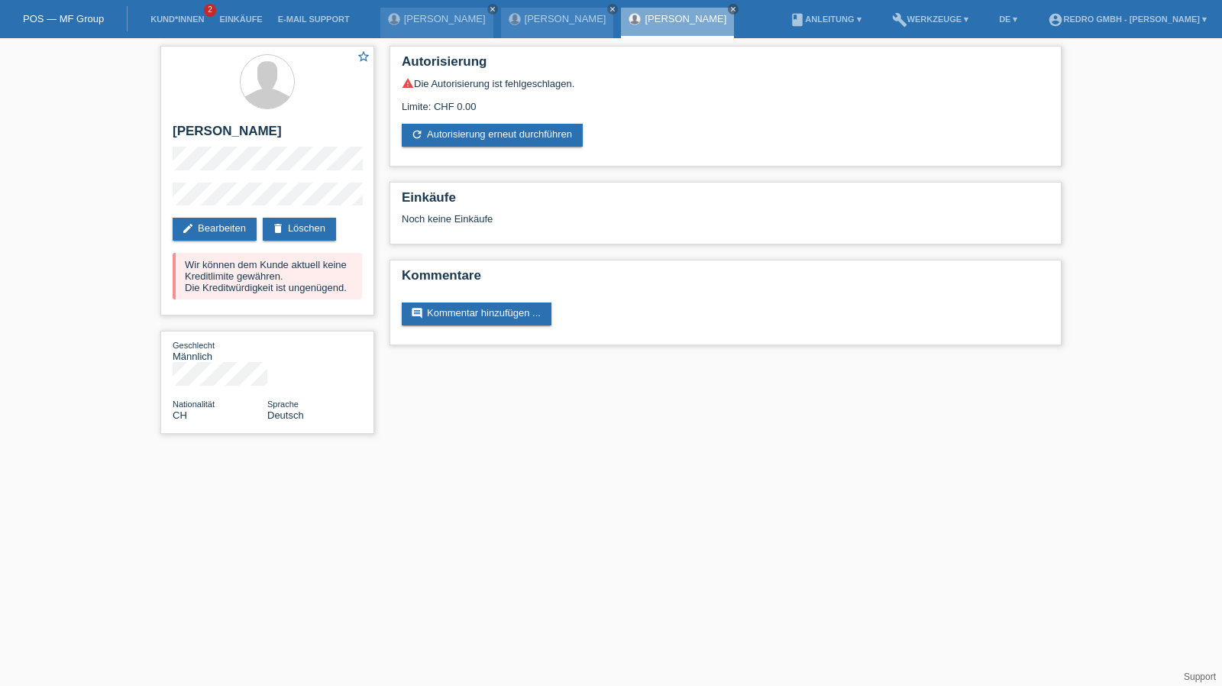
click at [200, 11] on li "Kund*innen 2" at bounding box center [177, 19] width 69 height 39
click at [176, 28] on li "Kund*innen 2" at bounding box center [177, 19] width 69 height 39
click at [183, 18] on link "Kund*innen" at bounding box center [177, 19] width 69 height 9
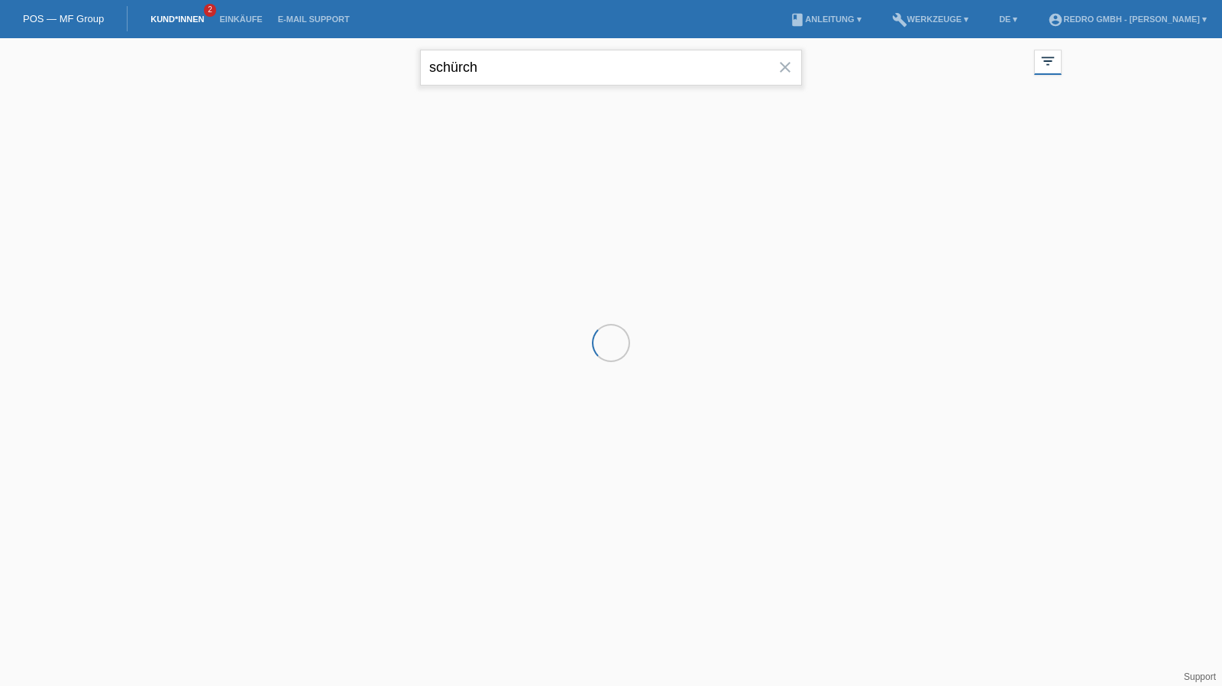
click at [649, 69] on input "schürch" at bounding box center [611, 68] width 382 height 36
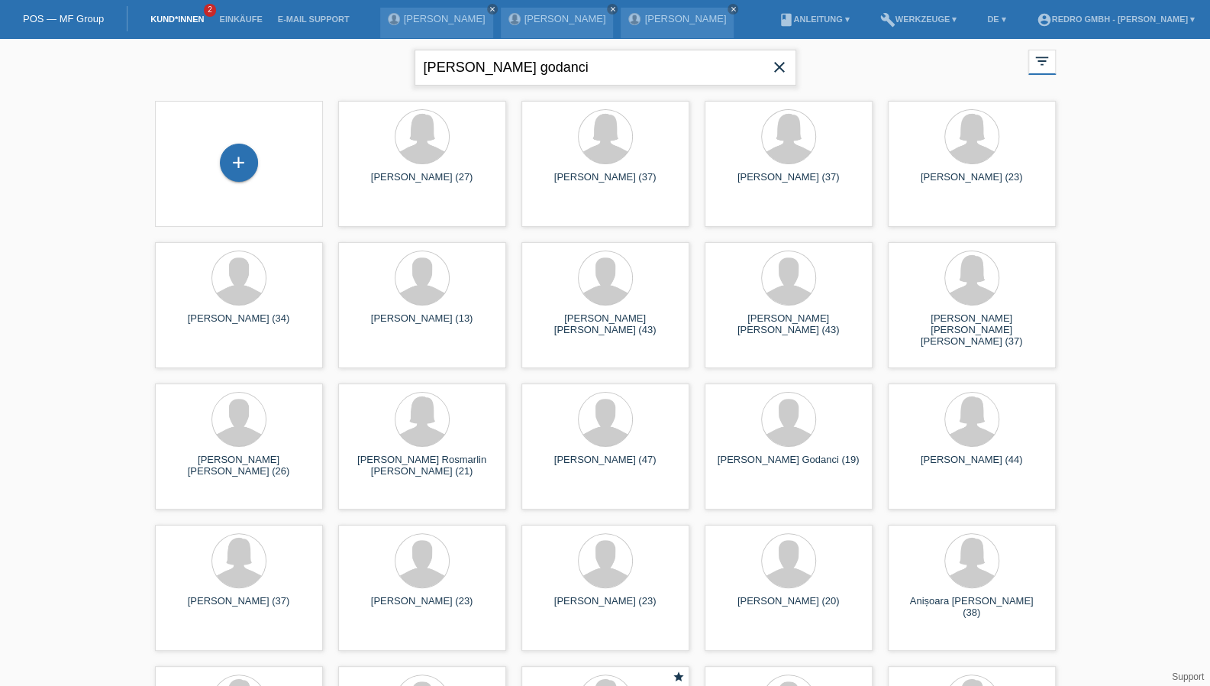
type input "eron godanci"
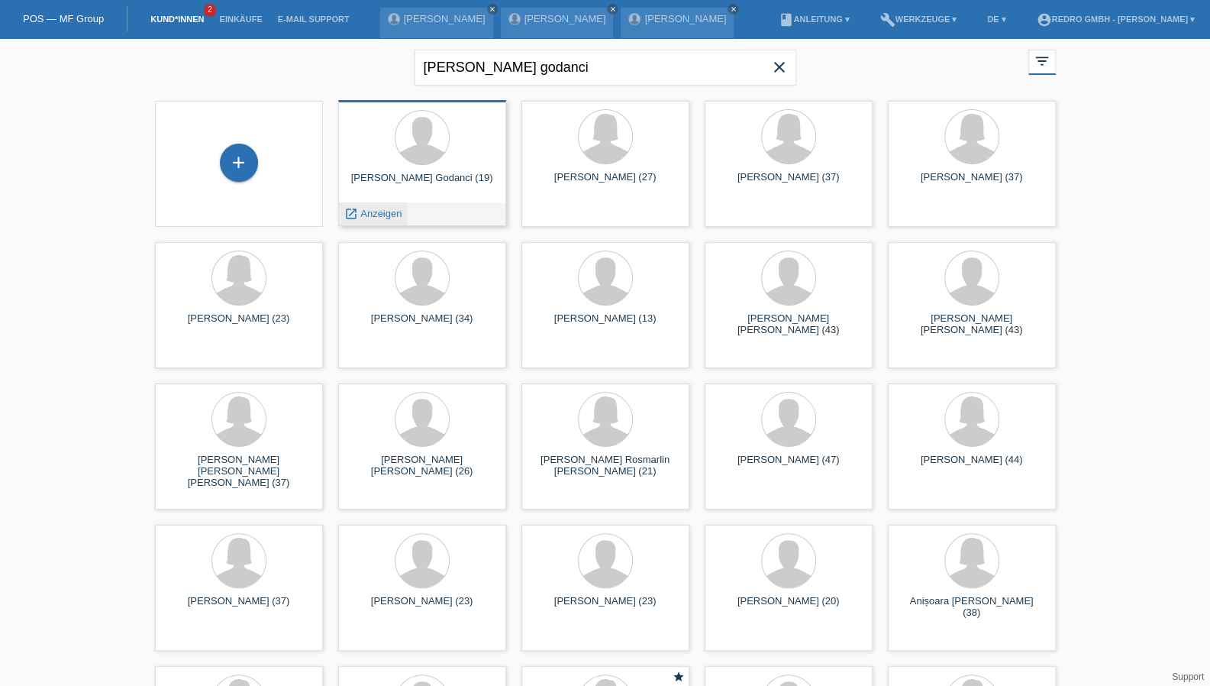
click at [365, 207] on div "launch Anzeigen" at bounding box center [373, 213] width 69 height 23
click at [365, 213] on span "Anzeigen" at bounding box center [380, 213] width 41 height 11
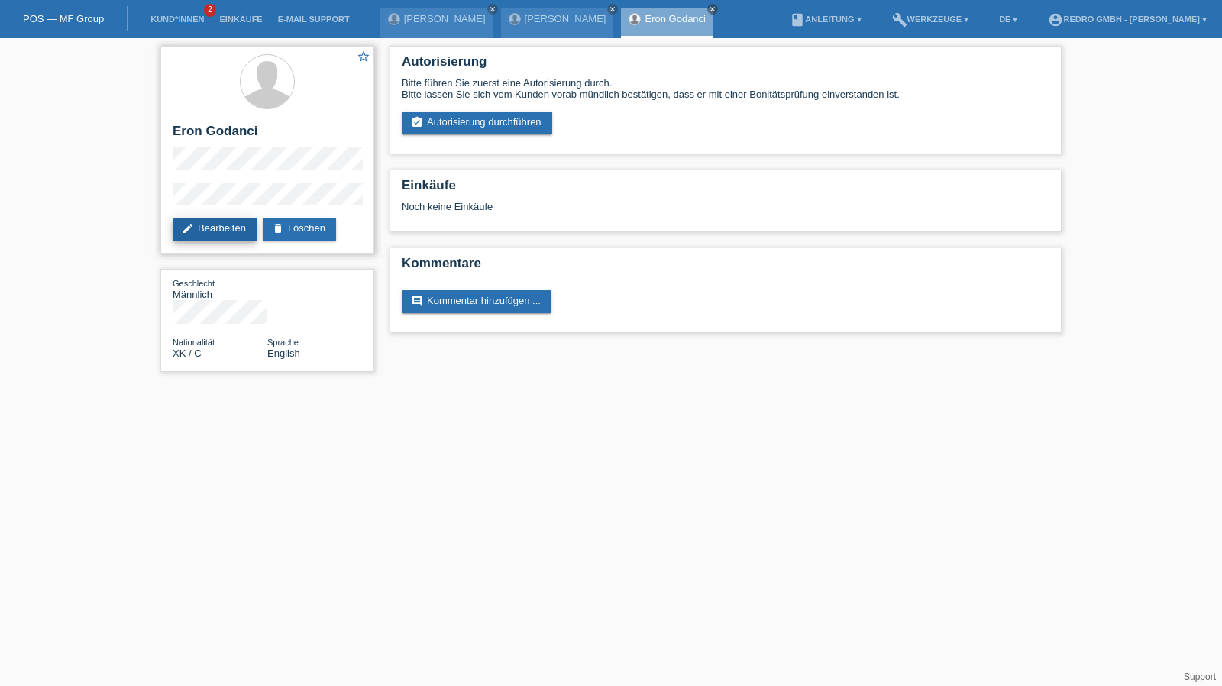
click at [227, 225] on link "edit Bearbeiten" at bounding box center [215, 229] width 84 height 23
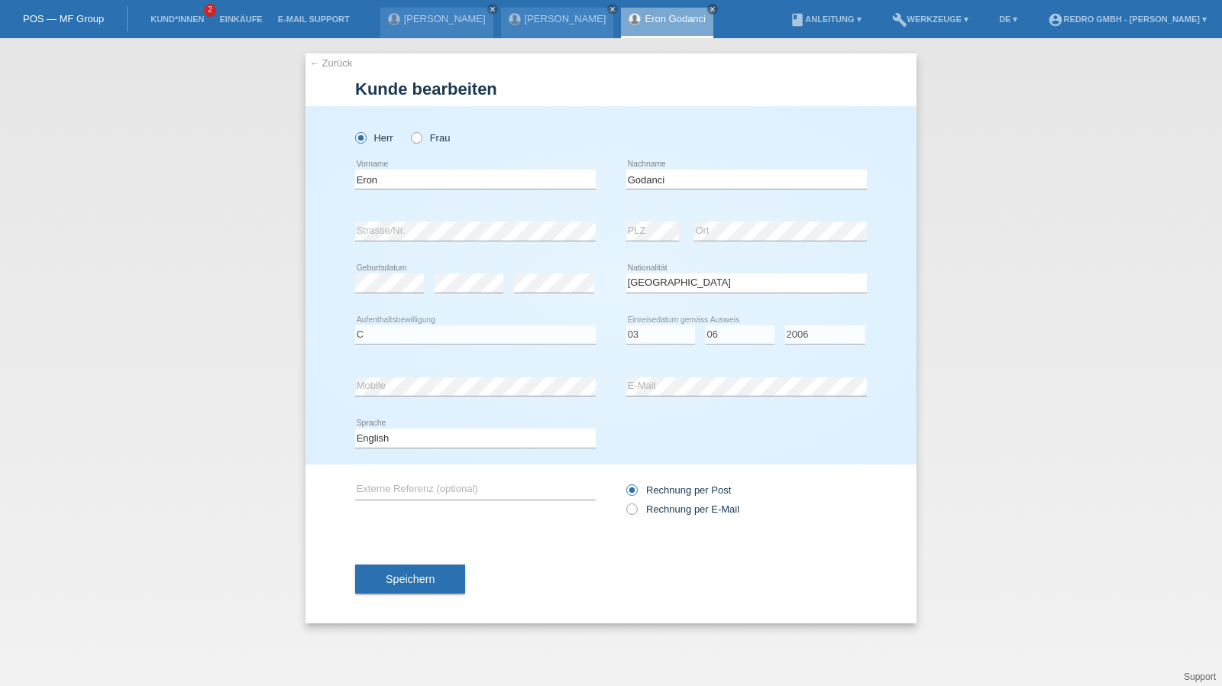
select select "XK"
select select "C"
select select "03"
select select "06"
select select "2006"
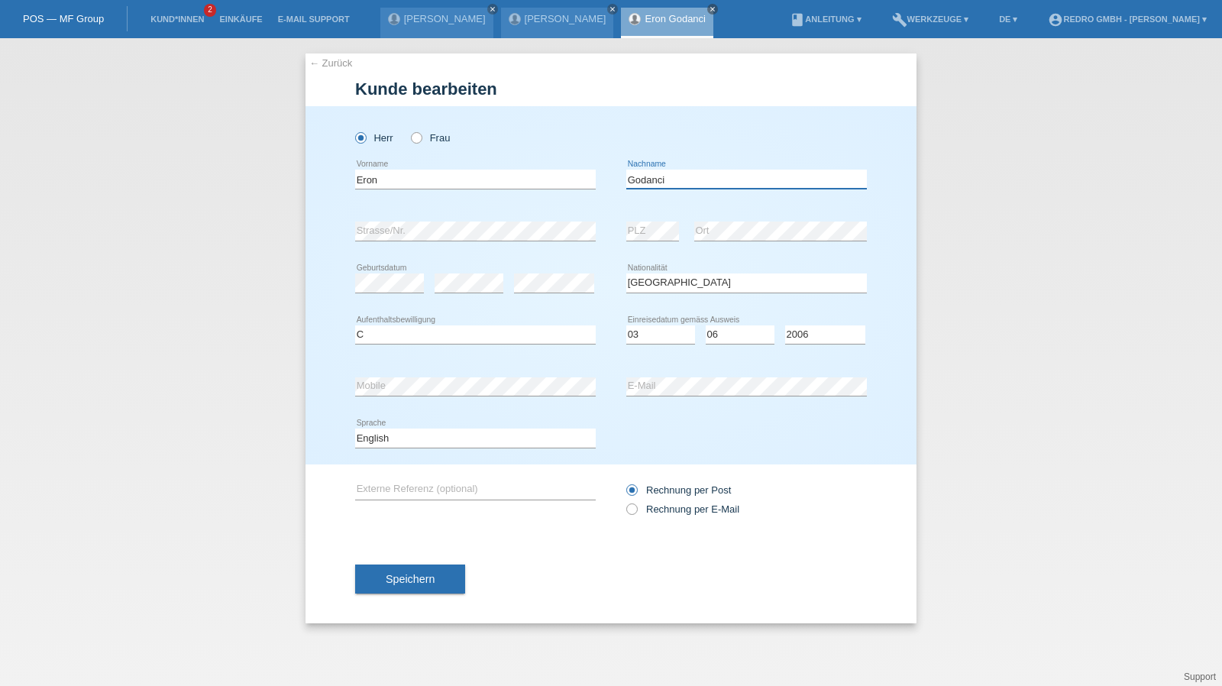
click at [705, 177] on input "Godanci" at bounding box center [746, 178] width 241 height 19
click at [391, 434] on select "Deutsch Français Italiano English" at bounding box center [475, 437] width 241 height 18
select select "de"
click at [355, 428] on select "Deutsch Français Italiano English" at bounding box center [475, 437] width 241 height 18
click at [370, 564] on button "Speichern" at bounding box center [410, 578] width 110 height 29
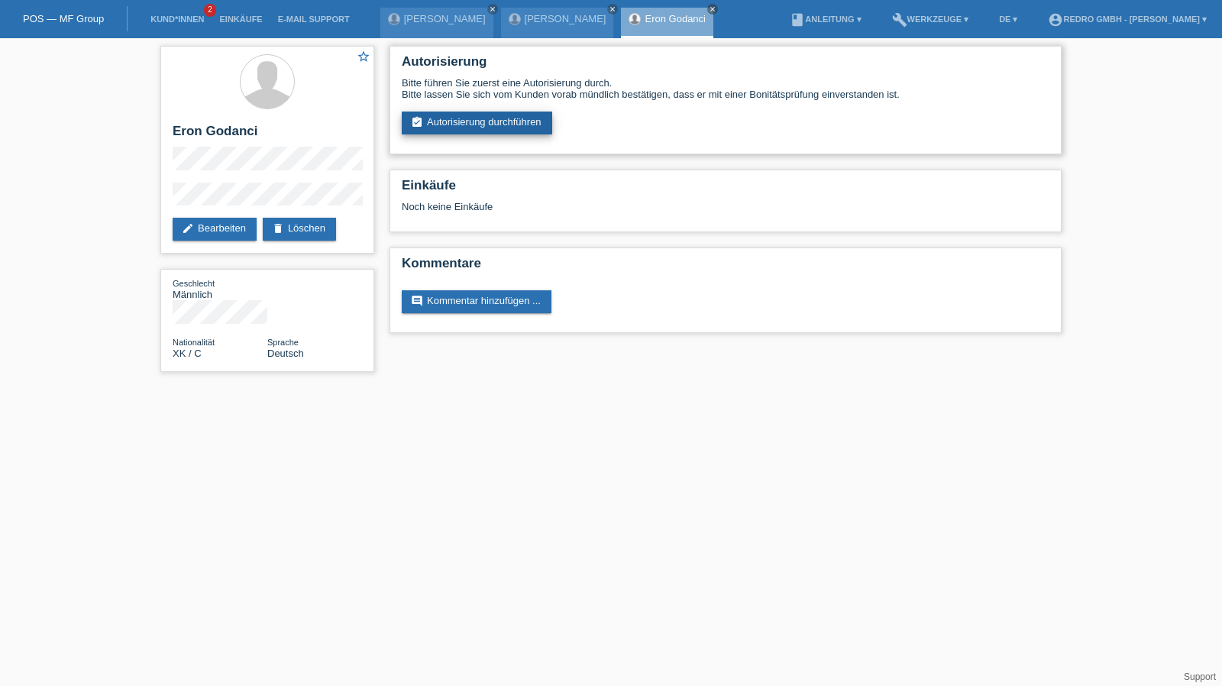
click at [533, 132] on link "assignment_turned_in Autorisierung durchführen" at bounding box center [477, 122] width 150 height 23
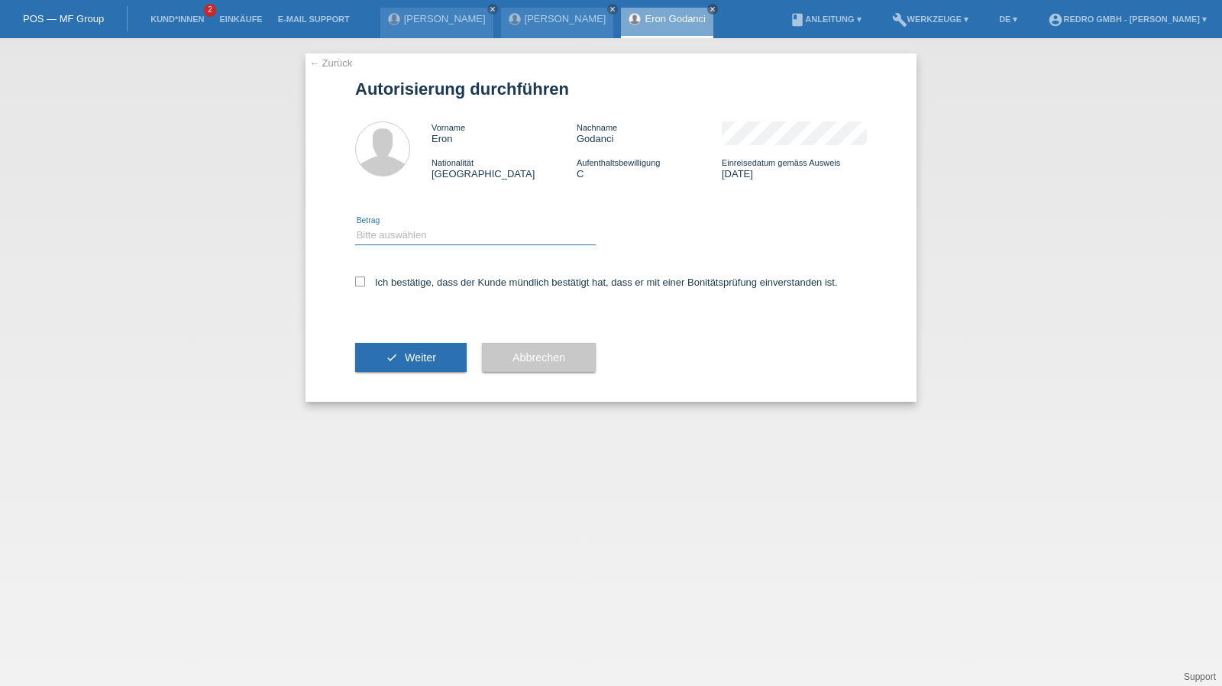
click at [441, 238] on select "Bitte auswählen CHF 1.00 - CHF 499.00 CHF 500.00 - CHF 1'999.00 CHF 2'000.00 - …" at bounding box center [475, 235] width 241 height 18
select select "1"
click at [355, 226] on select "Bitte auswählen CHF 1.00 - CHF 499.00 CHF 500.00 - CHF 1'999.00 CHF 2'000.00 - …" at bounding box center [475, 235] width 241 height 18
click at [423, 288] on label "Ich bestätige, dass der Kunde mündlich bestätigt hat, dass er mit einer Bonität…" at bounding box center [596, 281] width 483 height 11
click at [365, 286] on input "Ich bestätige, dass der Kunde mündlich bestätigt hat, dass er mit einer Bonität…" at bounding box center [360, 281] width 10 height 10
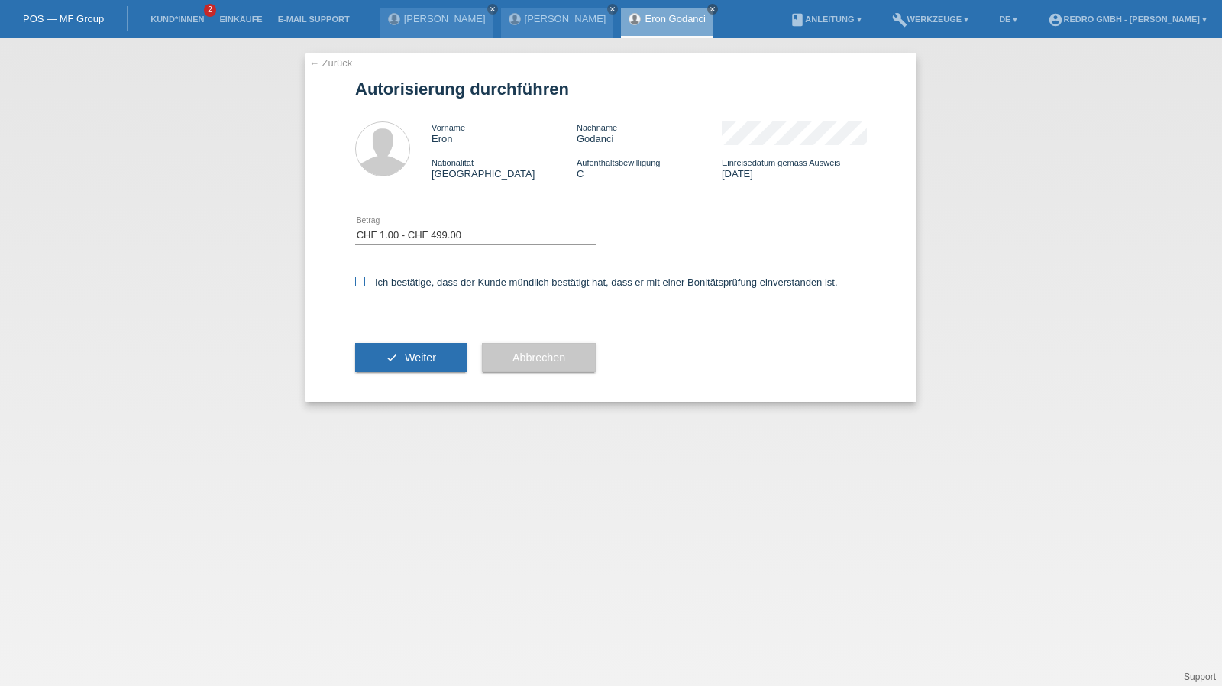
checkbox input "true"
click at [418, 362] on span "Weiter" at bounding box center [420, 357] width 31 height 12
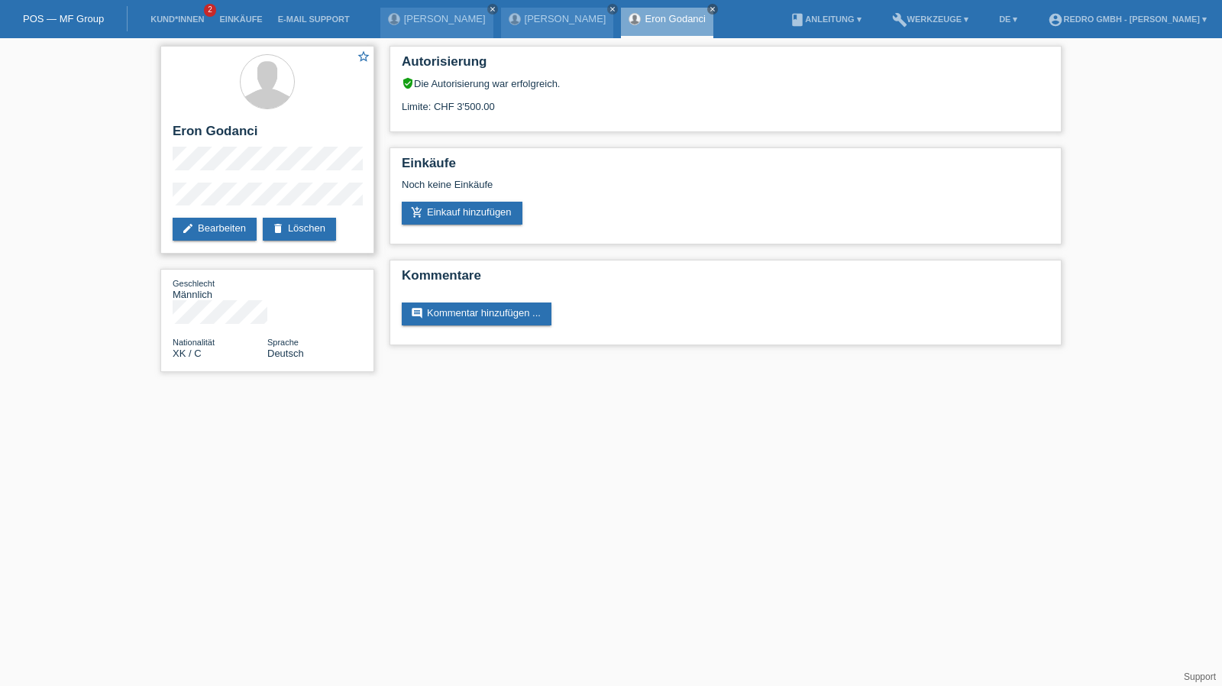
click at [218, 137] on h2 "Eron Godanci" at bounding box center [267, 135] width 189 height 23
click at [205, 135] on h2 "Eron Godanci" at bounding box center [267, 135] width 189 height 23
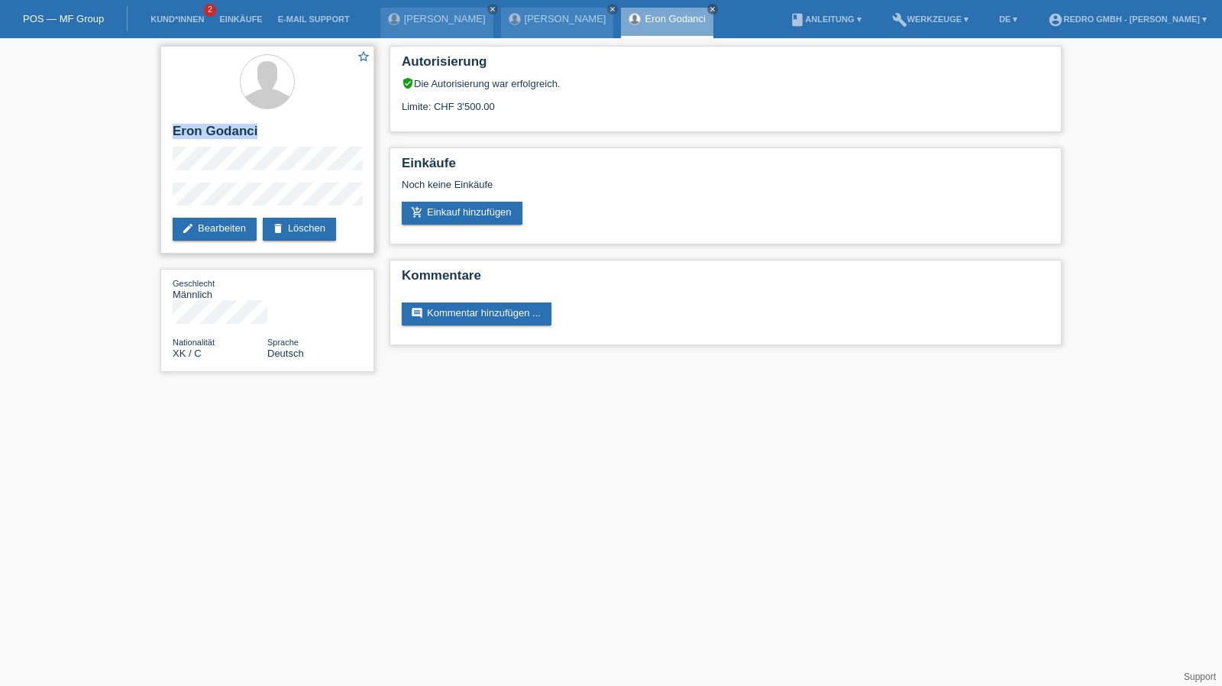
click at [205, 135] on h2 "Eron Godanci" at bounding box center [267, 135] width 189 height 23
click at [142, 204] on div "star_border Eron Godanci edit Bearbeiten delete Löschen Geschlecht Männlich Nat…" at bounding box center [611, 212] width 1222 height 349
click at [486, 218] on link "add_shopping_cart Einkauf hinzufügen" at bounding box center [462, 213] width 121 height 23
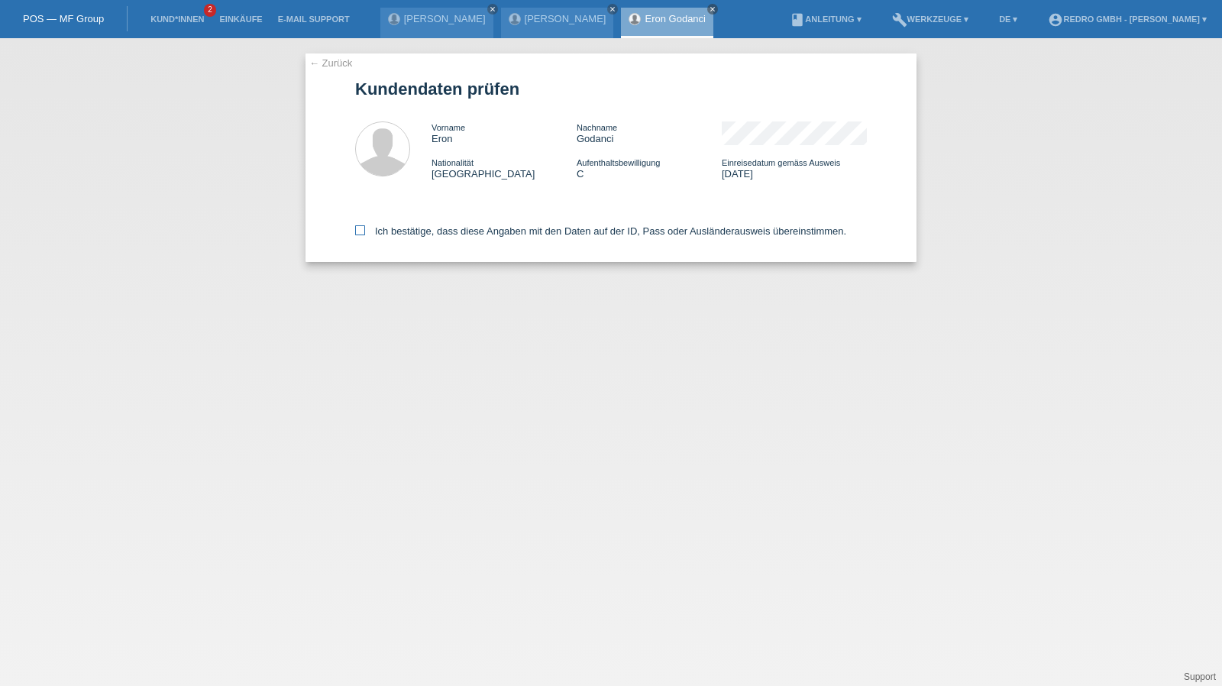
click at [398, 233] on label "Ich bestätige, dass diese Angaben mit den Daten auf der ID, Pass oder Ausländer…" at bounding box center [600, 230] width 491 height 11
click at [365, 233] on input "Ich bestätige, dass diese Angaben mit den Daten auf der ID, Pass oder Ausländer…" at bounding box center [360, 230] width 10 height 10
checkbox input "true"
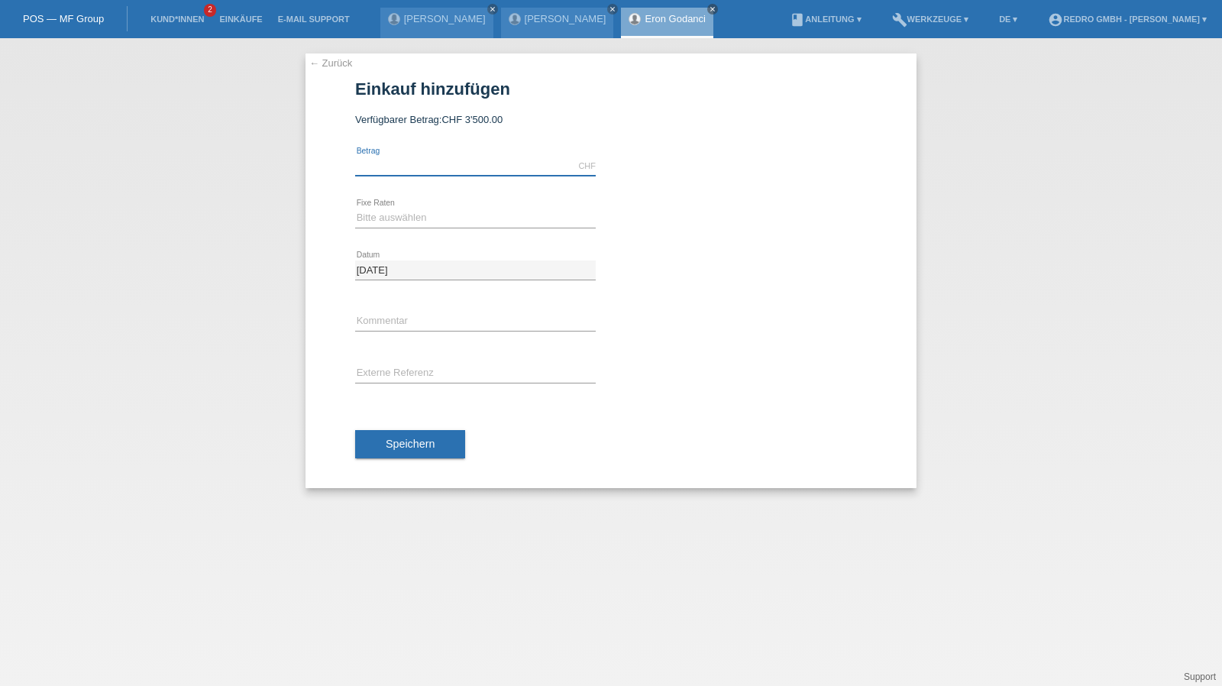
click at [438, 169] on input "text" at bounding box center [475, 166] width 241 height 19
click at [397, 157] on input "text" at bounding box center [475, 166] width 241 height 19
type input "1464.00"
click at [392, 214] on select "Bitte auswählen 6 Raten 12 Raten 24 Raten 36 Raten" at bounding box center [475, 217] width 241 height 18
click at [186, 21] on link "Kund*innen" at bounding box center [177, 19] width 69 height 9
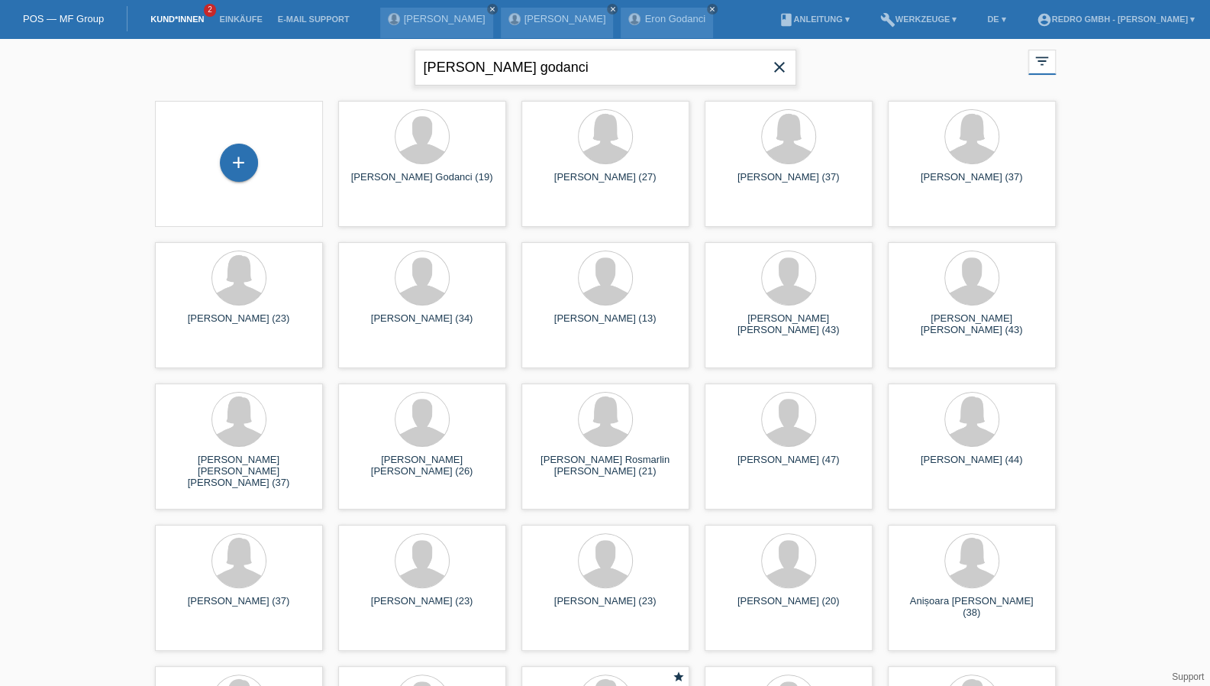
click at [524, 51] on input "[PERSON_NAME] godanci" at bounding box center [606, 68] width 382 height 36
click at [524, 51] on input "eron godanci" at bounding box center [606, 68] width 382 height 36
type input "dilder"
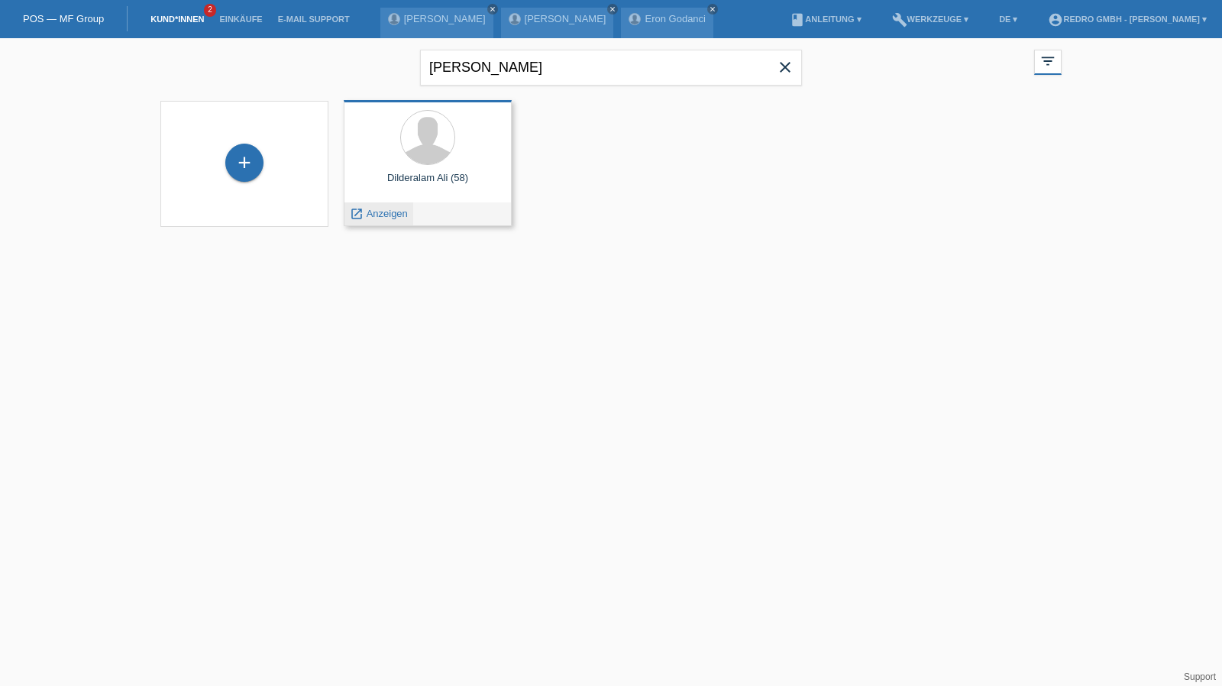
click at [380, 211] on span "Anzeigen" at bounding box center [386, 213] width 41 height 11
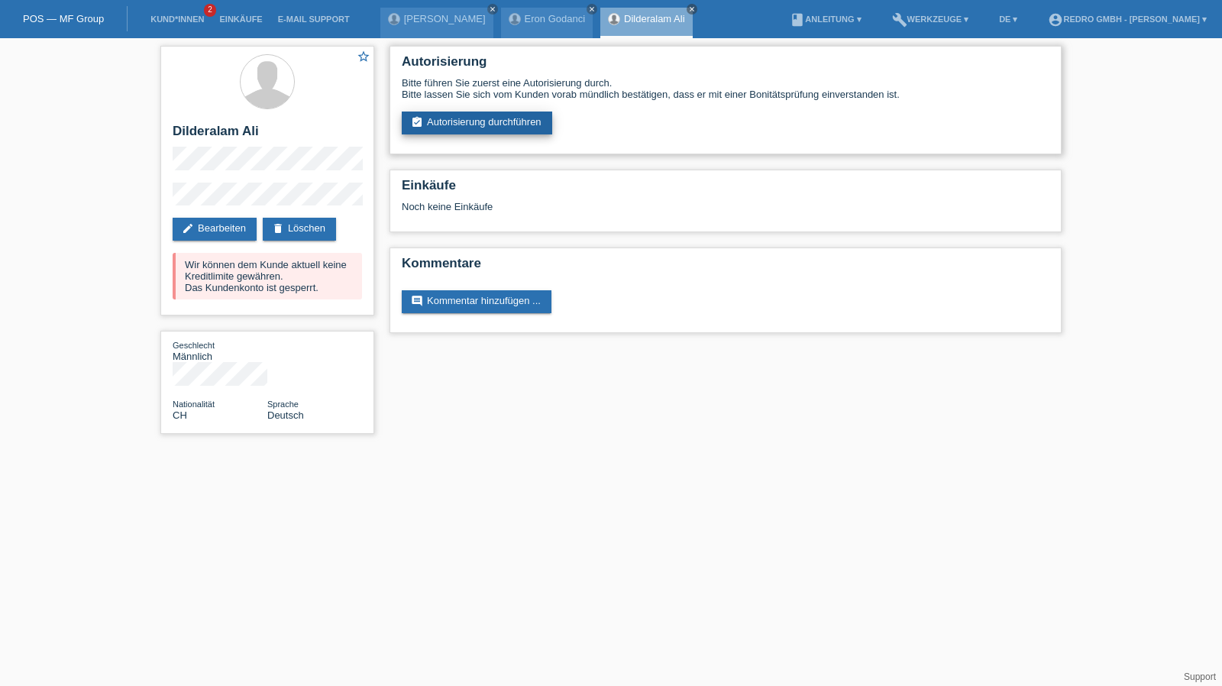
click at [469, 123] on link "assignment_turned_in Autorisierung durchführen" at bounding box center [477, 122] width 150 height 23
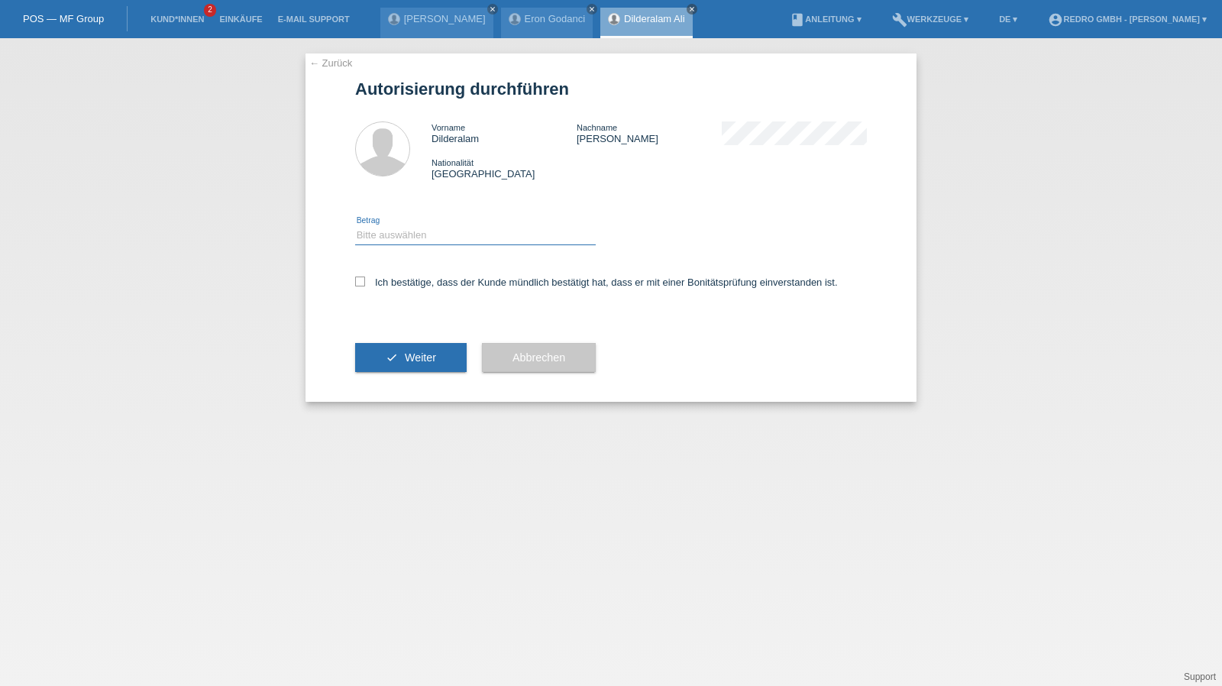
click at [402, 236] on select "Bitte auswählen CHF 1.00 - CHF 499.00 CHF 500.00 - CHF 1'999.00 CHF 2'000.00 - …" at bounding box center [475, 235] width 241 height 18
select select "1"
click at [355, 226] on select "Bitte auswählen CHF 1.00 - CHF 499.00 CHF 500.00 - CHF 1'999.00 CHF 2'000.00 - …" at bounding box center [475, 235] width 241 height 18
click at [412, 284] on label "Ich bestätige, dass der Kunde mündlich bestätigt hat, dass er mit einer Bonität…" at bounding box center [596, 281] width 483 height 11
click at [365, 284] on input "Ich bestätige, dass der Kunde mündlich bestätigt hat, dass er mit einer Bonität…" at bounding box center [360, 281] width 10 height 10
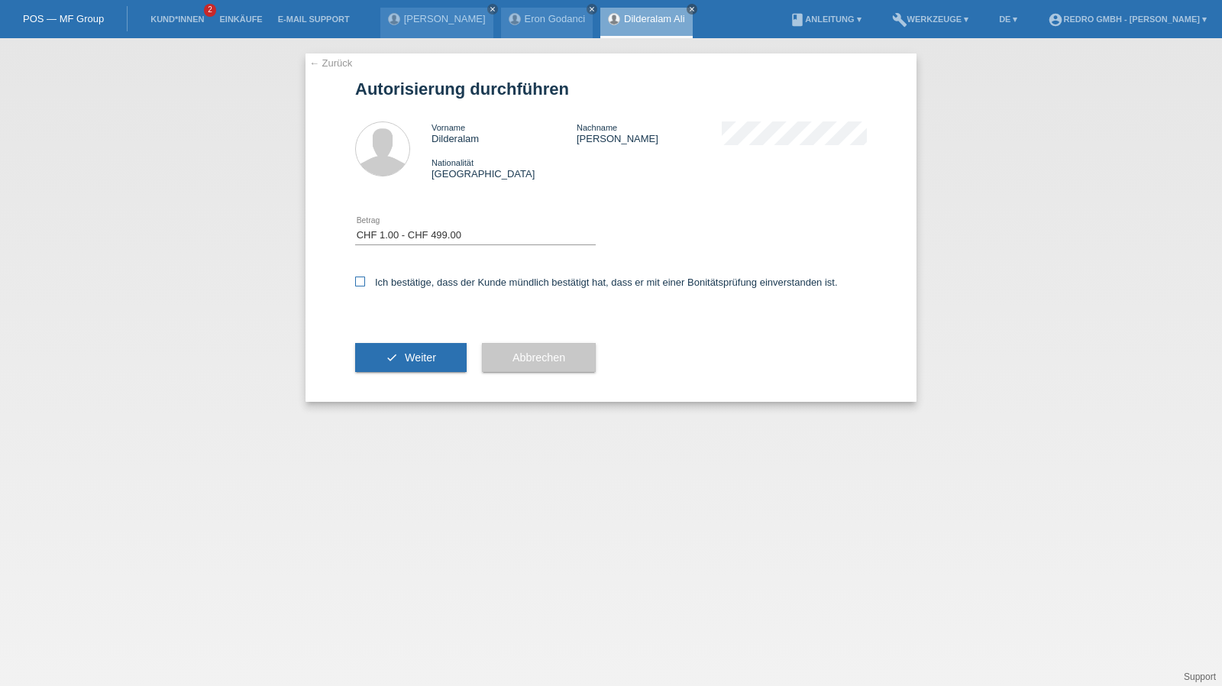
checkbox input "true"
click at [409, 335] on div "check Weiter" at bounding box center [410, 357] width 111 height 89
click at [405, 349] on button "check Weiter" at bounding box center [410, 357] width 111 height 29
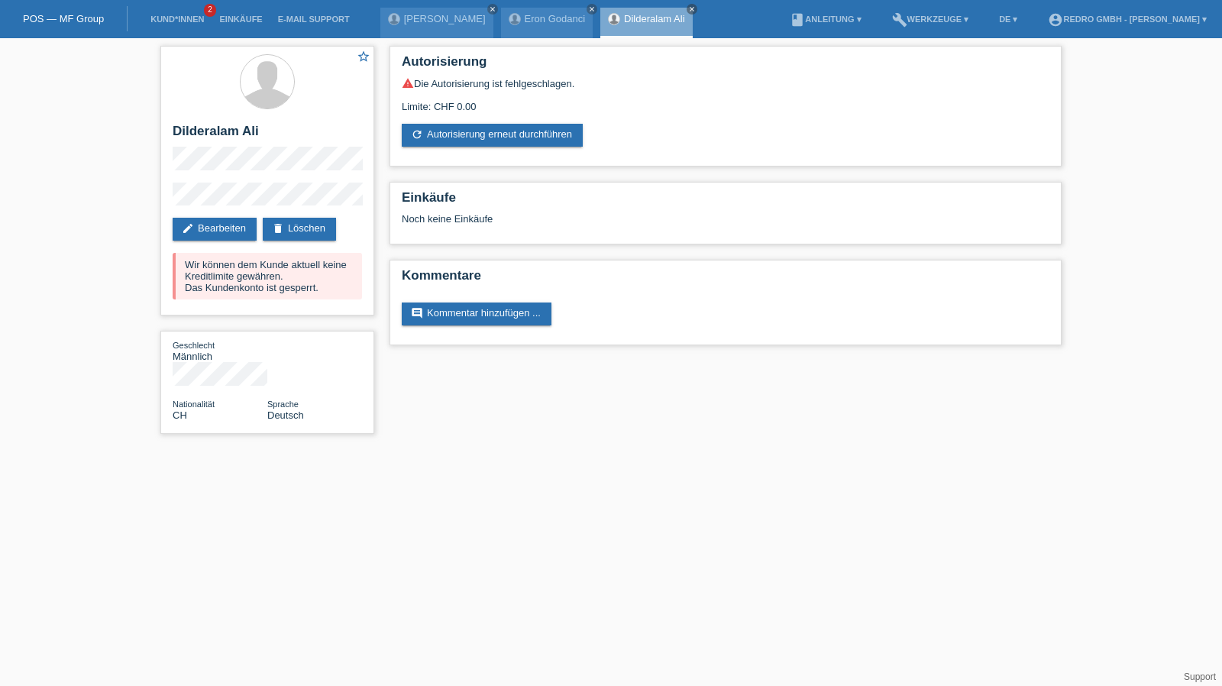
click at [140, 201] on div "star_border Dilderalam Ali edit Bearbeiten delete Löschen Wir können dem Kunde …" at bounding box center [611, 243] width 1222 height 411
click at [205, 16] on link "Kund*innen" at bounding box center [177, 19] width 69 height 9
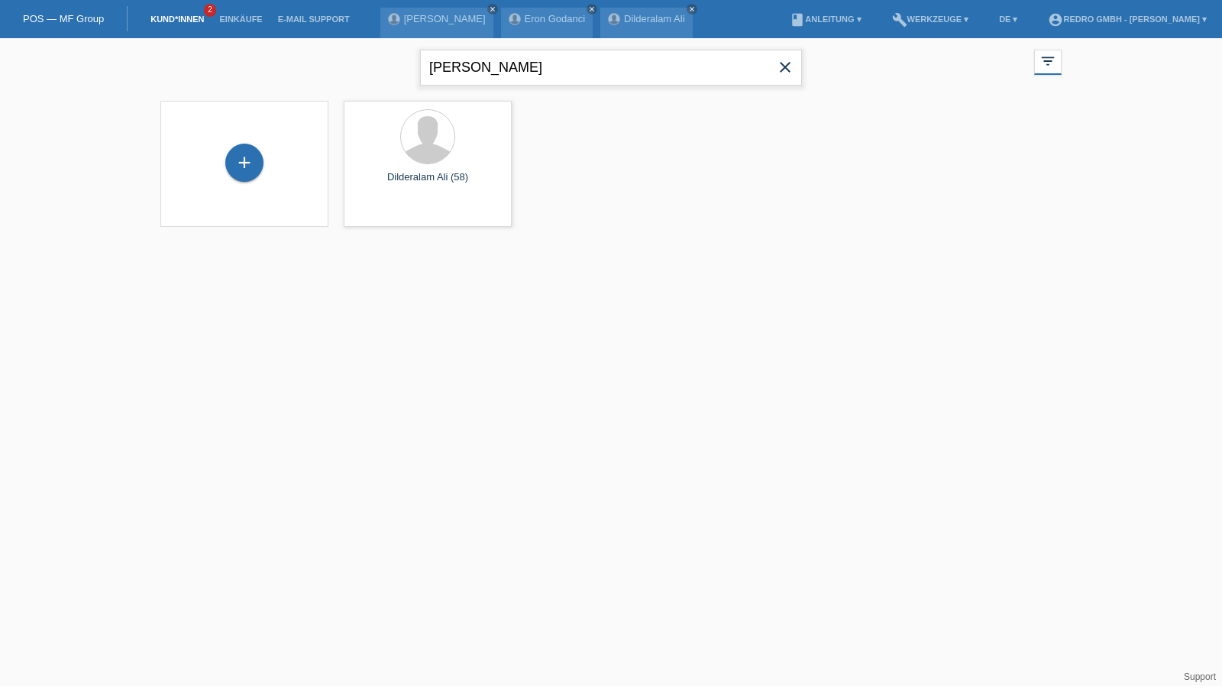
click at [595, 54] on input "dilder" at bounding box center [611, 68] width 382 height 36
type input "mihajlo"
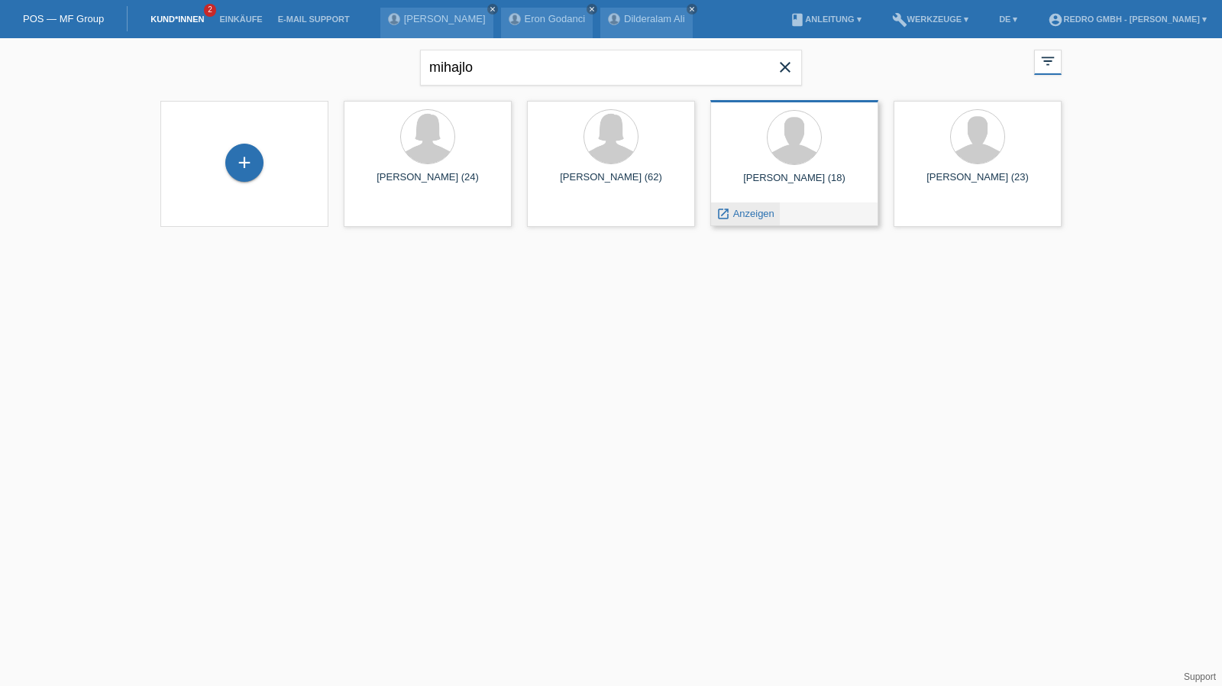
click at [745, 210] on span "Anzeigen" at bounding box center [753, 213] width 41 height 11
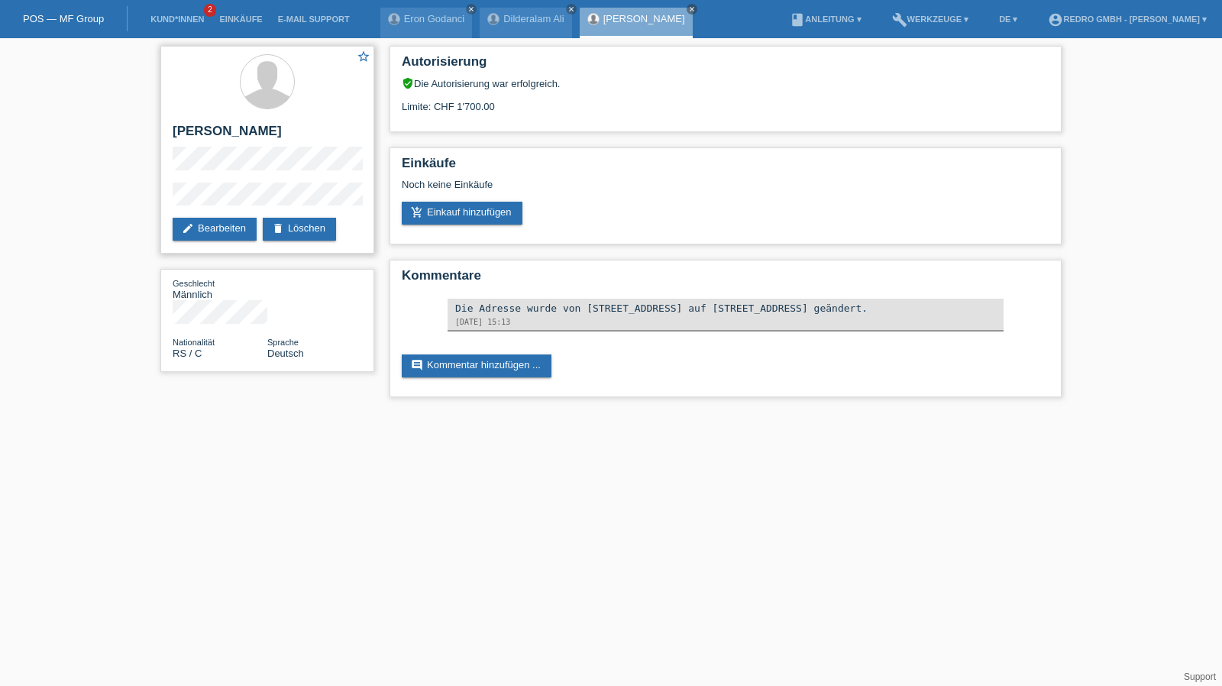
click at [250, 121] on div "star_border Mihajlo Milutinovic edit Bearbeiten delete Löschen" at bounding box center [267, 150] width 214 height 208
copy div "[PERSON_NAME]"
click at [157, 198] on div "star_border Mihajlo Milutinovic edit Bearbeiten delete Löschen Geschlecht Männl…" at bounding box center [267, 212] width 229 height 349
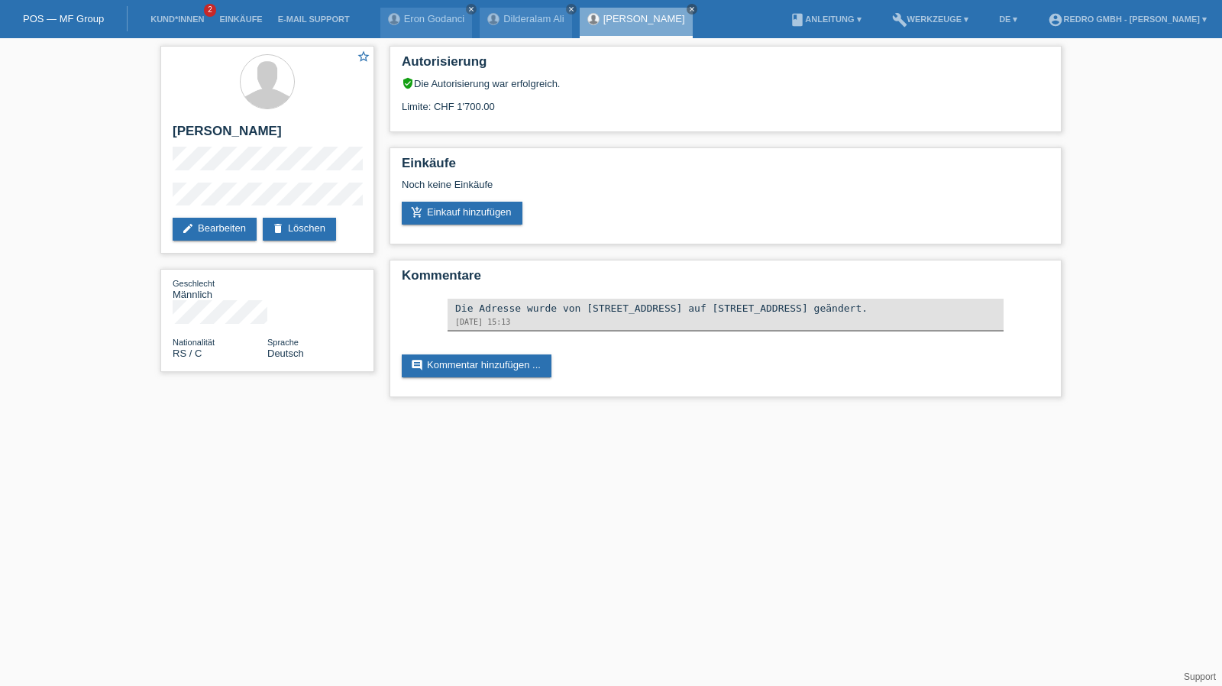
click at [781, 144] on div "Autorisierung verified_user Die Autorisierung war erfolgreich. Limite: CHF 1'70…" at bounding box center [725, 225] width 687 height 374
click at [457, 218] on link "add_shopping_cart Einkauf hinzufügen" at bounding box center [462, 213] width 121 height 23
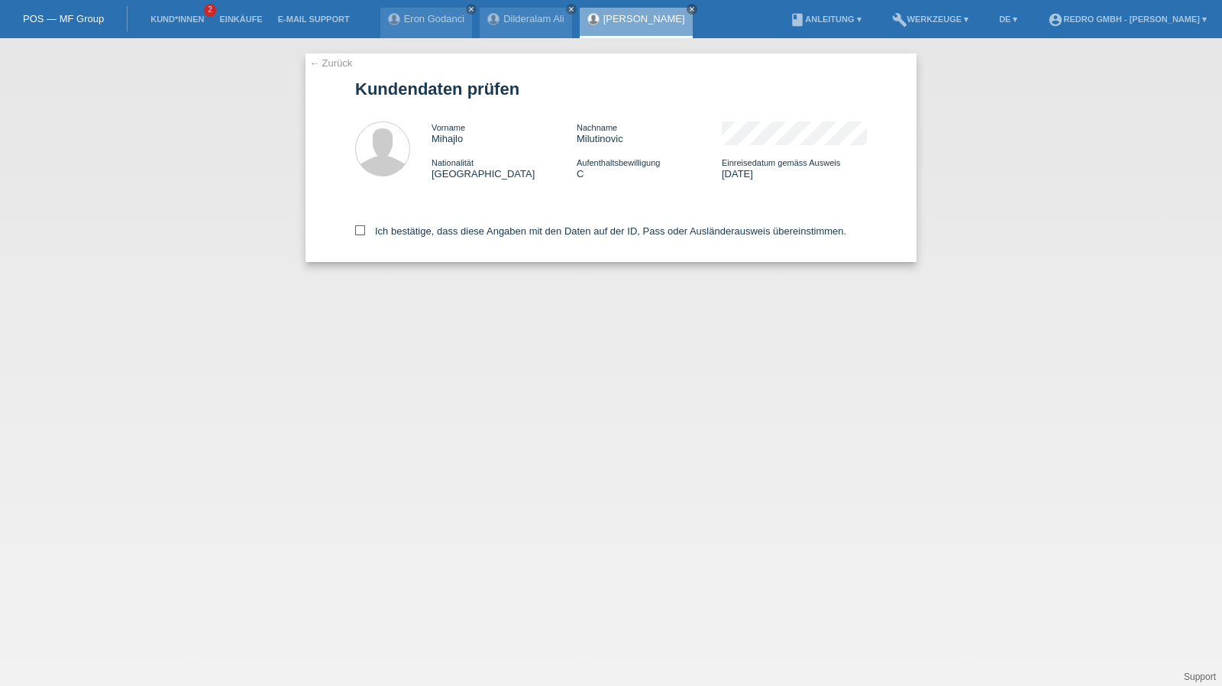
click at [458, 230] on label "Ich bestätige, dass diese Angaben mit den Daten auf der ID, Pass oder Ausländer…" at bounding box center [600, 230] width 491 height 11
click at [365, 230] on input "Ich bestätige, dass diese Angaben mit den Daten auf der ID, Pass oder Ausländer…" at bounding box center [360, 230] width 10 height 10
checkbox input "true"
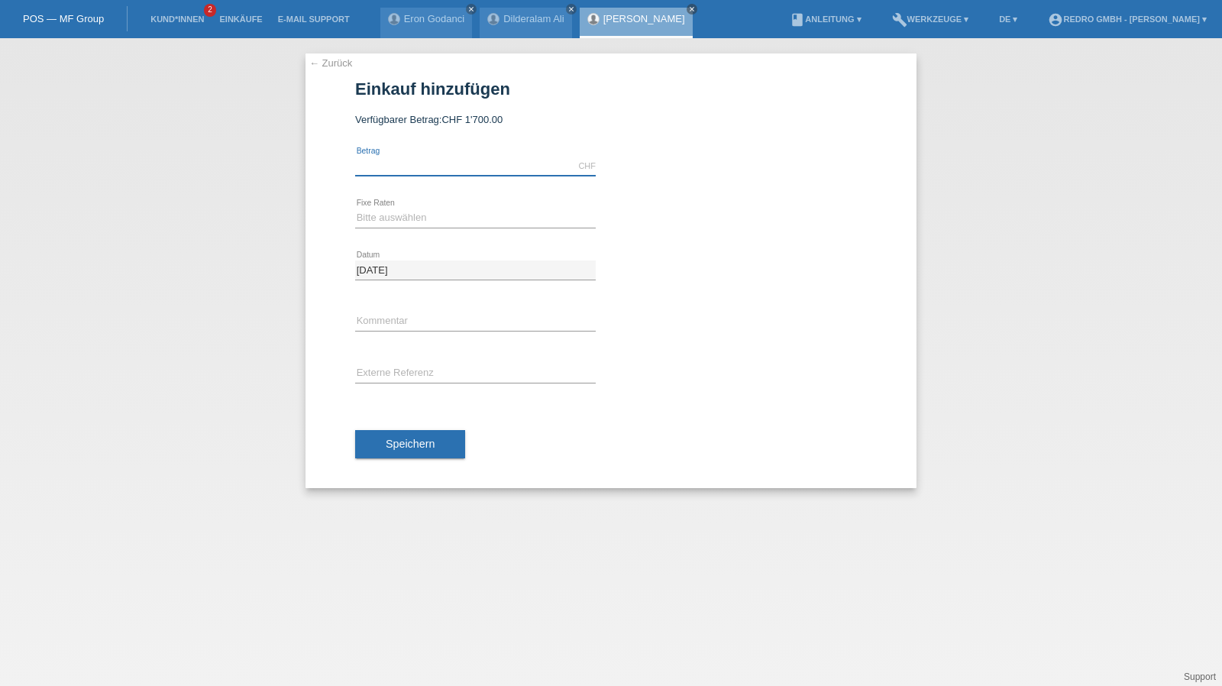
click at [397, 170] on input "text" at bounding box center [475, 166] width 241 height 19
type input "1464.00"
click at [419, 214] on select "Bitte auswählen 6 Raten 12 Raten 24 Raten 36 Raten" at bounding box center [475, 217] width 241 height 18
select select "583"
click at [355, 208] on select "Bitte auswählen 6 Raten 12 Raten 24 Raten 36 Raten" at bounding box center [475, 217] width 241 height 18
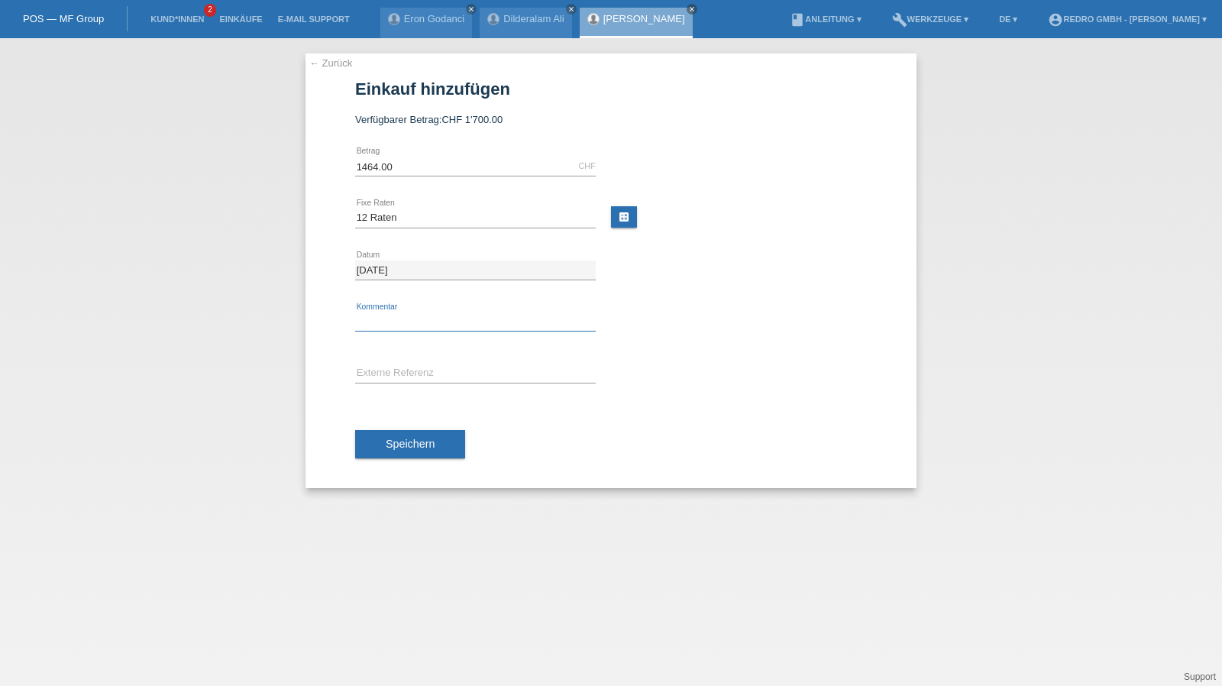
click at [398, 312] on input "text" at bounding box center [475, 321] width 241 height 19
click at [376, 317] on input "text" at bounding box center [475, 321] width 241 height 19
paste input "114751"
type input "114751"
click at [476, 376] on input "text" at bounding box center [475, 373] width 241 height 19
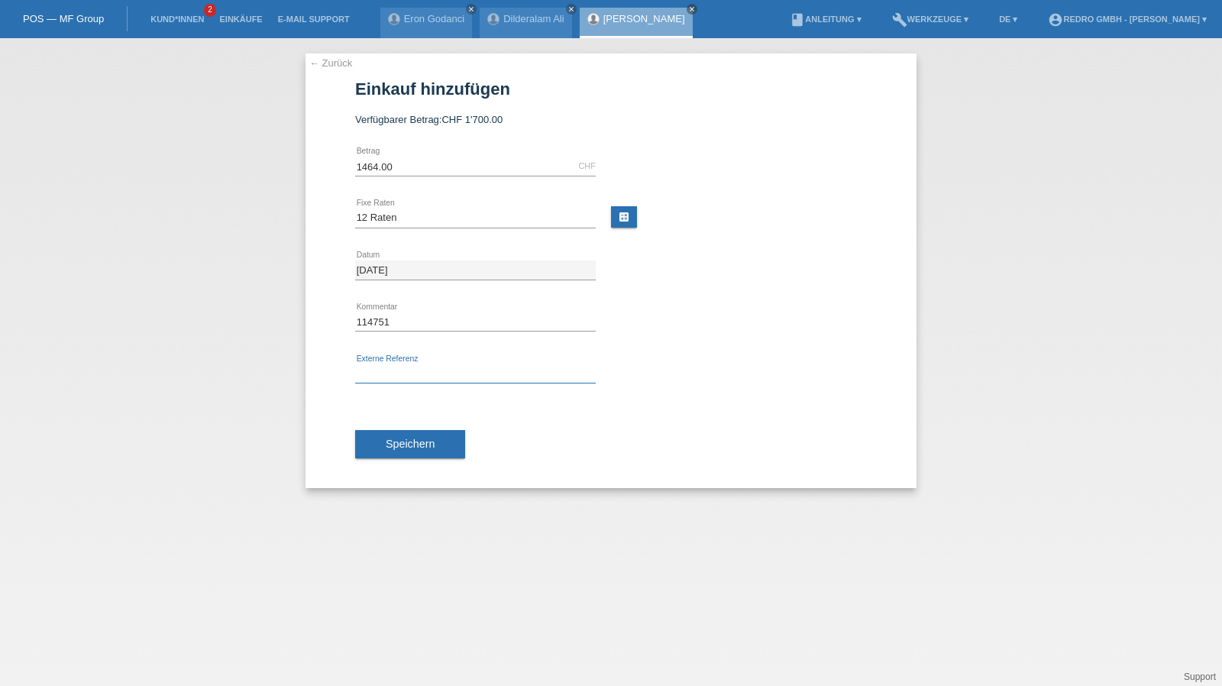
paste input "114751"
type input "114751"
click at [399, 433] on button "Speichern" at bounding box center [410, 444] width 110 height 29
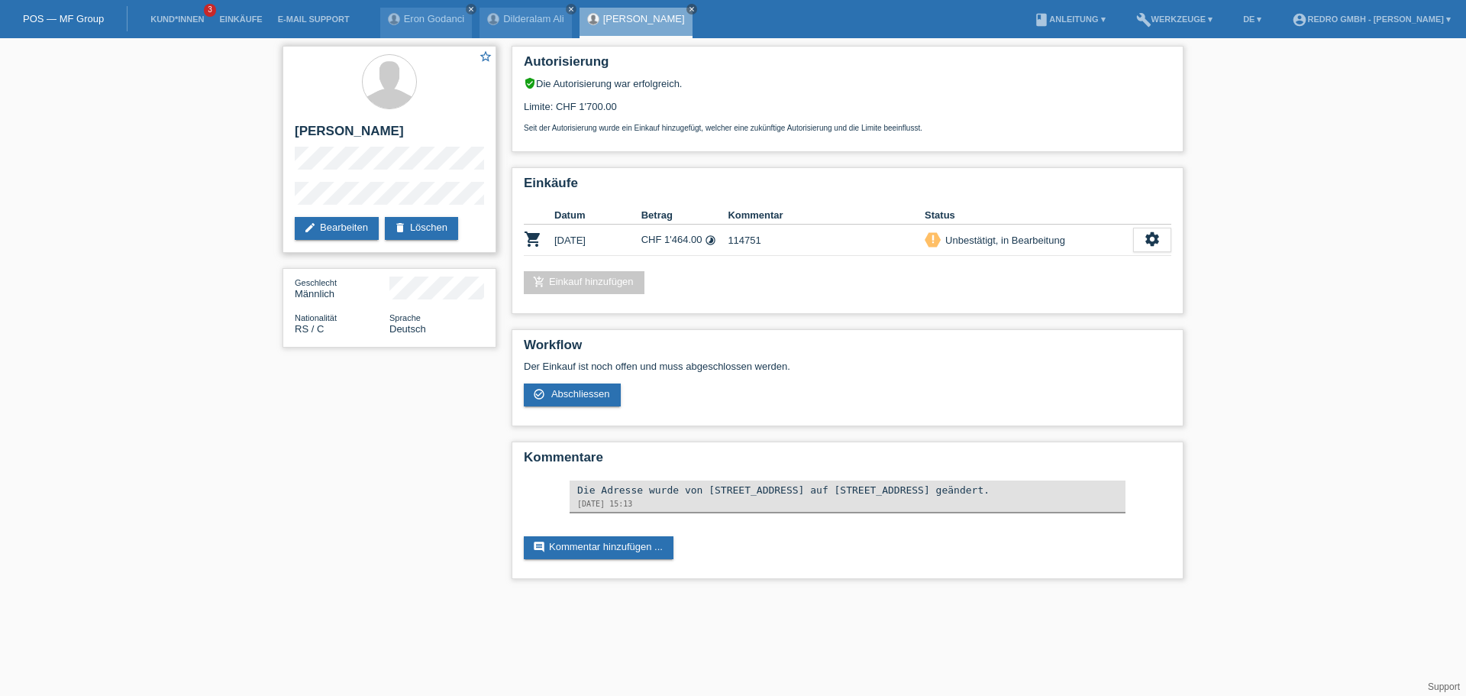
click at [286, 199] on div "star_border Mihajlo Milutinovic edit Bearbeiten delete Löschen" at bounding box center [389, 149] width 214 height 207
click at [322, 124] on h2 "[PERSON_NAME]" at bounding box center [389, 135] width 189 height 23
copy div "[PERSON_NAME]"
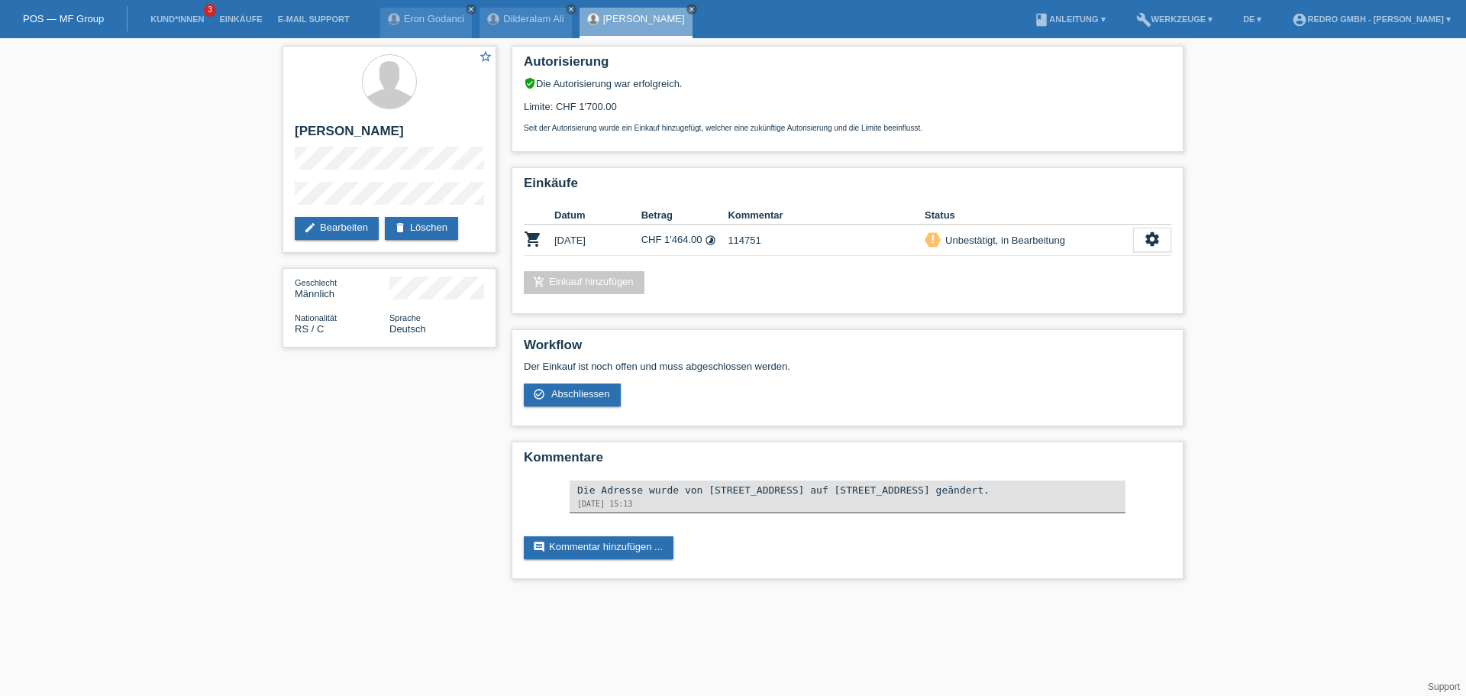
click at [267, 202] on div "star_border Mihajlo Milutinovic edit Bearbeiten delete Löschen Geschlecht Männl…" at bounding box center [733, 316] width 1466 height 556
click at [354, 135] on h2 "[PERSON_NAME]" at bounding box center [389, 135] width 189 height 23
drag, startPoint x: 354, startPoint y: 135, endPoint x: 363, endPoint y: 144, distance: 13.0
click at [354, 135] on h2 "[PERSON_NAME]" at bounding box center [389, 135] width 189 height 23
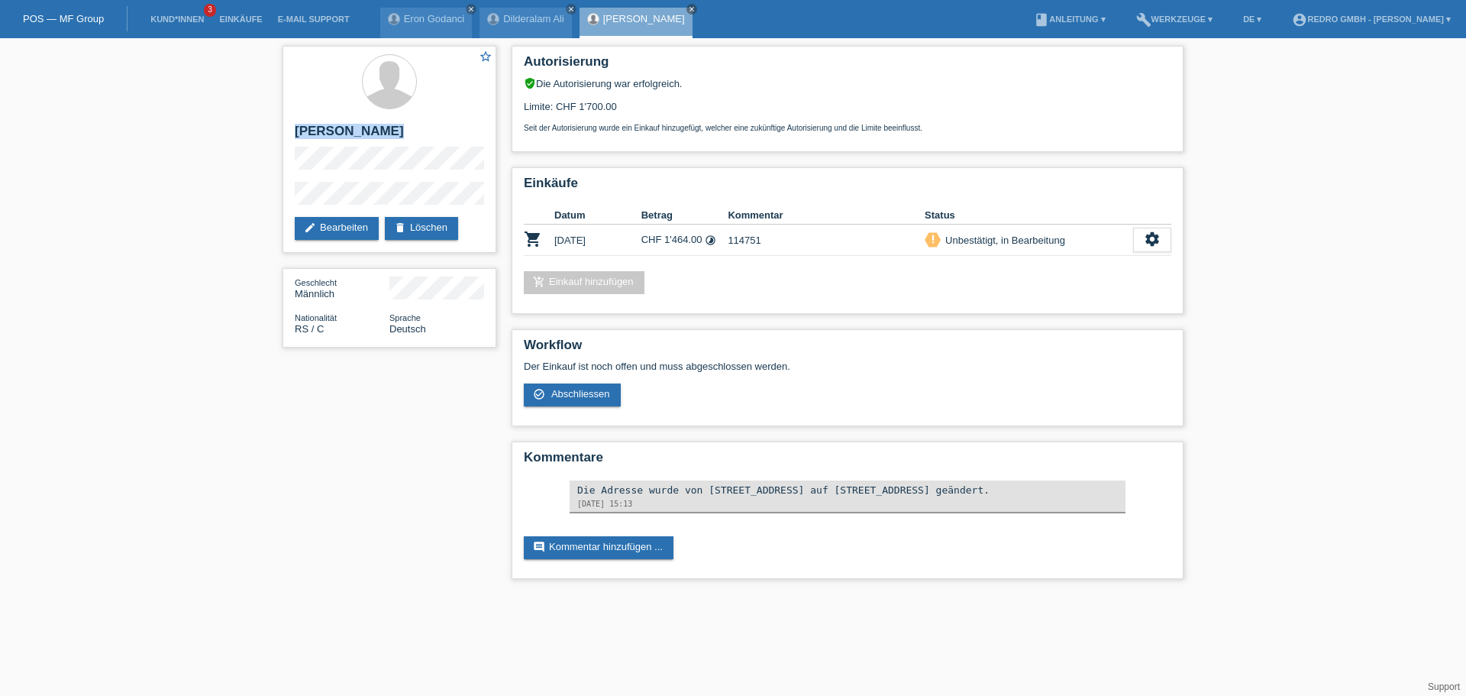
copy div "[PERSON_NAME]"
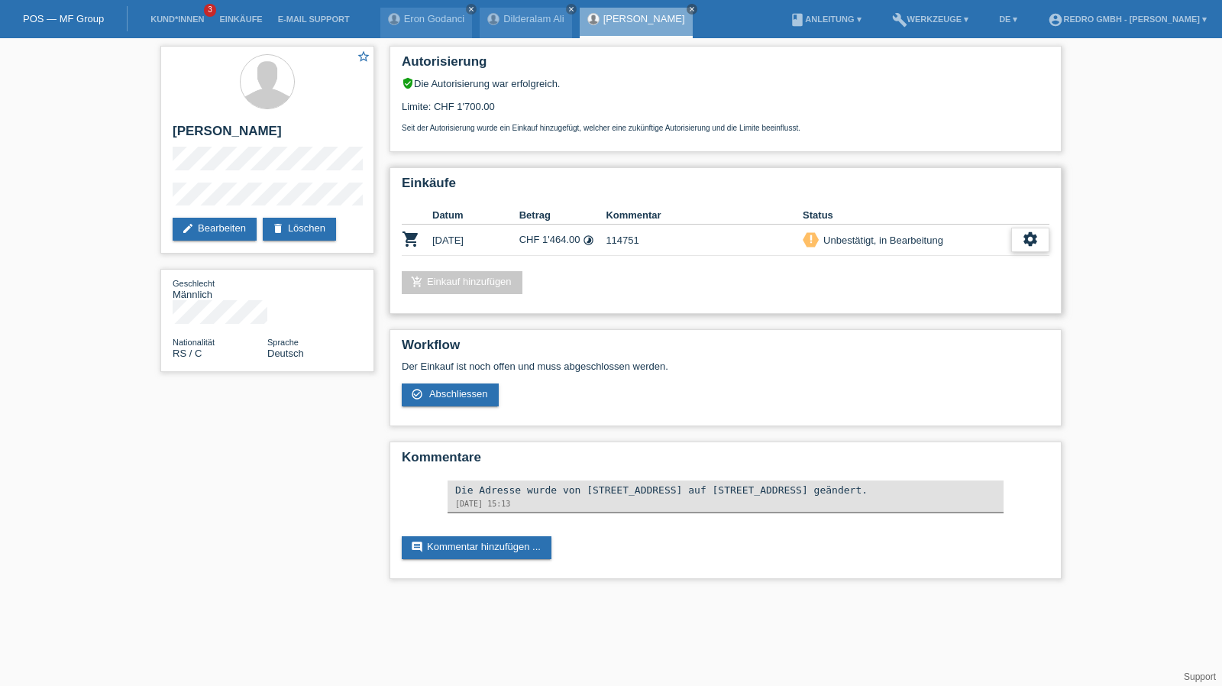
click at [1026, 234] on icon "settings" at bounding box center [1030, 239] width 17 height 17
click at [931, 268] on div "fullscreen Anzeigen" at bounding box center [952, 264] width 193 height 23
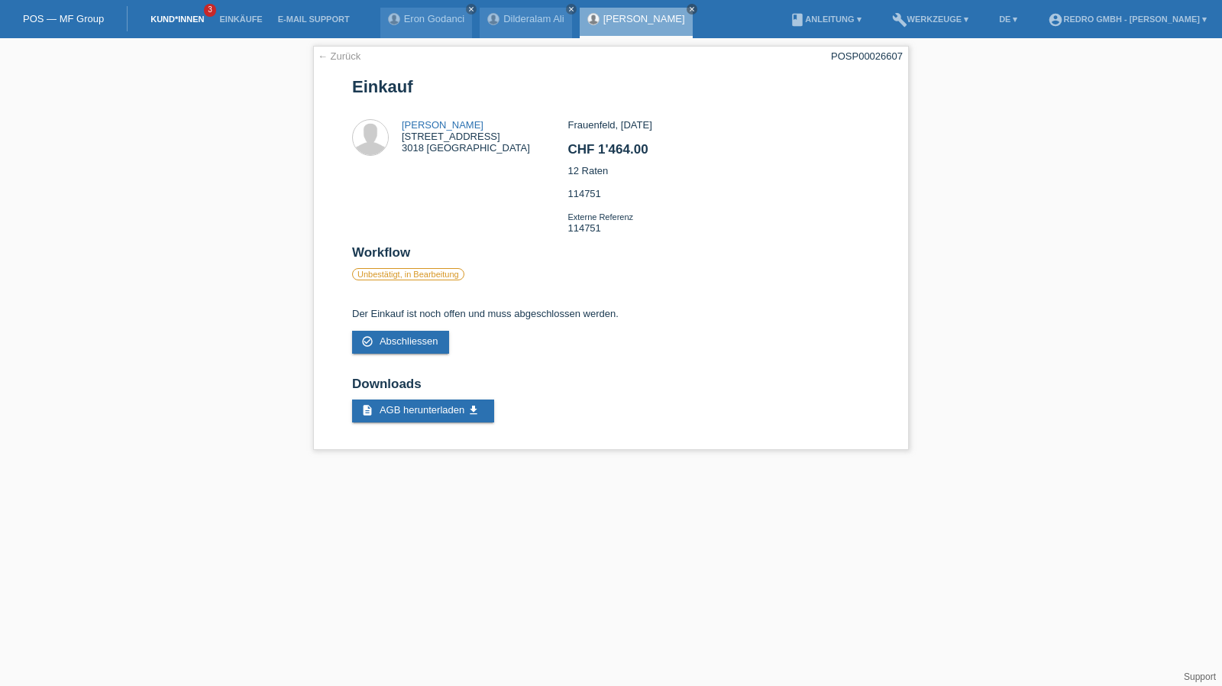
click at [176, 20] on link "Kund*innen" at bounding box center [177, 19] width 69 height 9
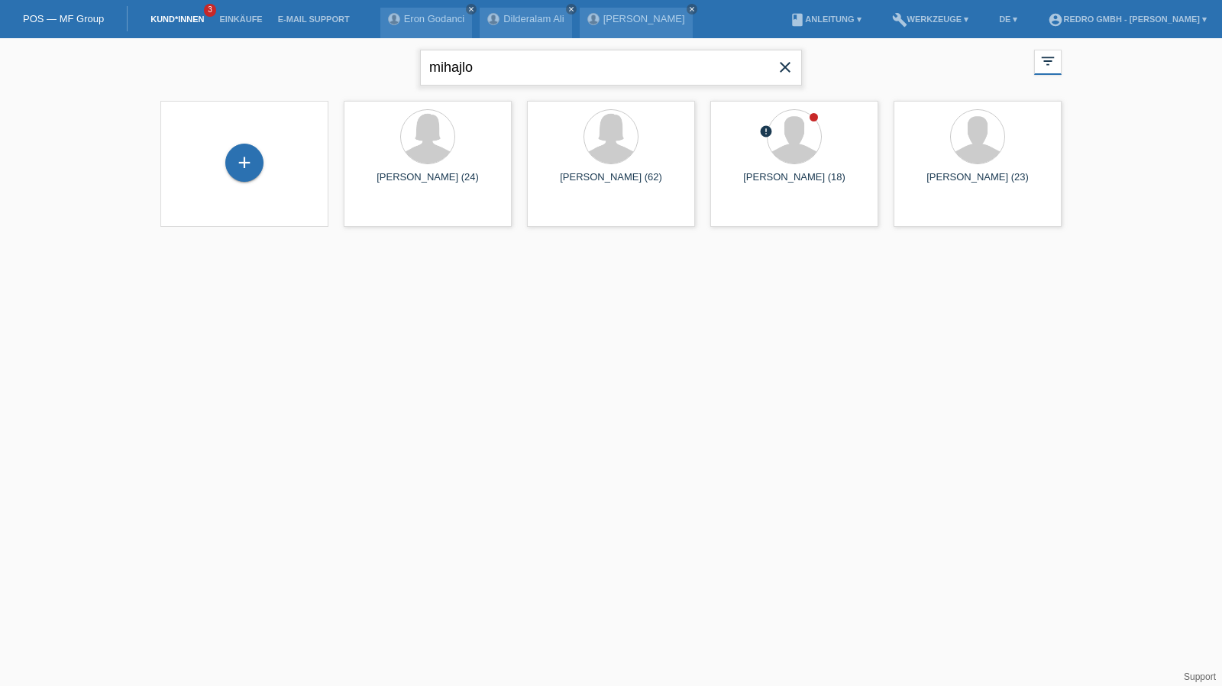
click at [470, 57] on input "mihajlo" at bounding box center [611, 68] width 382 height 36
type input "sallem"
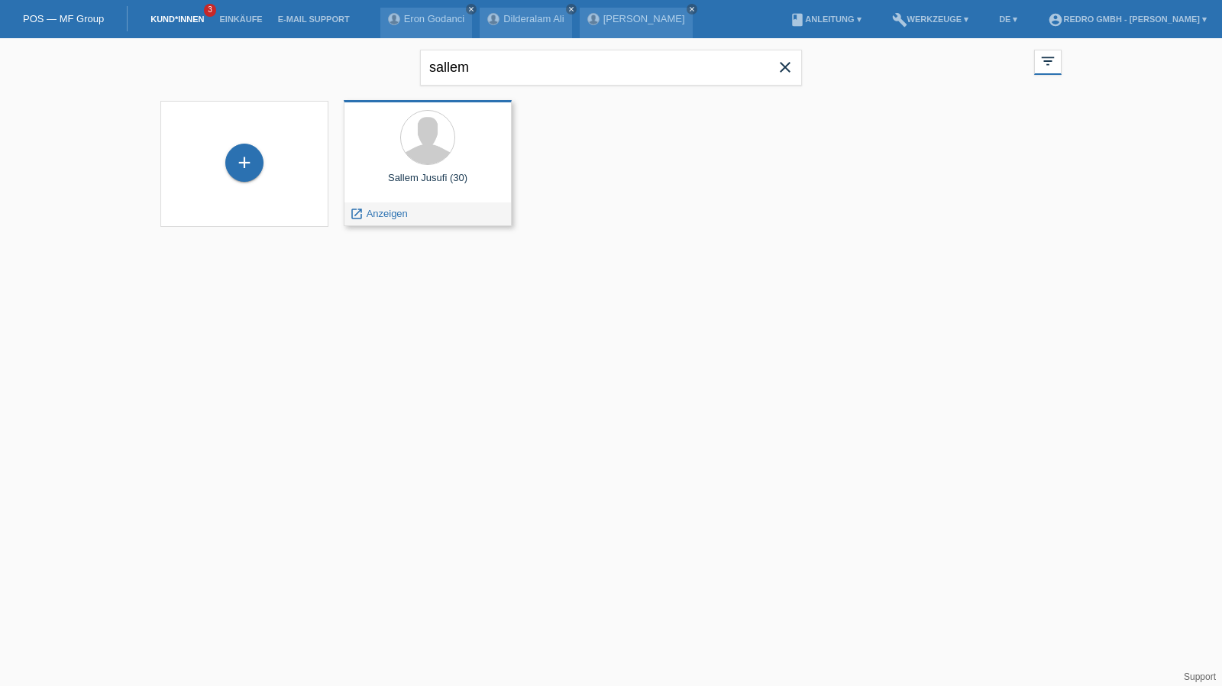
click at [380, 210] on span "Anzeigen" at bounding box center [386, 213] width 41 height 11
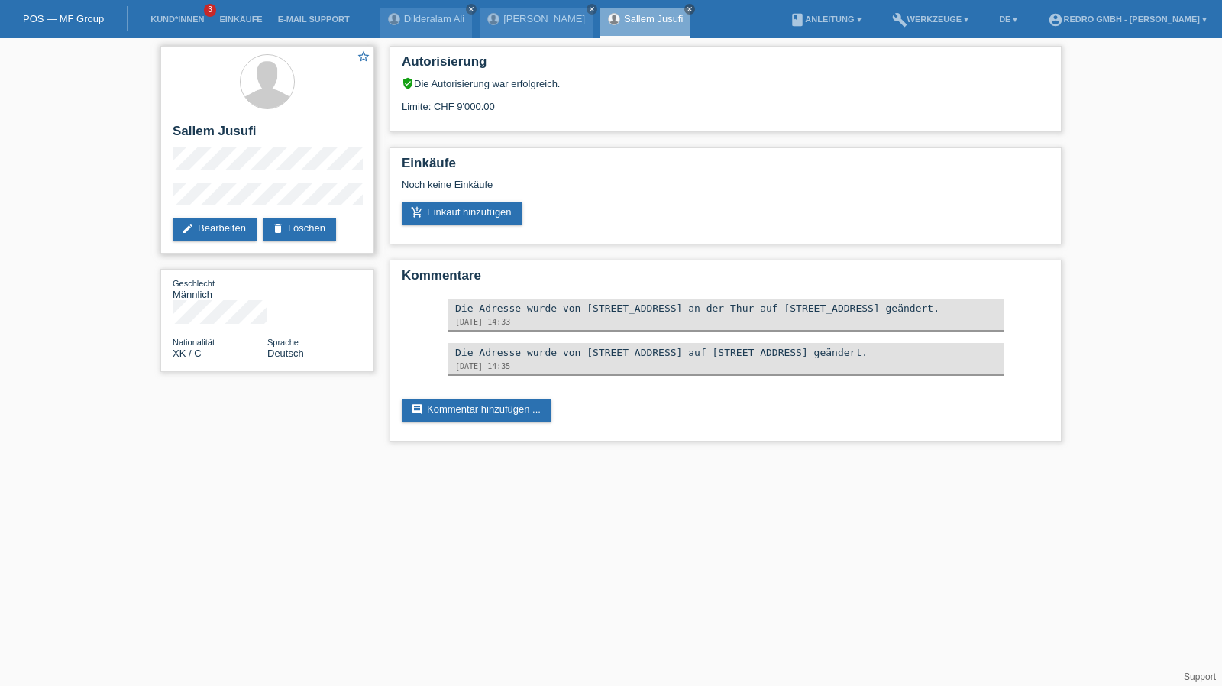
click at [235, 122] on div "star_border Sallem Jusufi edit Bearbeiten delete Löschen" at bounding box center [267, 150] width 214 height 208
copy div "Sallem Jusufi"
click at [159, 203] on div "star_border Sallem Jusufi edit Bearbeiten delete Löschen Geschlecht Männlich Na…" at bounding box center [267, 212] width 229 height 349
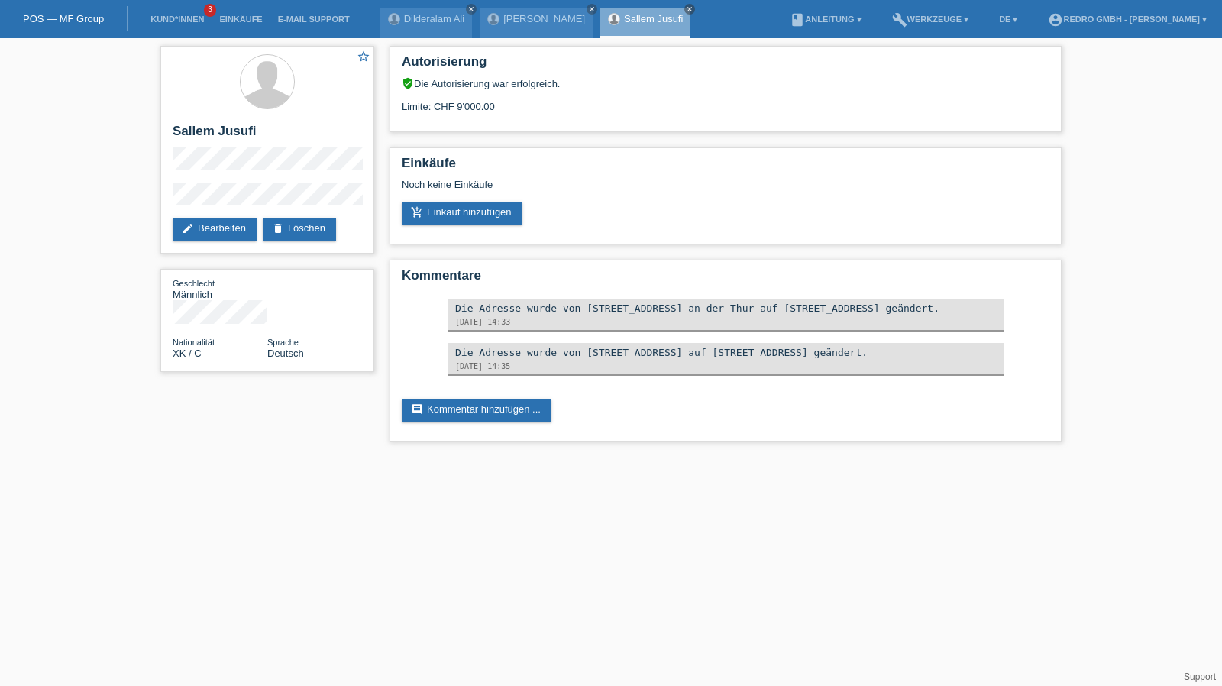
click at [176, 13] on li "Kund*innen 3" at bounding box center [177, 19] width 69 height 39
click at [171, 19] on link "Kund*innen" at bounding box center [177, 19] width 69 height 9
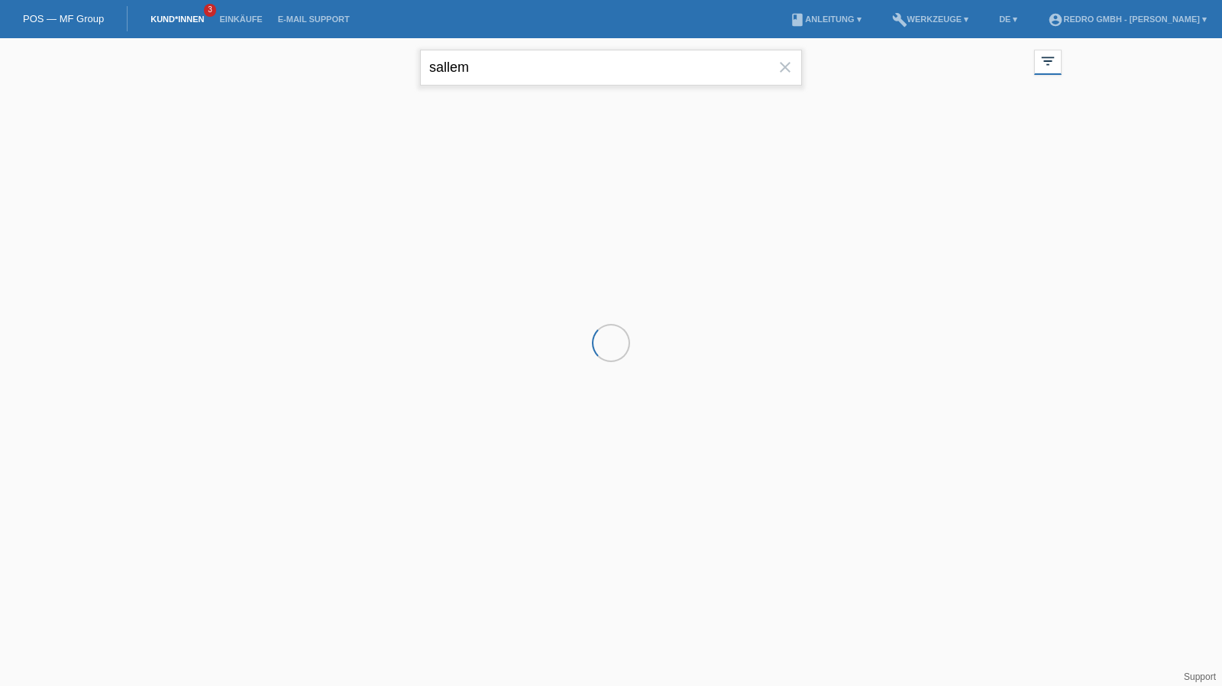
click at [433, 50] on input "sallem" at bounding box center [611, 68] width 382 height 36
click at [433, 49] on div "sallem close" at bounding box center [611, 65] width 382 height 55
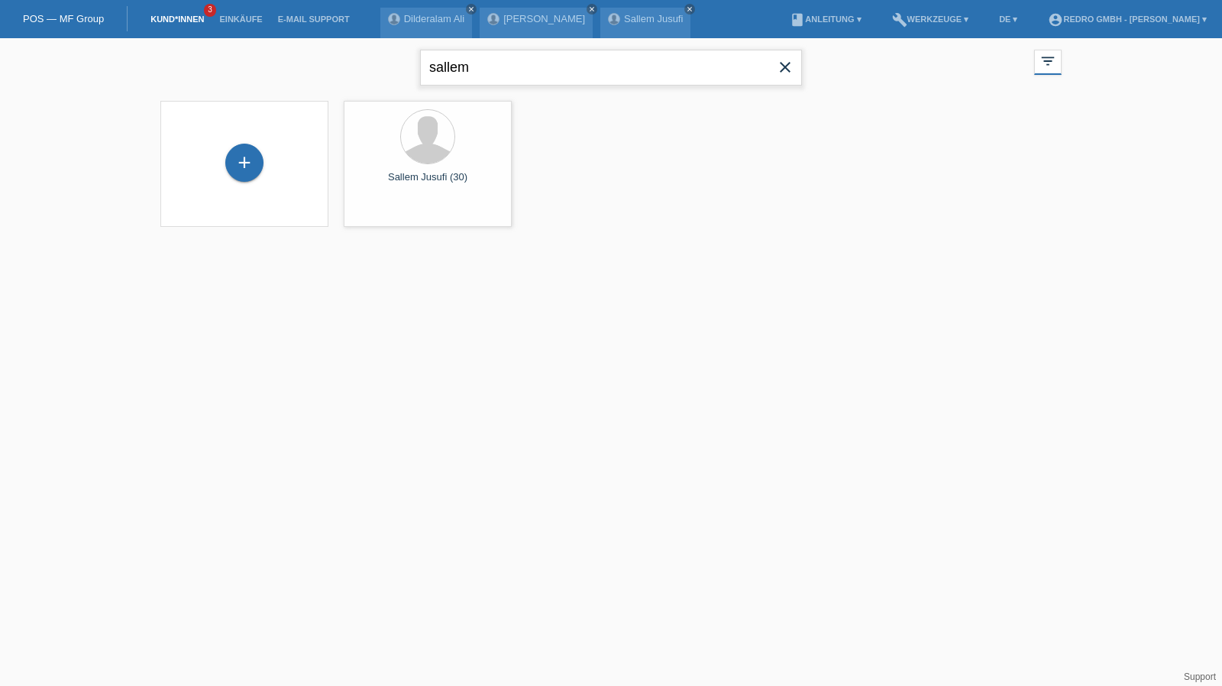
click at [483, 69] on input "sallem" at bounding box center [611, 68] width 382 height 36
paste input "Vanesa"
type input "Vanesa"
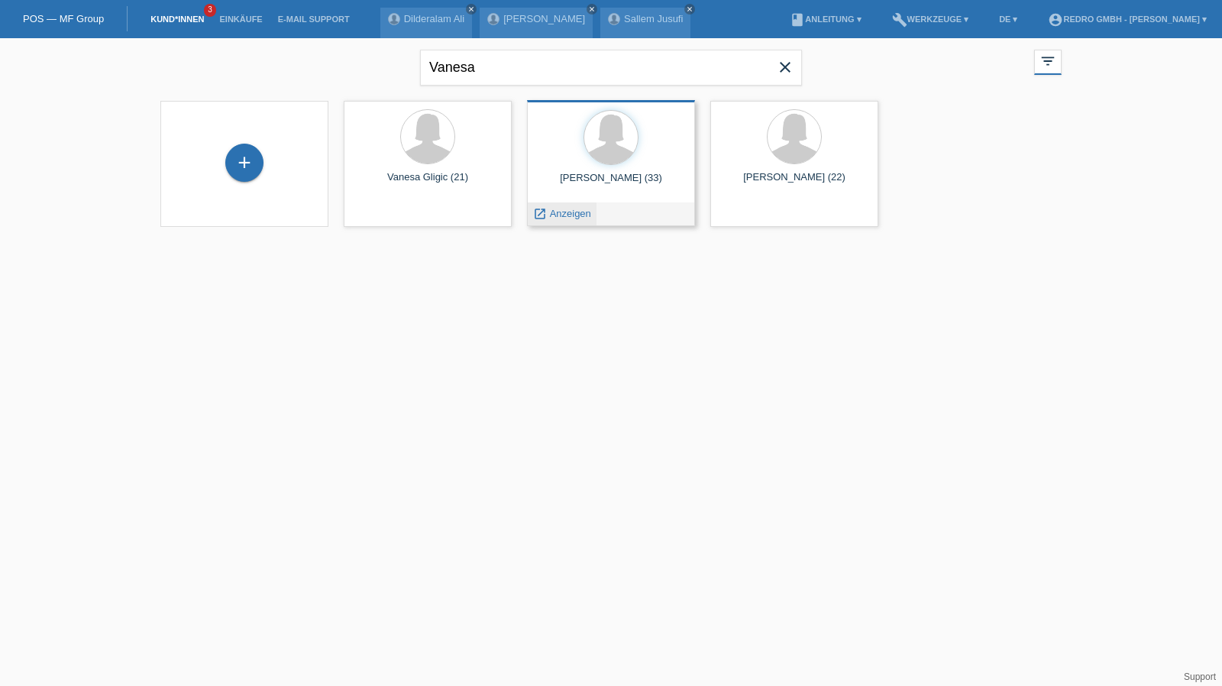
click at [583, 215] on span "Anzeigen" at bounding box center [570, 213] width 41 height 11
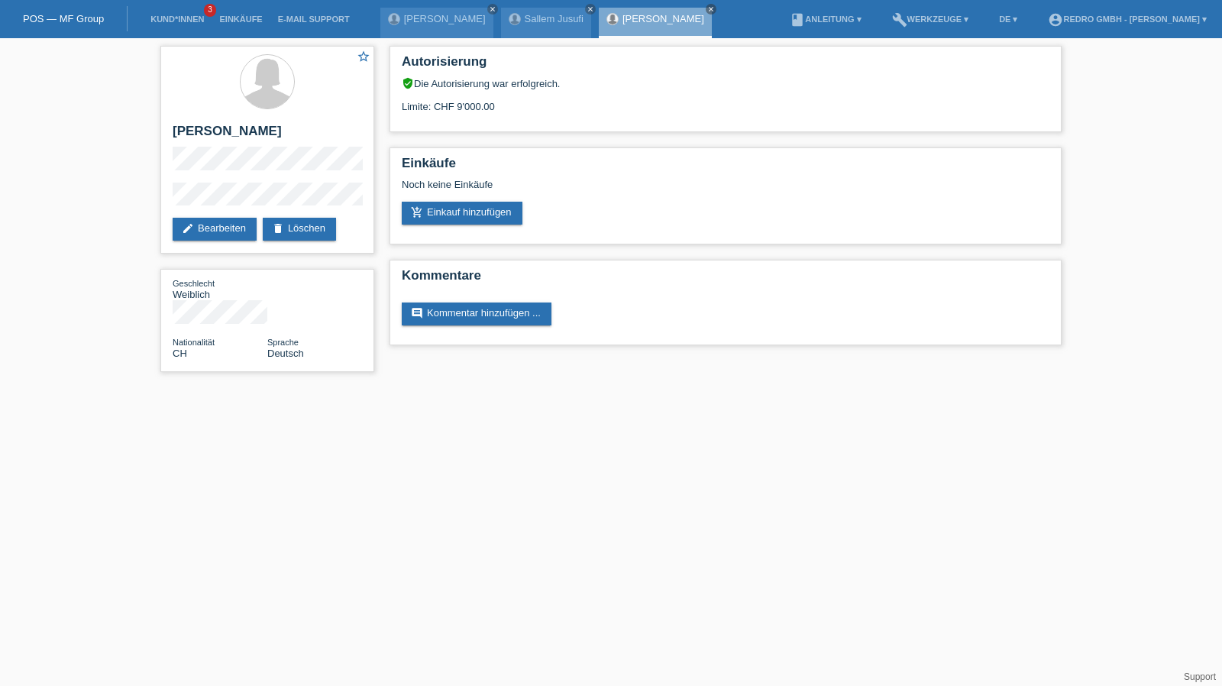
click at [182, 11] on li "Kund*innen 3" at bounding box center [177, 19] width 69 height 39
click at [177, 18] on link "Kund*innen" at bounding box center [177, 19] width 69 height 9
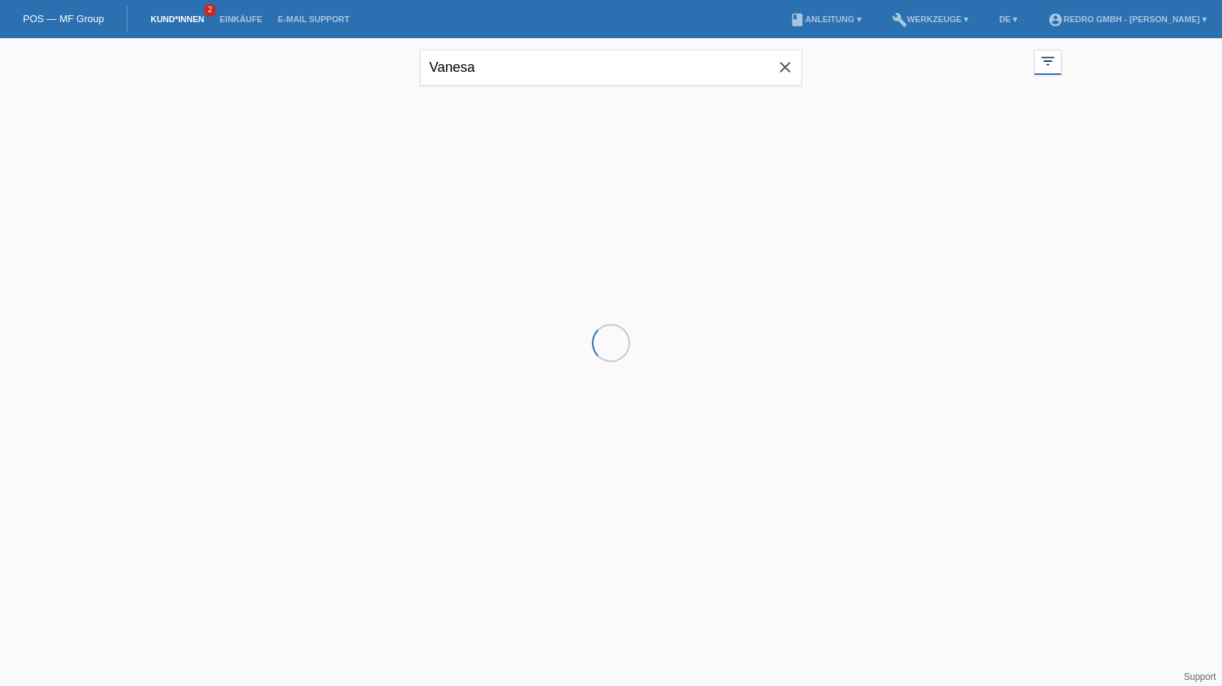
click at [584, 66] on input "Vanesa" at bounding box center [611, 68] width 382 height 36
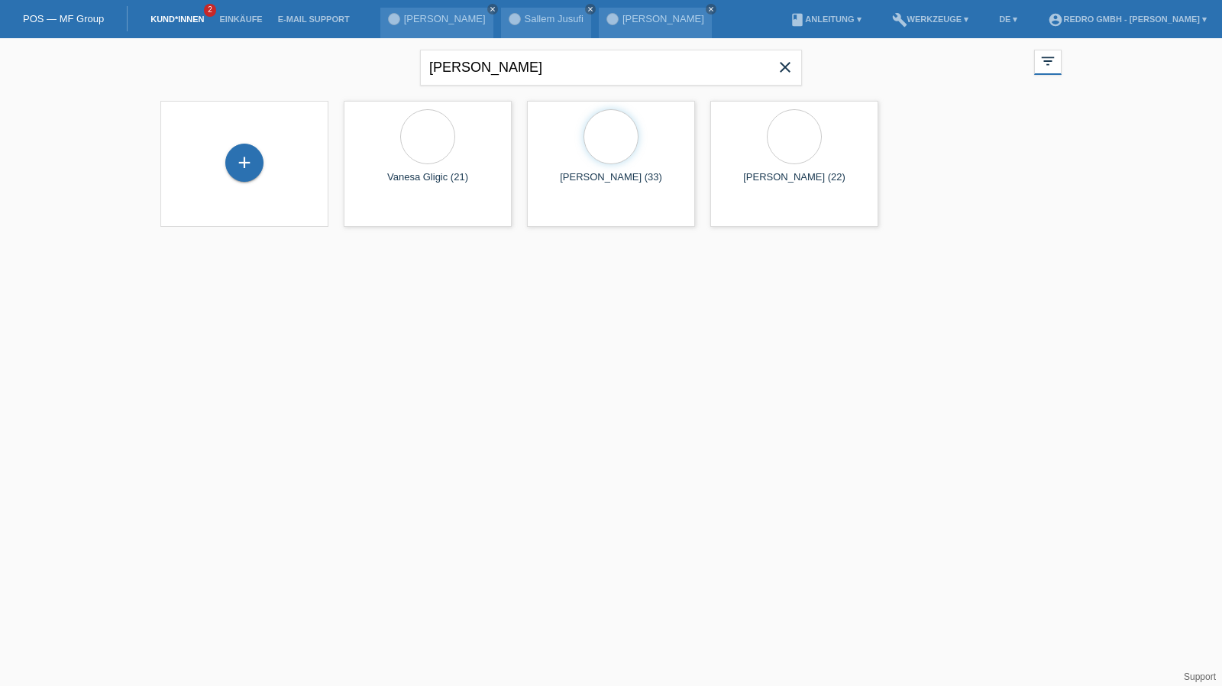
type input "[PERSON_NAME]"
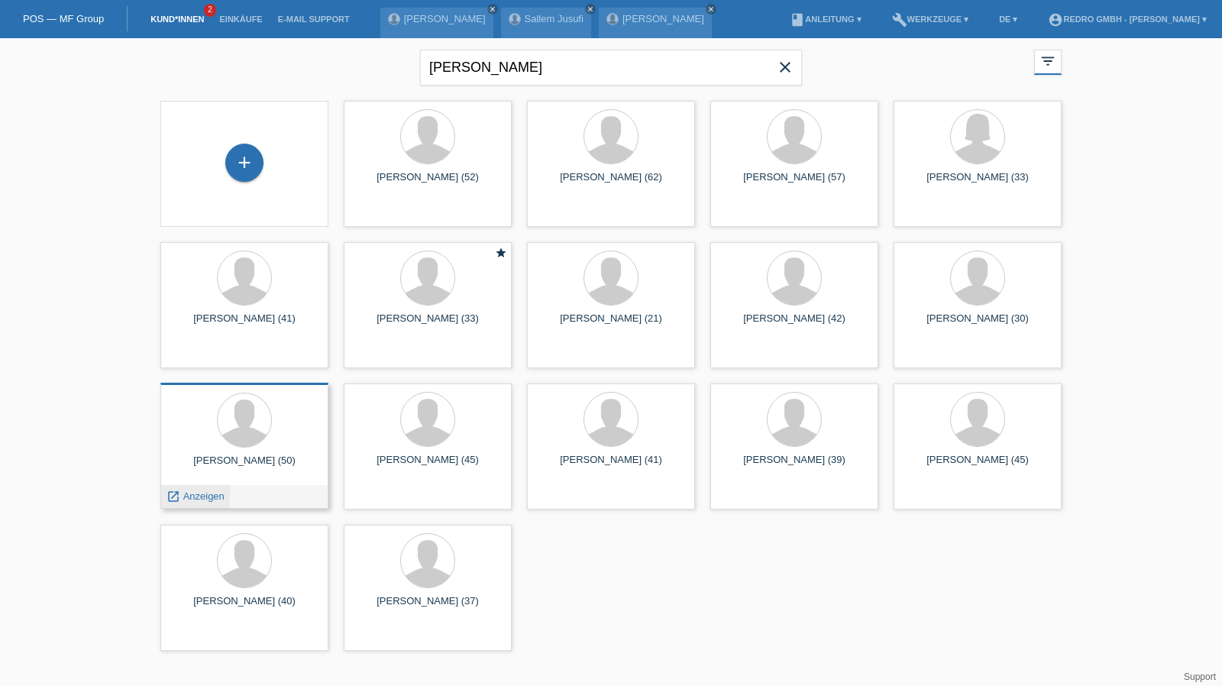
click at [203, 493] on span "Anzeigen" at bounding box center [203, 495] width 41 height 11
